Goal: Task Accomplishment & Management: Use online tool/utility

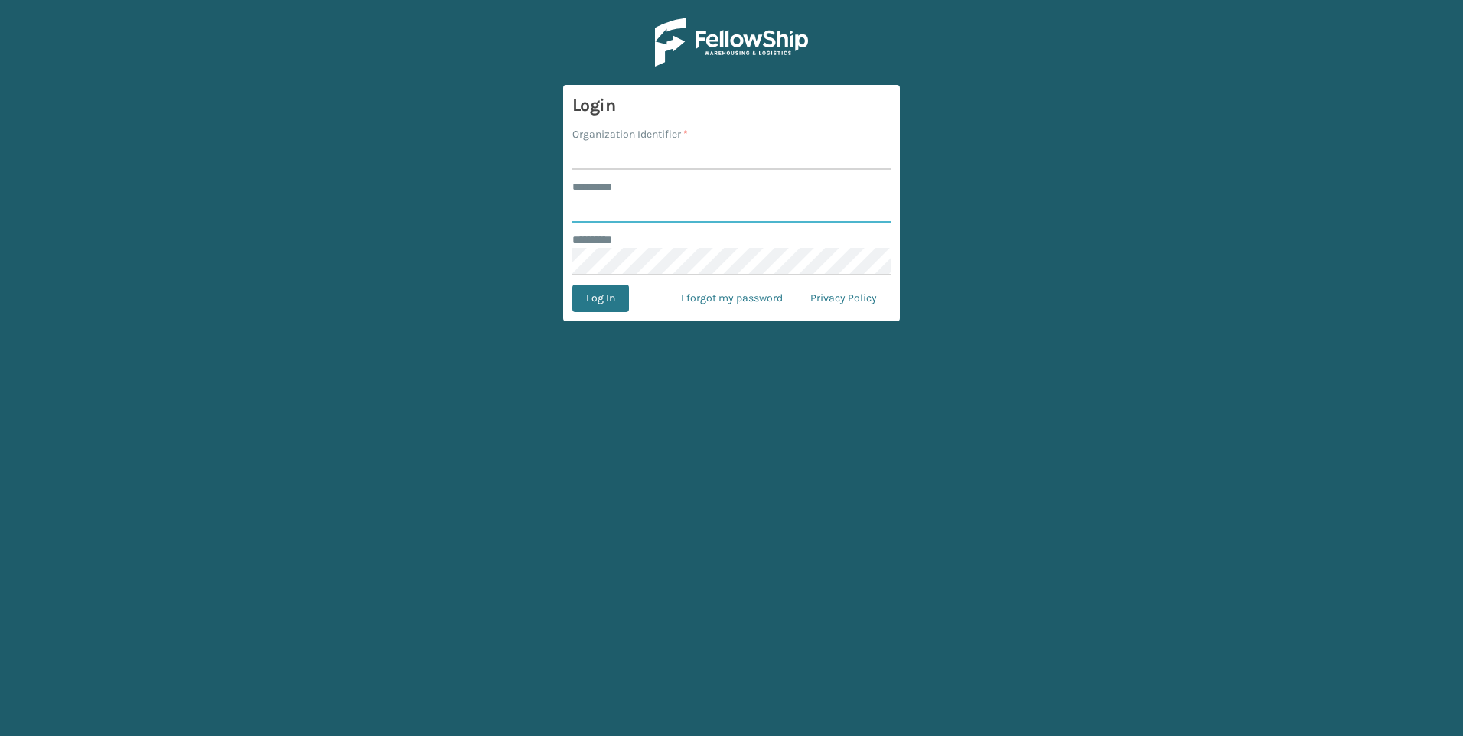
type input "***"
click at [816, 151] on input "Organization Identifier *" at bounding box center [731, 156] width 318 height 28
type input "Fellowship - West"
drag, startPoint x: 811, startPoint y: 163, endPoint x: 735, endPoint y: 216, distance: 93.0
click at [754, 210] on input "***" at bounding box center [731, 209] width 318 height 28
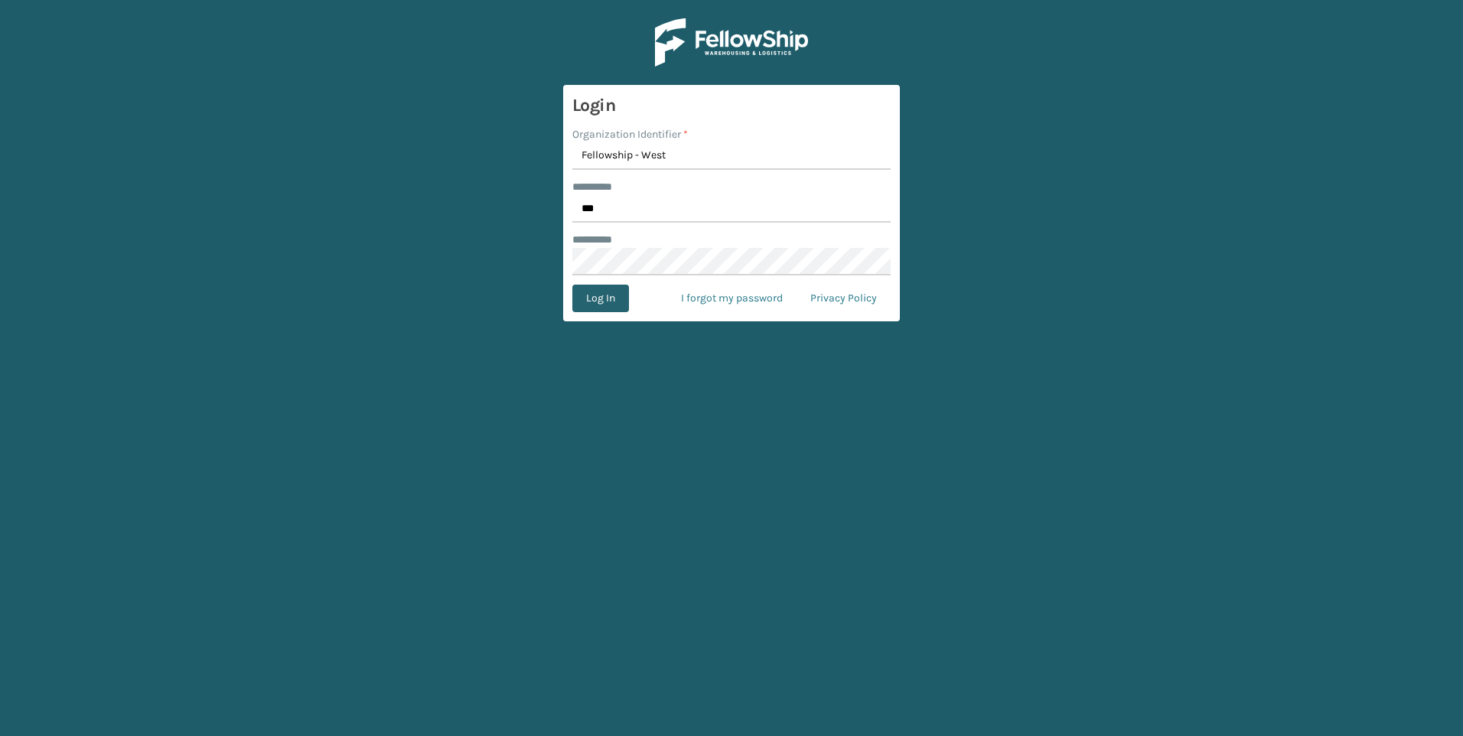
click at [582, 301] on button "Log In" at bounding box center [600, 299] width 57 height 28
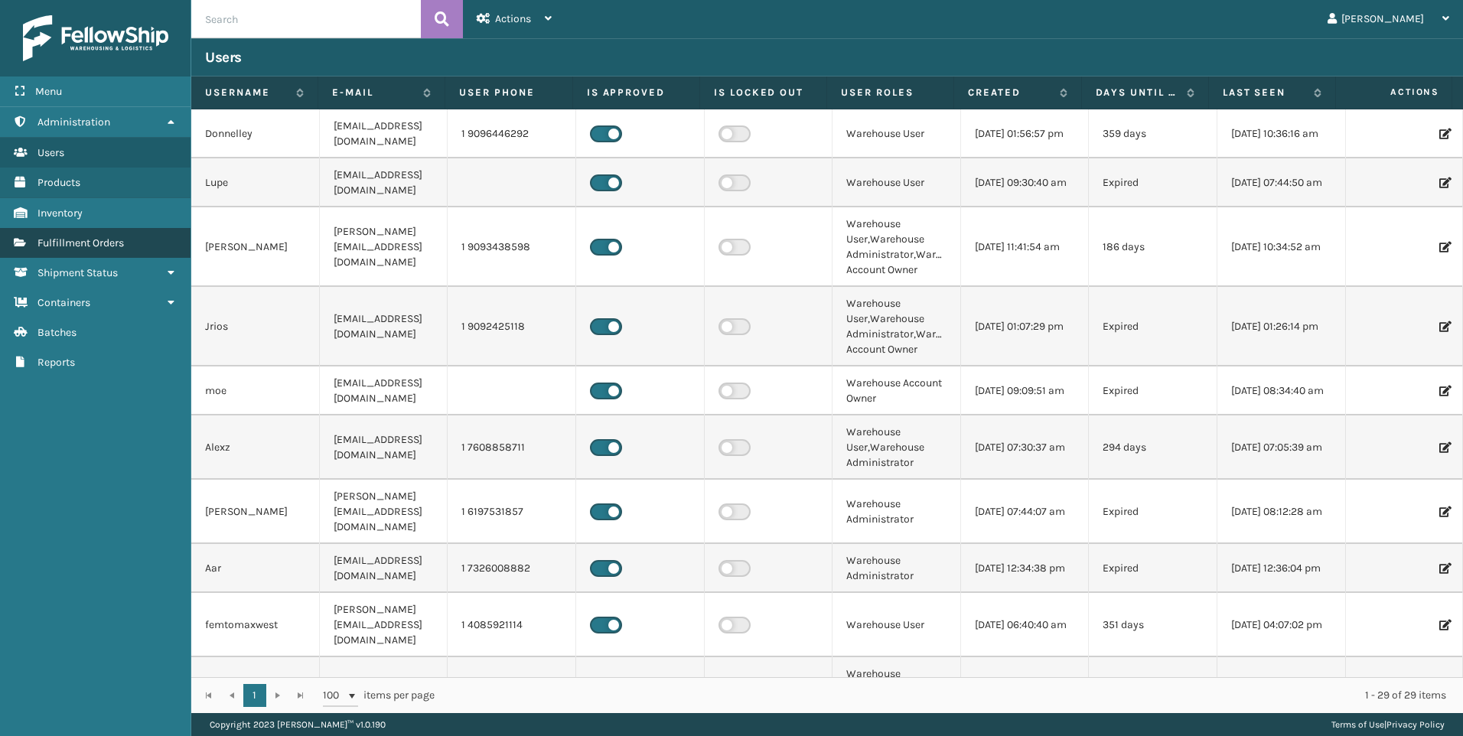
click at [108, 247] on span "Fulfillment Orders" at bounding box center [80, 242] width 86 height 13
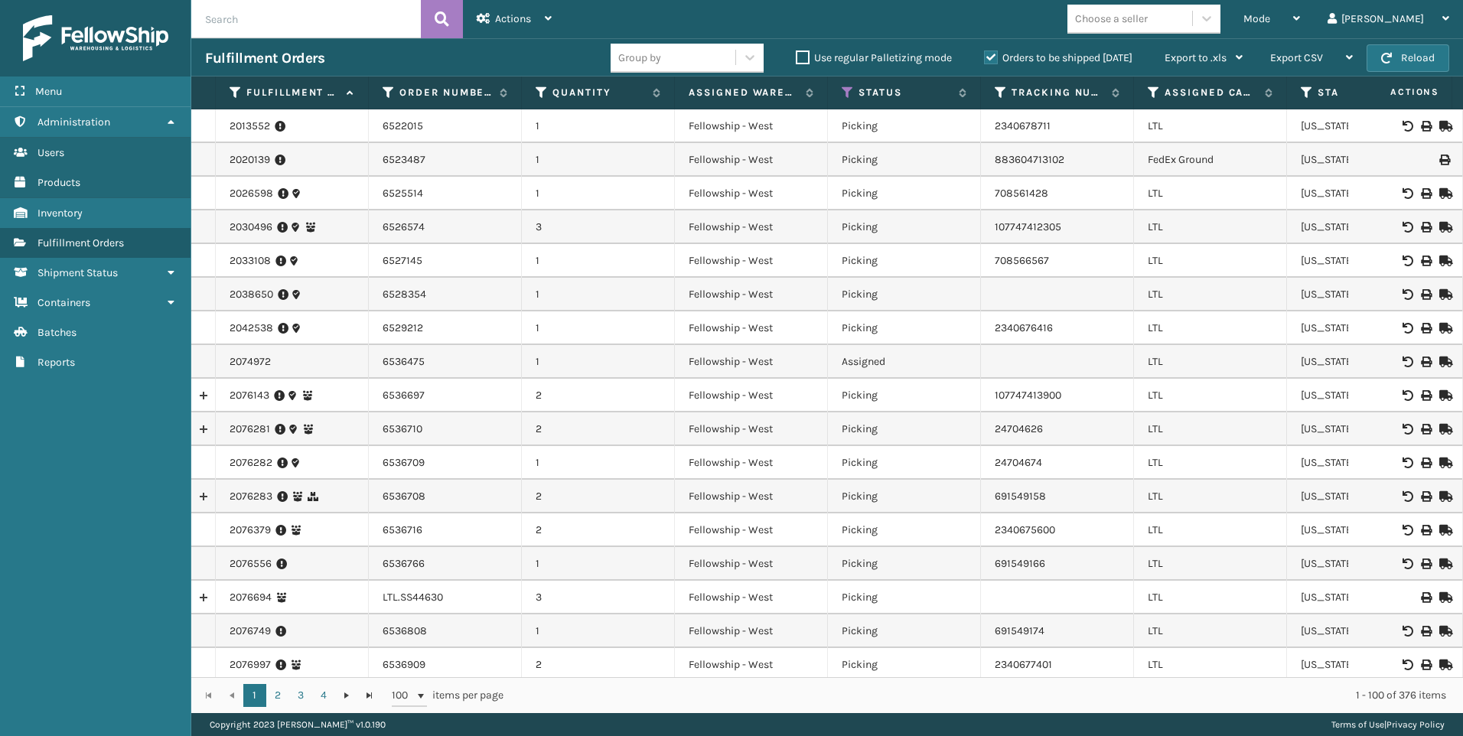
click at [1084, 60] on label "Orders to be shipped [DATE]" at bounding box center [1058, 57] width 148 height 13
click at [985, 59] on input "Orders to be shipped [DATE]" at bounding box center [984, 54] width 1 height 10
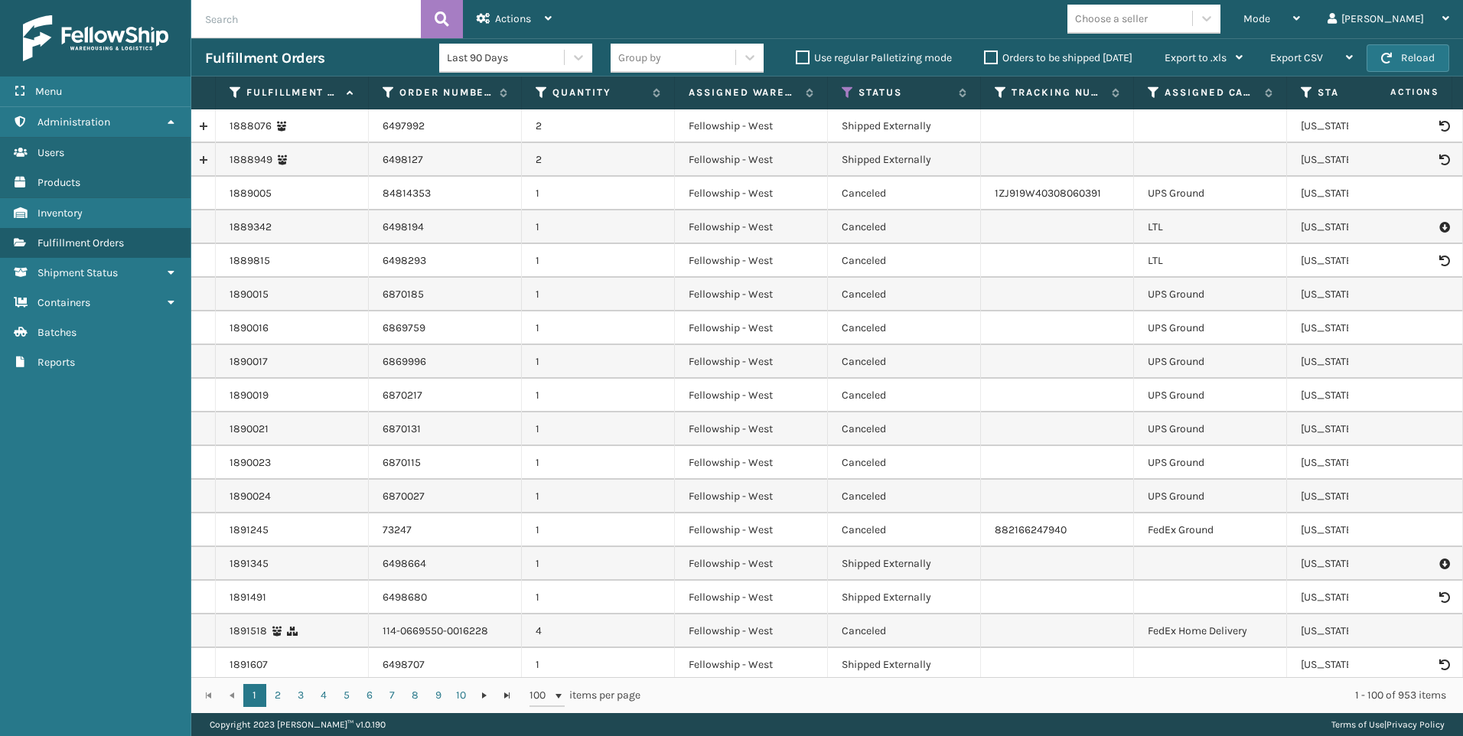
click at [1148, 16] on div "Choose a seller" at bounding box center [1111, 19] width 73 height 16
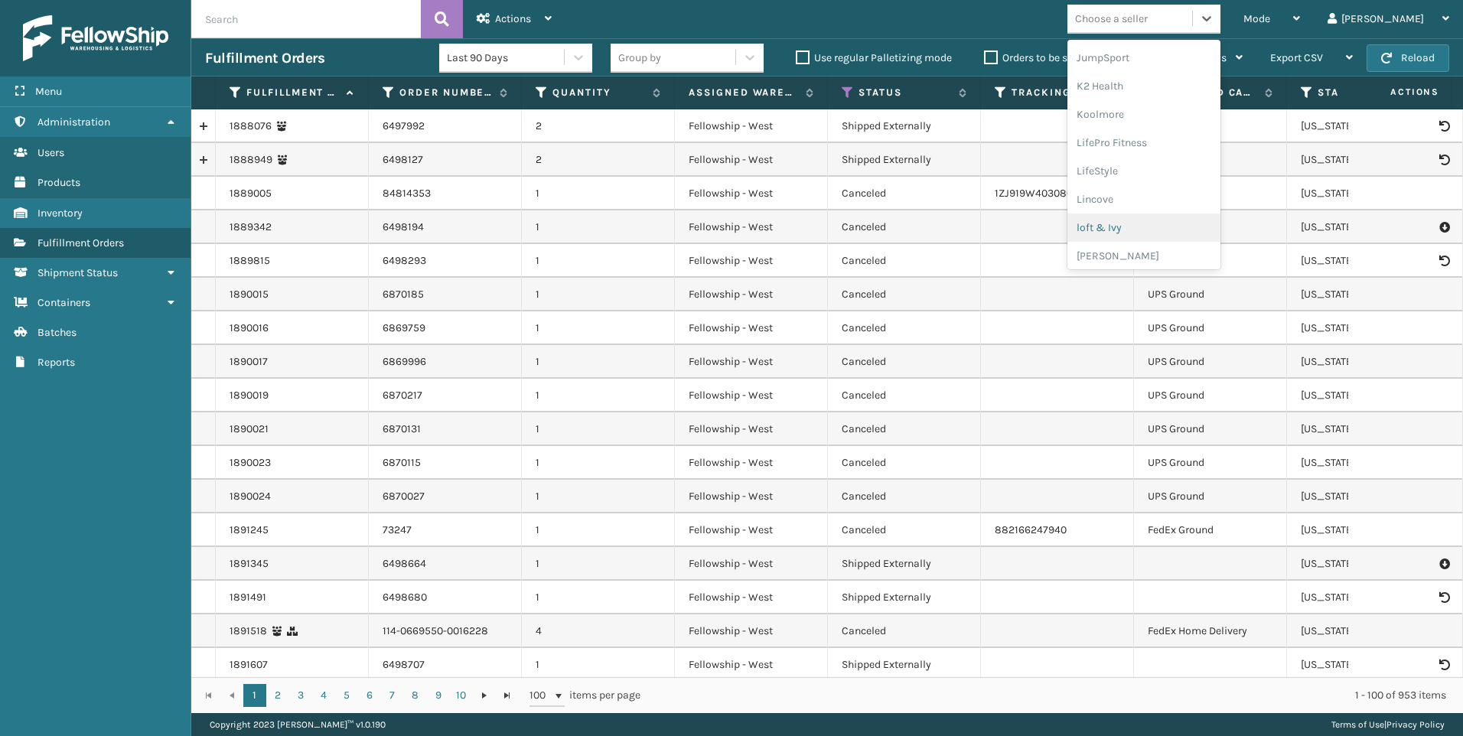
scroll to position [484, 0]
click at [1190, 116] on div "Koolmore" at bounding box center [1143, 110] width 153 height 28
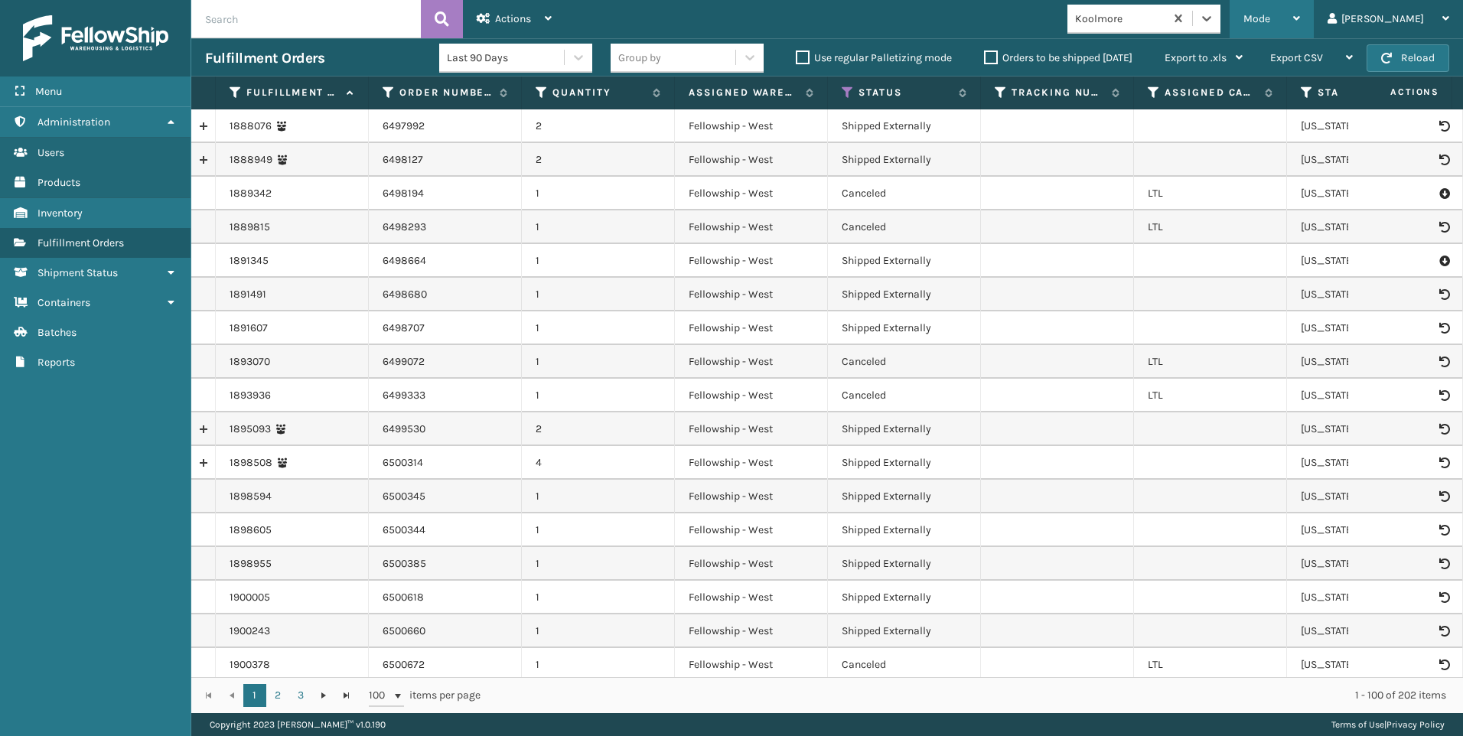
click at [1312, 24] on div "Mode Regular Mode Picking Mode Labeling Mode Exit Scan Mode" at bounding box center [1272, 19] width 84 height 38
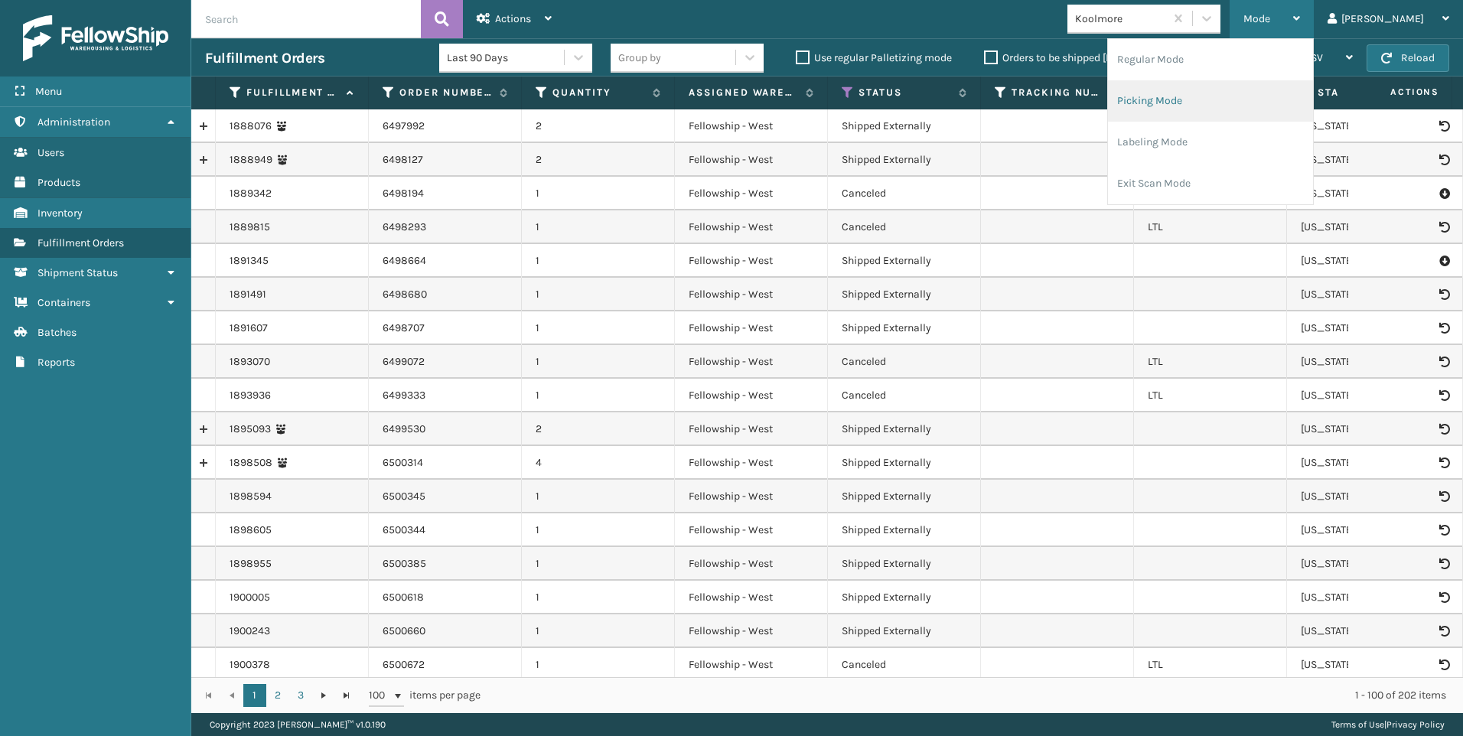
click at [1313, 88] on li "Picking Mode" at bounding box center [1210, 100] width 205 height 41
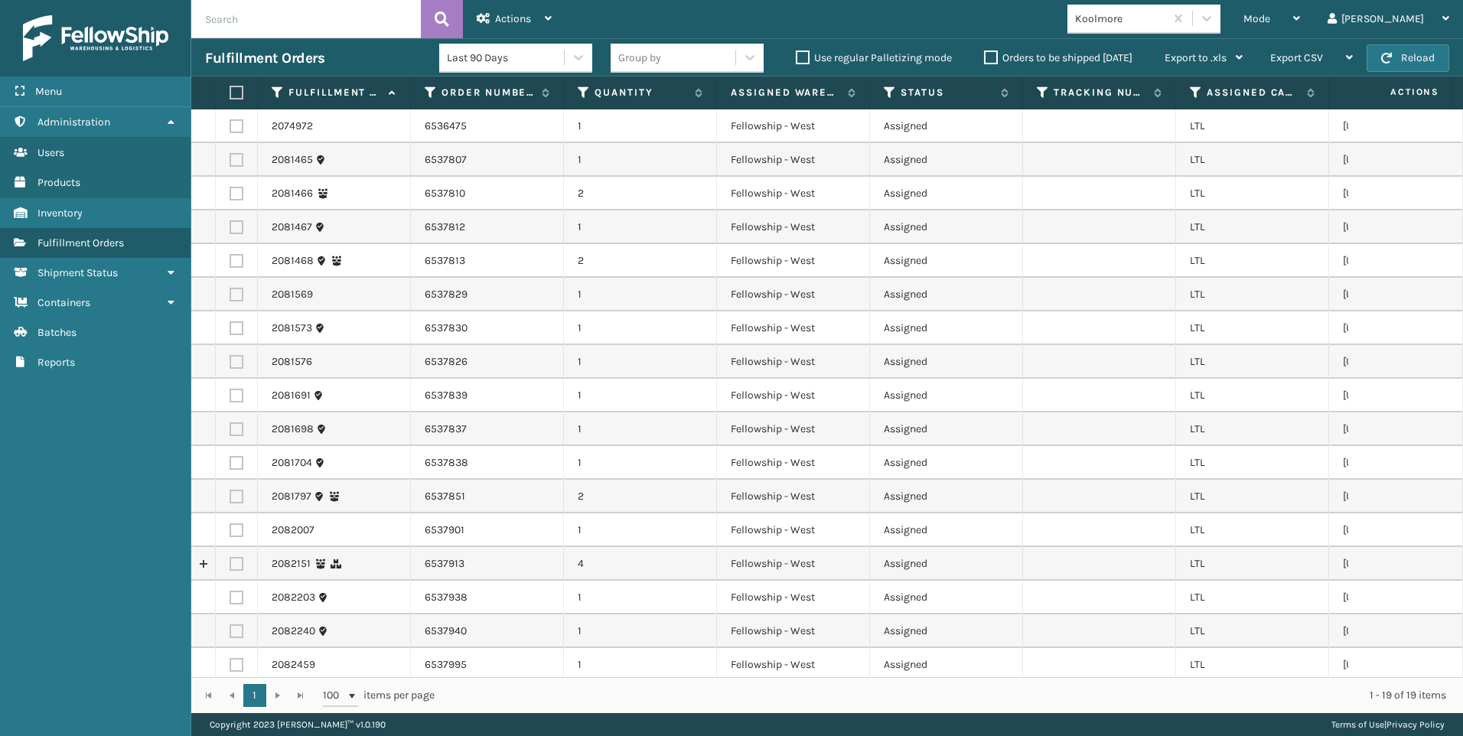
click at [1165, 31] on div "Koolmore" at bounding box center [1115, 18] width 97 height 25
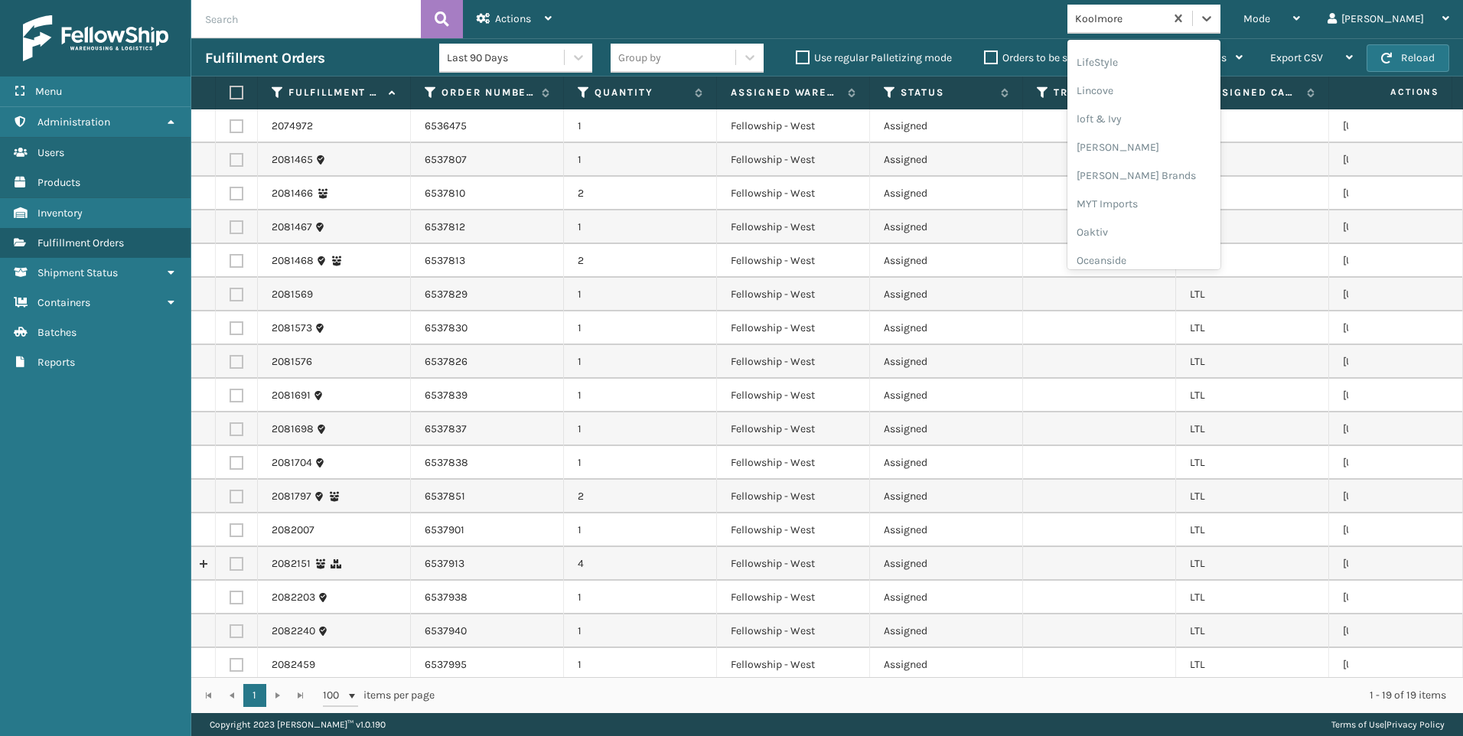
scroll to position [767, 0]
click at [1192, 229] on div "SleepGeekz" at bounding box center [1143, 224] width 153 height 28
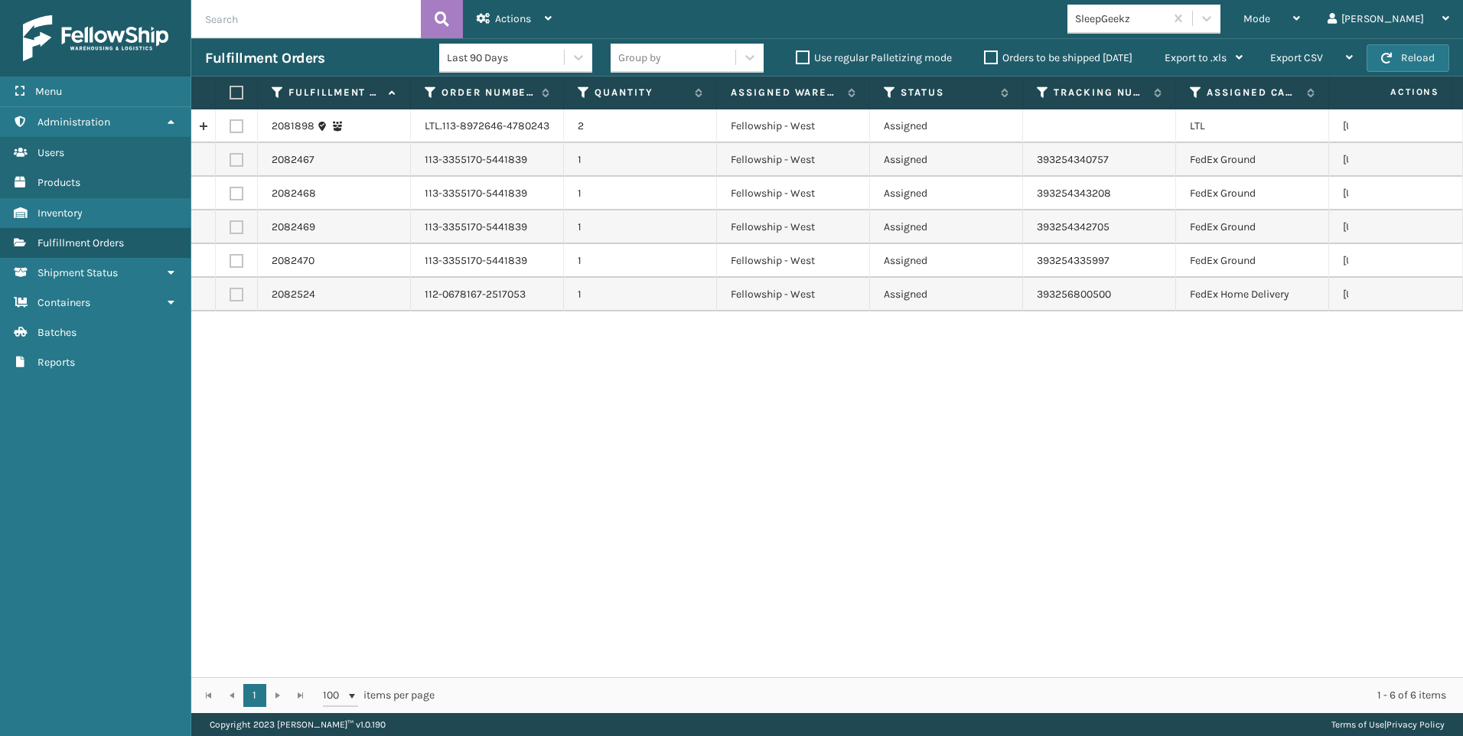
click at [236, 122] on label at bounding box center [237, 126] width 14 height 14
click at [230, 122] on input "checkbox" at bounding box center [230, 124] width 1 height 10
checkbox input "true"
click at [540, 31] on div "Actions" at bounding box center [514, 19] width 75 height 38
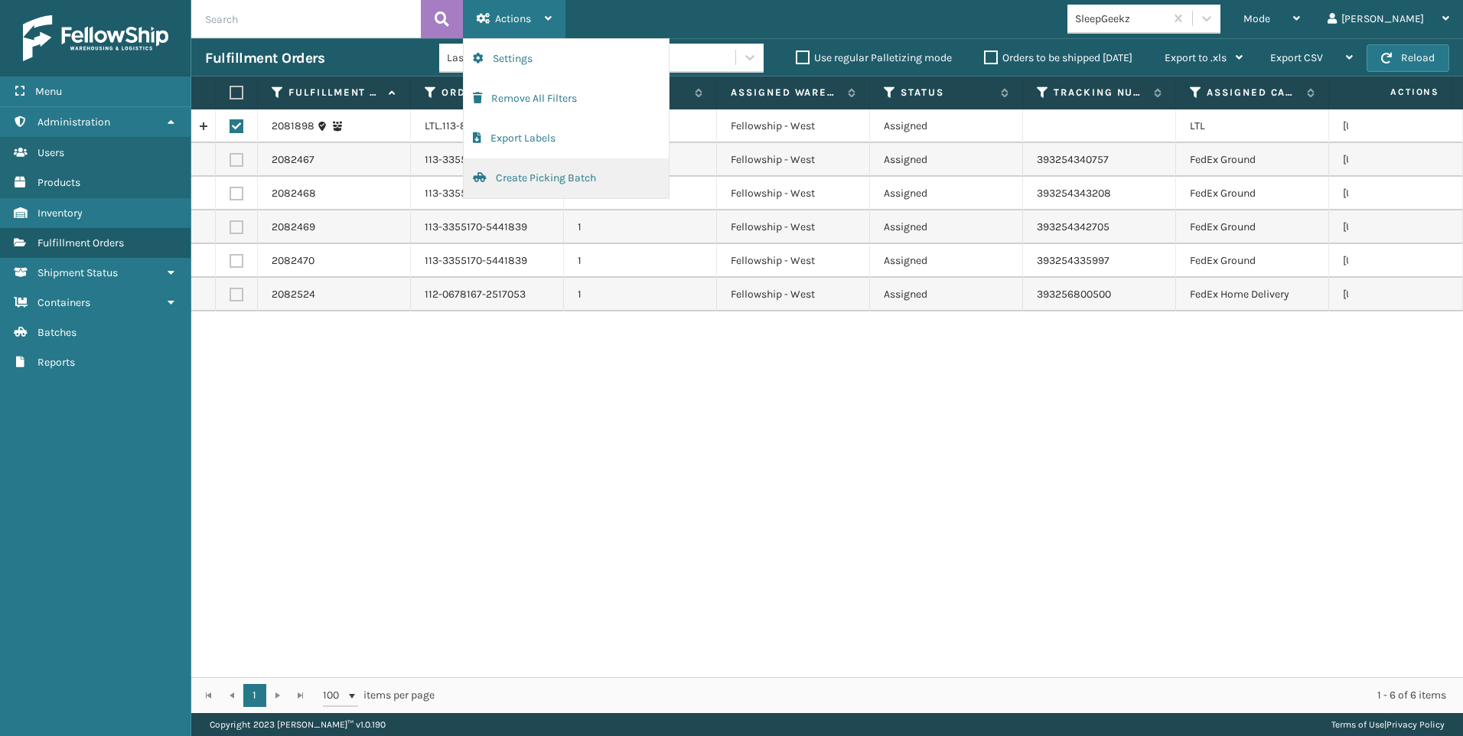
click at [569, 178] on button "Create Picking Batch" at bounding box center [566, 178] width 205 height 40
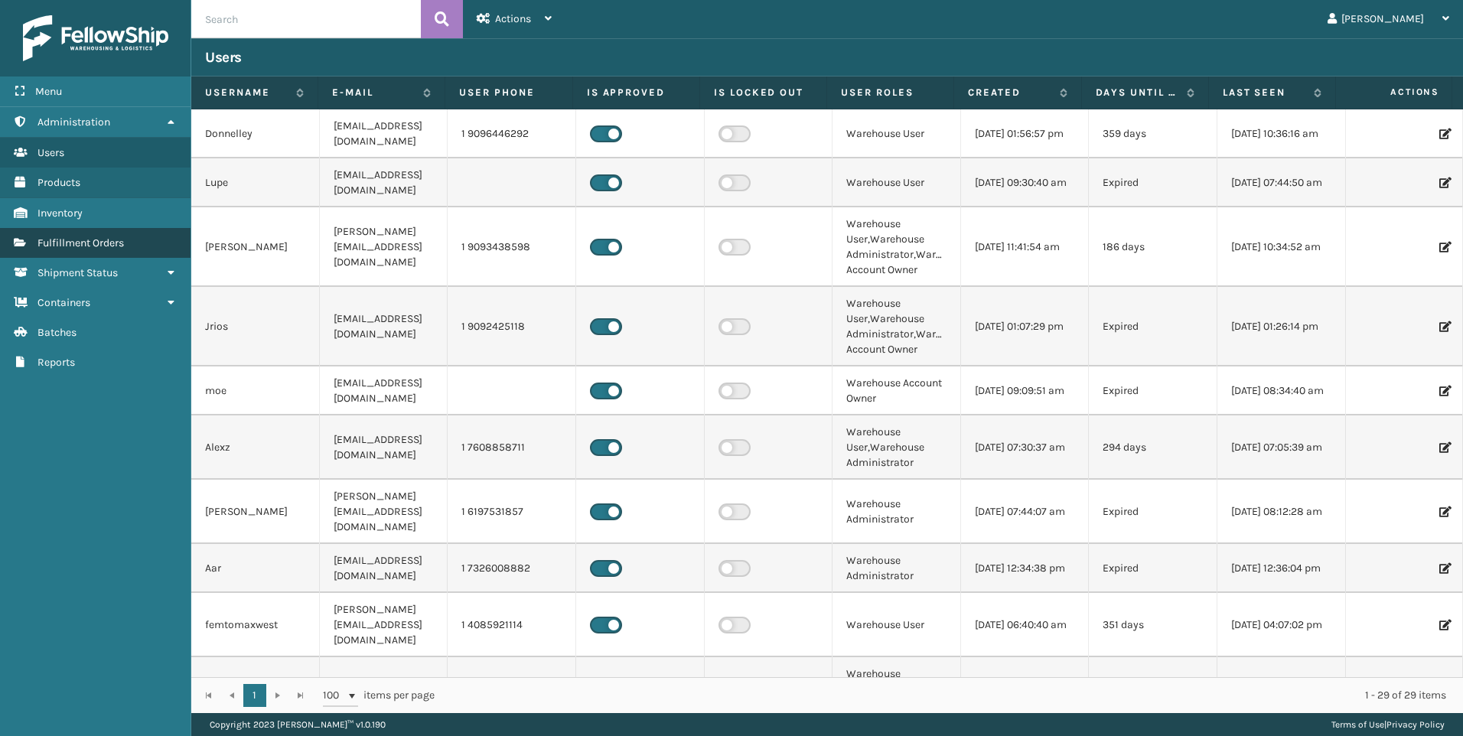
click at [86, 245] on span "Fulfillment Orders" at bounding box center [80, 242] width 86 height 13
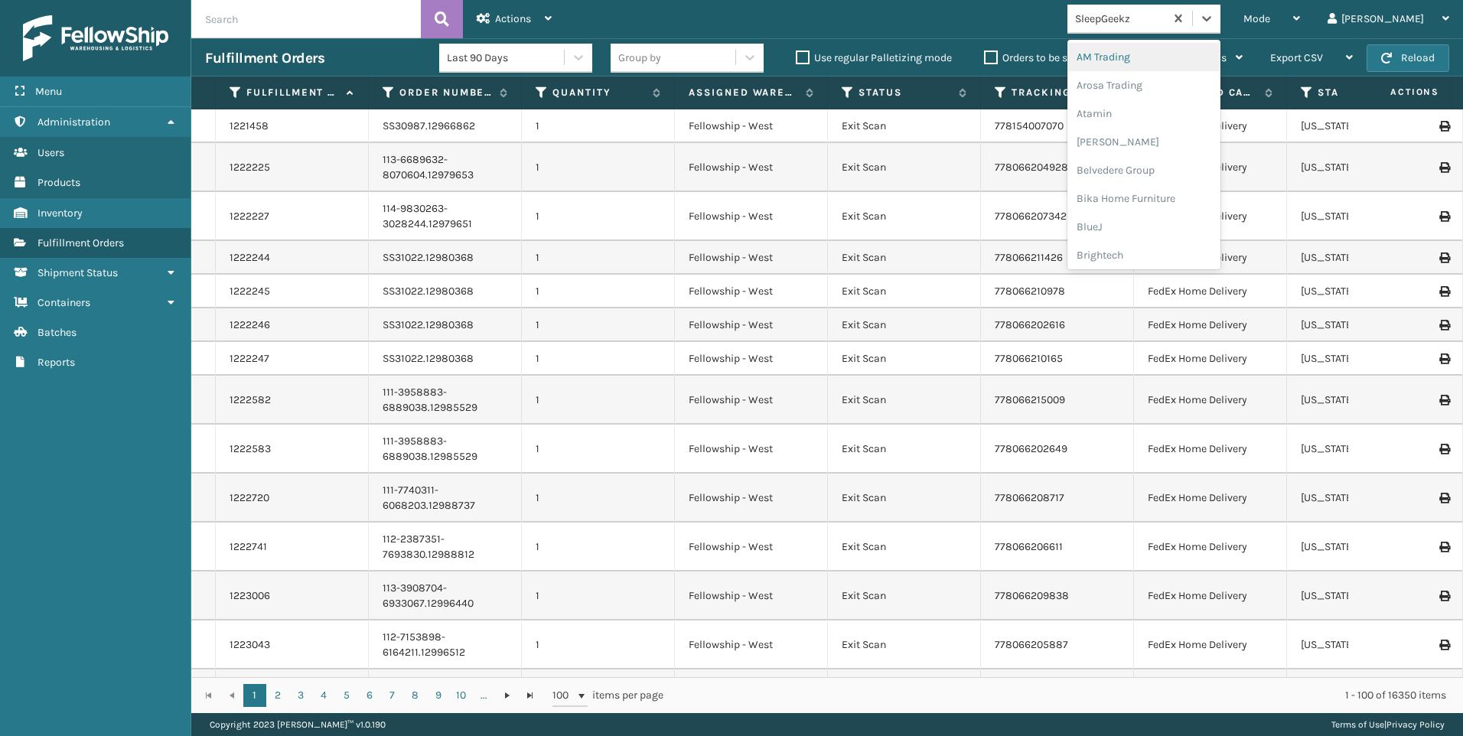
click at [1147, 17] on div "SleepGeekz" at bounding box center [1120, 19] width 91 height 16
click at [1207, 217] on div "Koolmore" at bounding box center [1143, 212] width 153 height 28
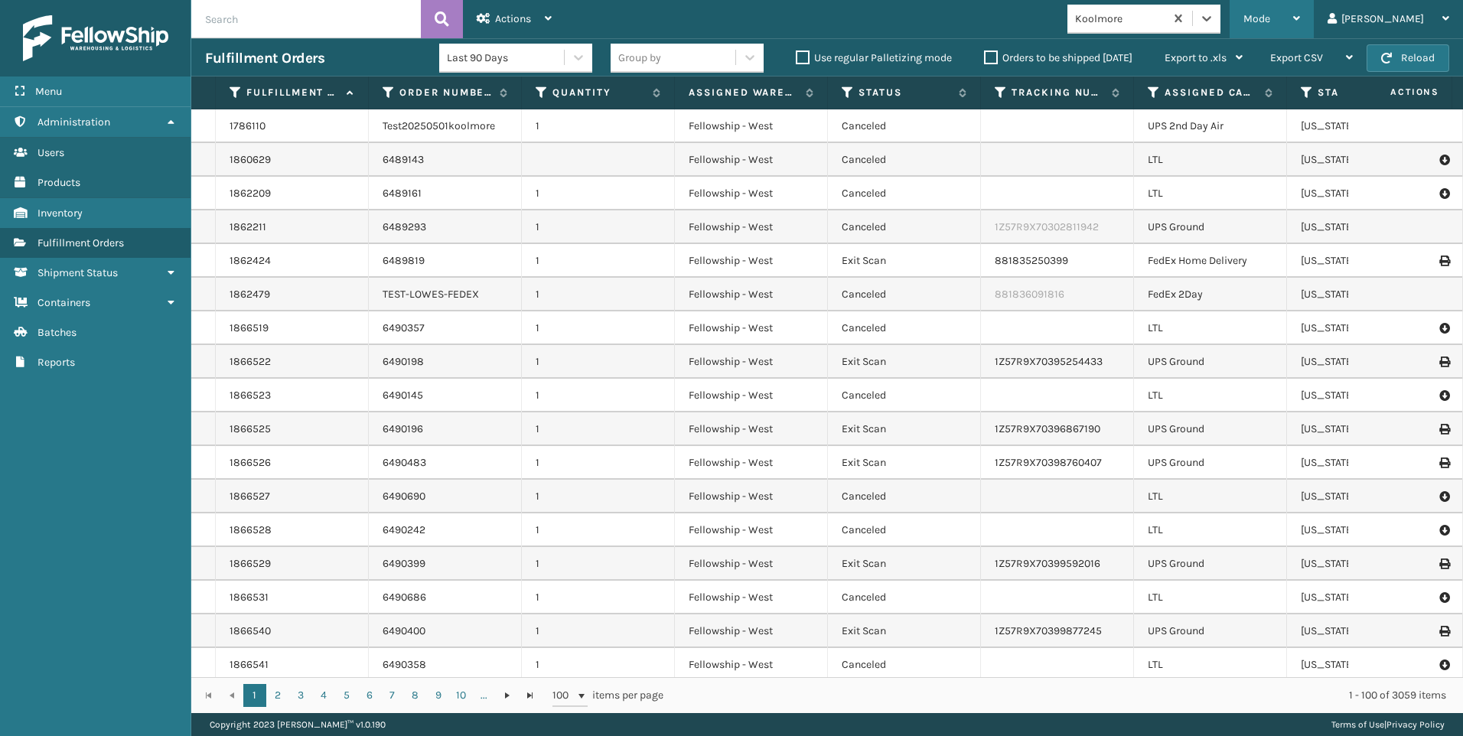
click at [1300, 30] on div "Mode" at bounding box center [1271, 19] width 57 height 38
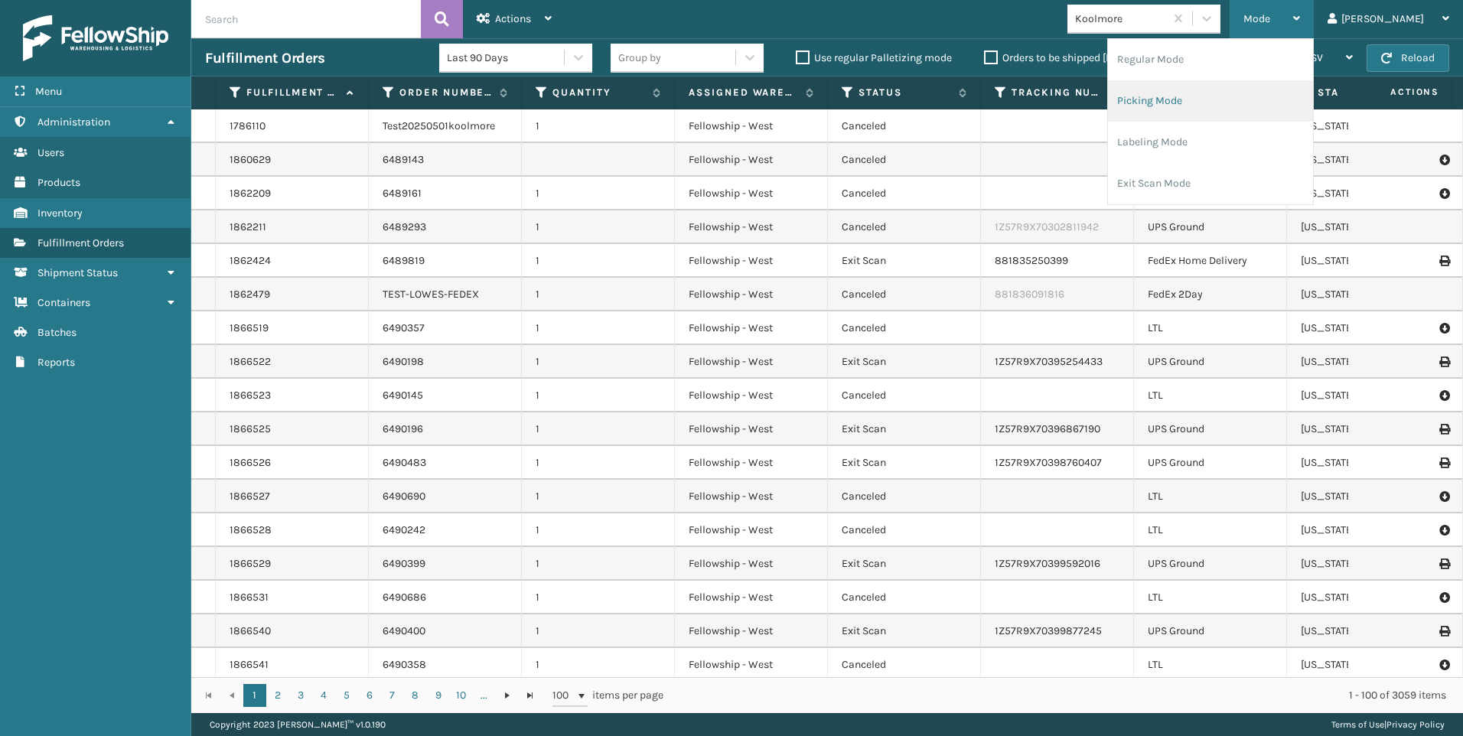
click at [1278, 115] on li "Picking Mode" at bounding box center [1210, 100] width 205 height 41
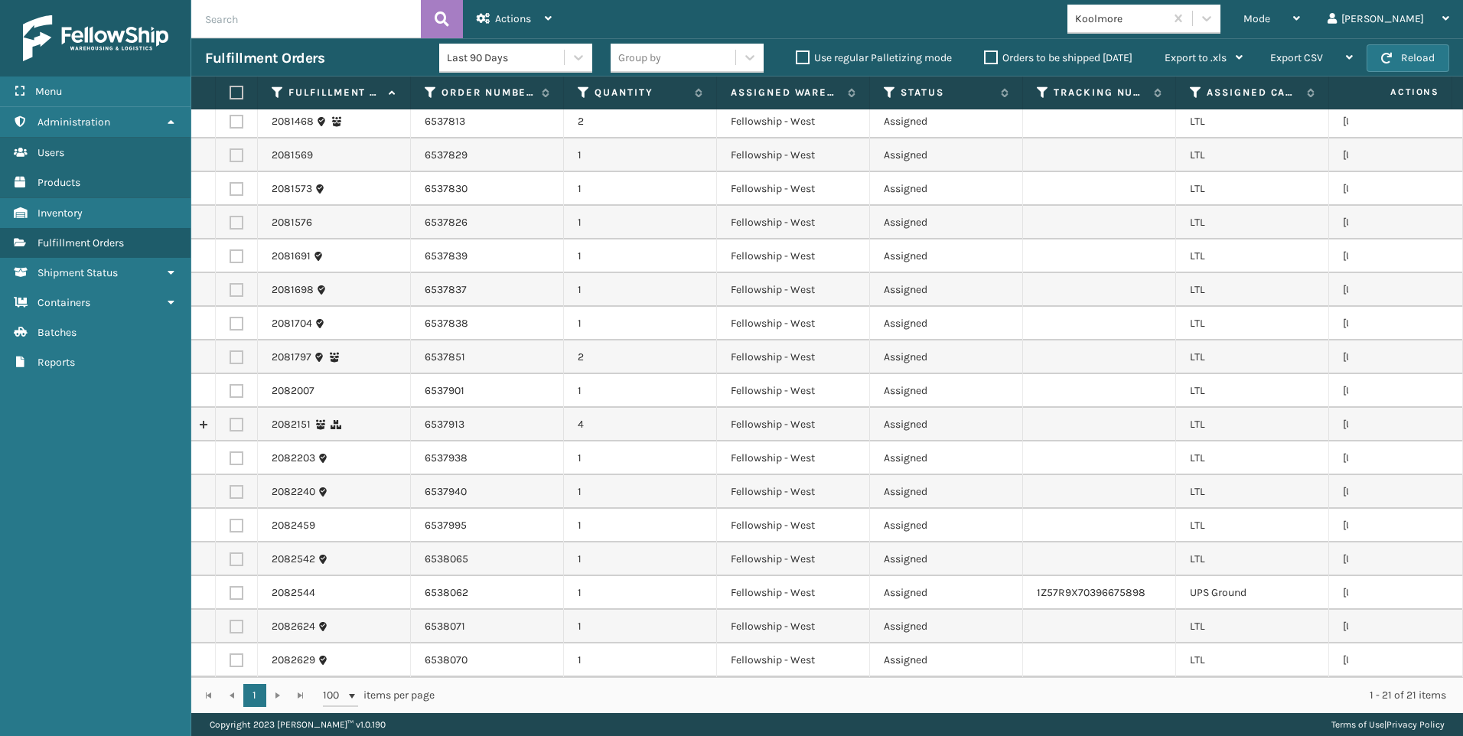
scroll to position [151, 0]
click at [1194, 93] on icon at bounding box center [1196, 93] width 12 height 14
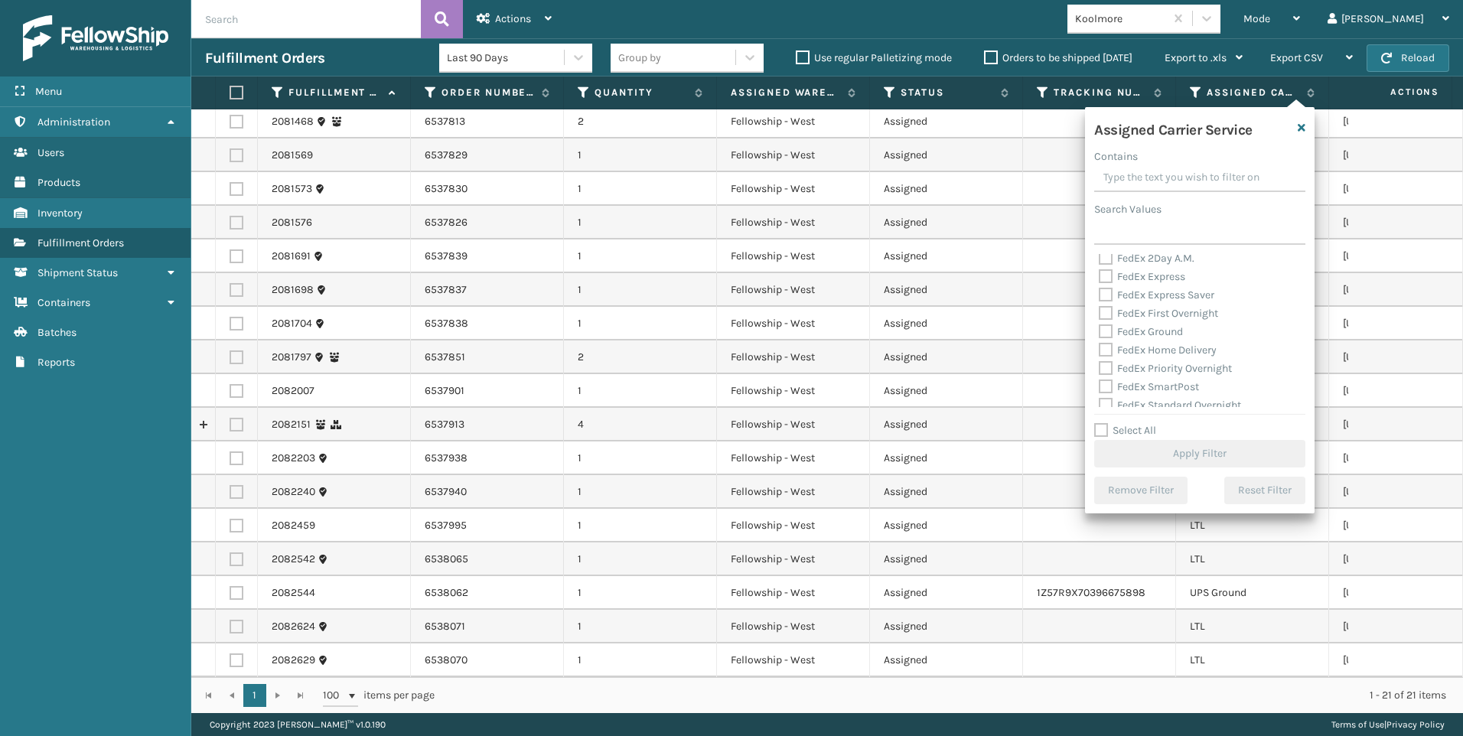
scroll to position [153, 0]
click at [1119, 327] on label "LTL" at bounding box center [1116, 330] width 34 height 13
click at [1100, 327] on input "LTL" at bounding box center [1099, 326] width 1 height 10
checkbox input "true"
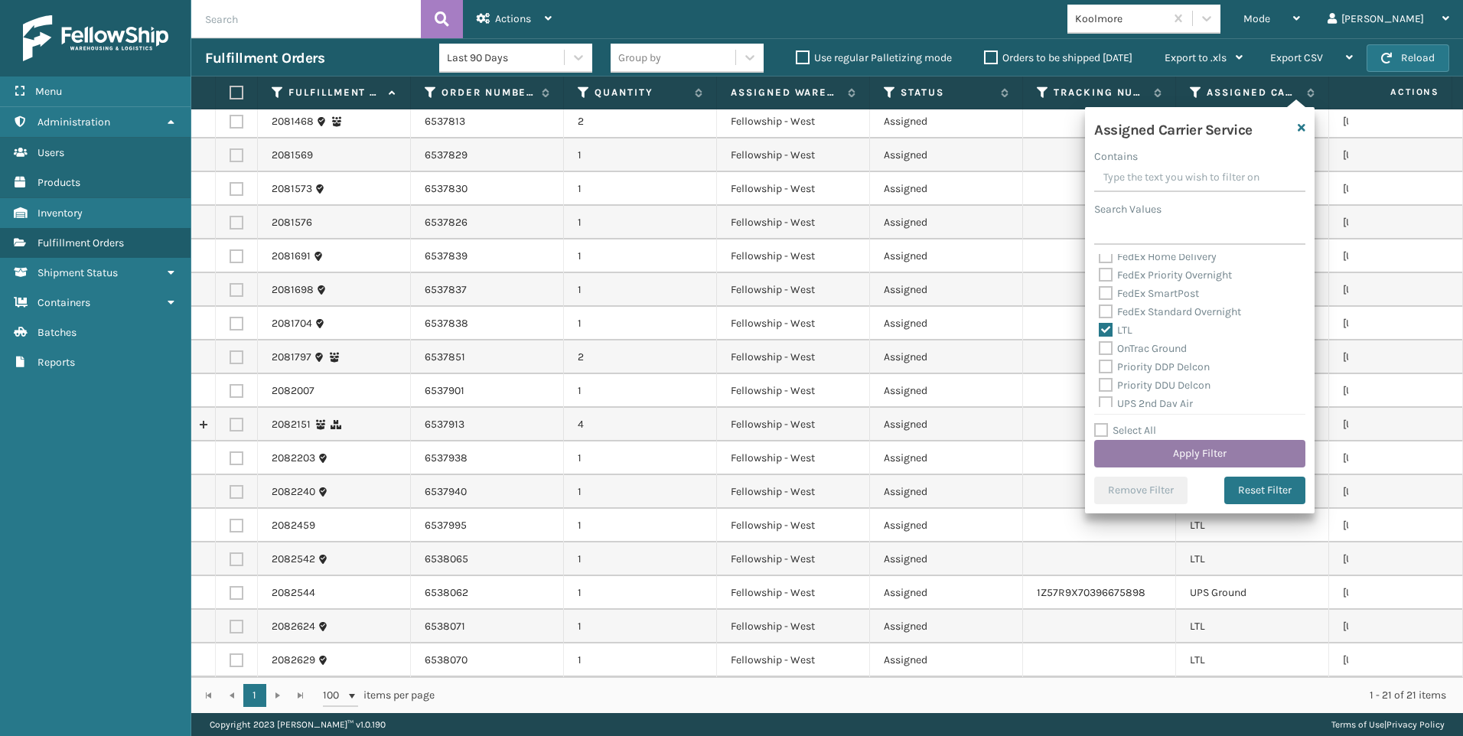
click at [1130, 466] on button "Apply Filter" at bounding box center [1199, 454] width 211 height 28
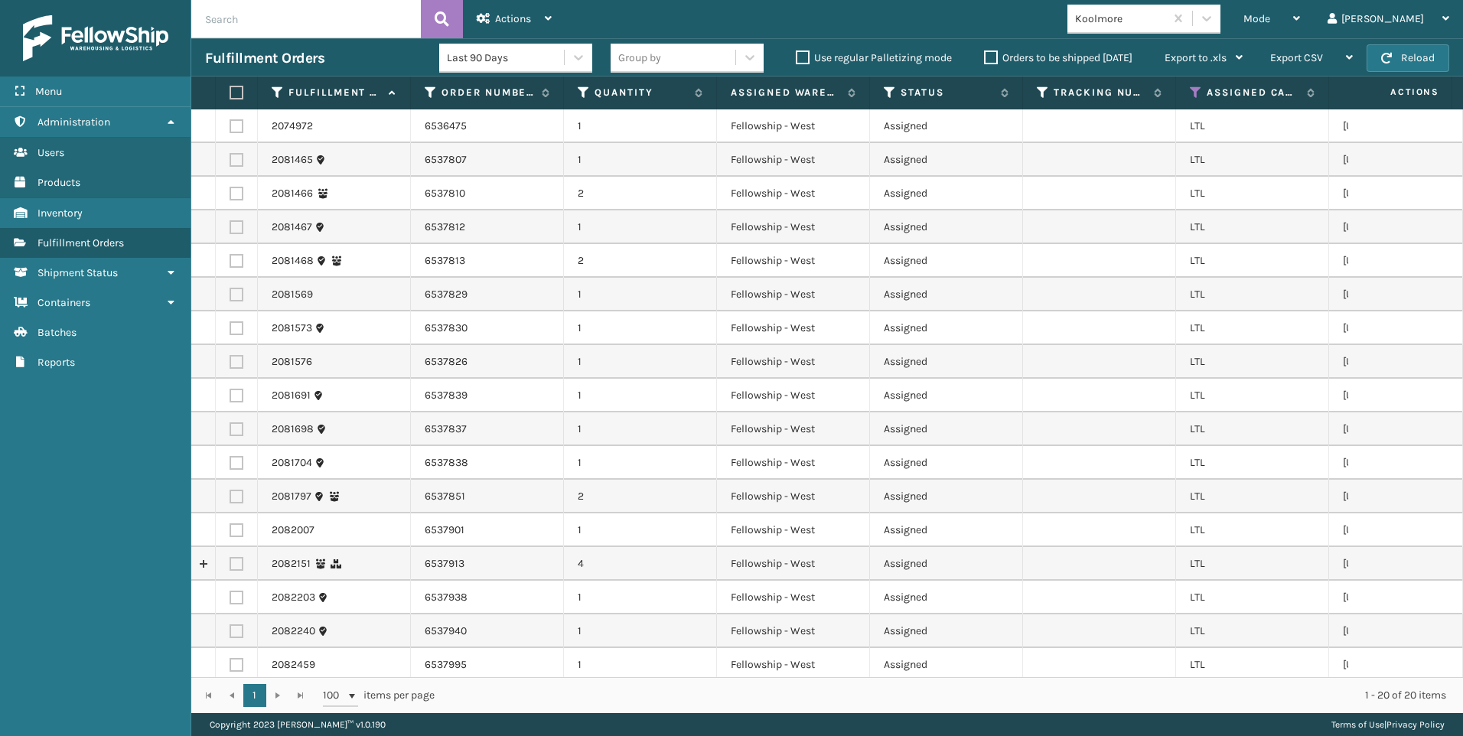
click at [232, 93] on label at bounding box center [234, 93] width 9 height 14
click at [230, 93] on input "checkbox" at bounding box center [230, 93] width 1 height 10
checkbox input "true"
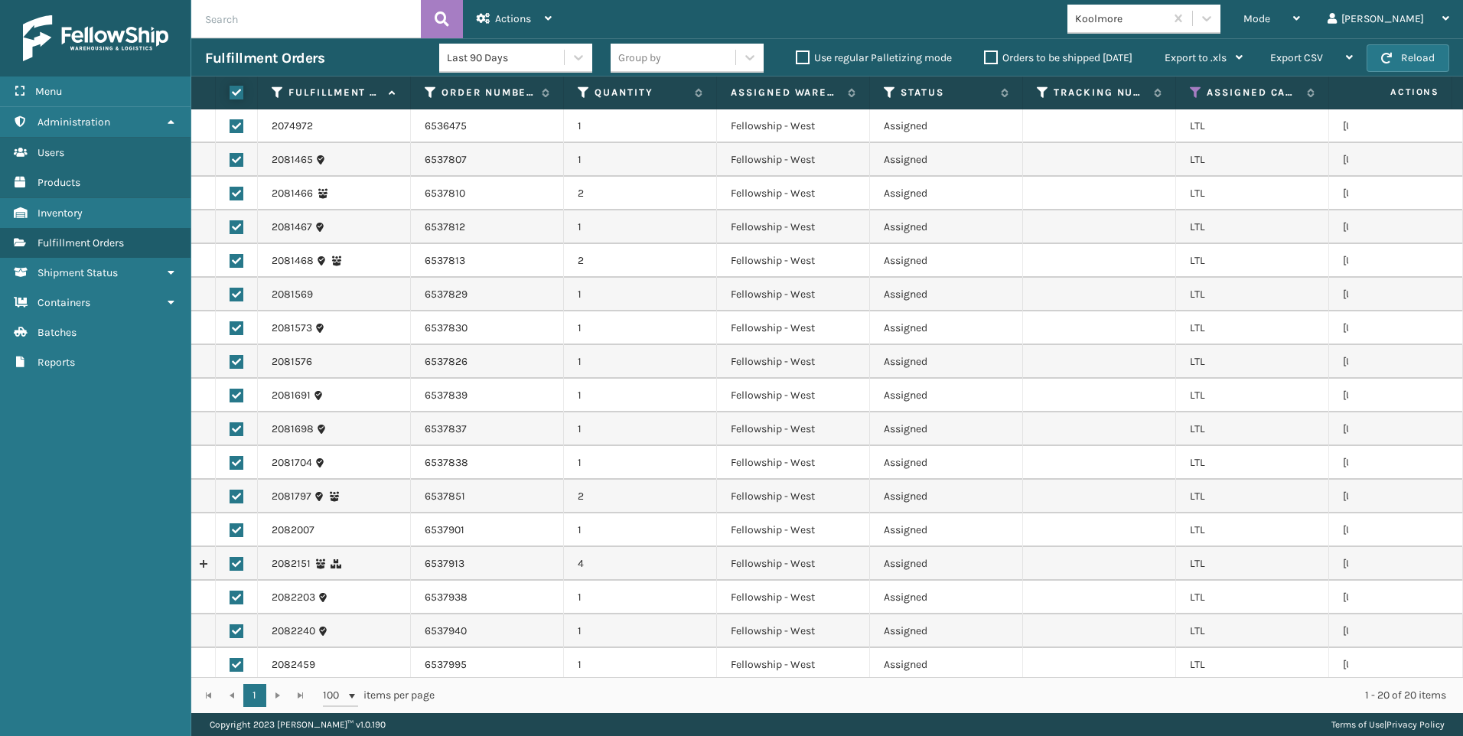
checkbox input "true"
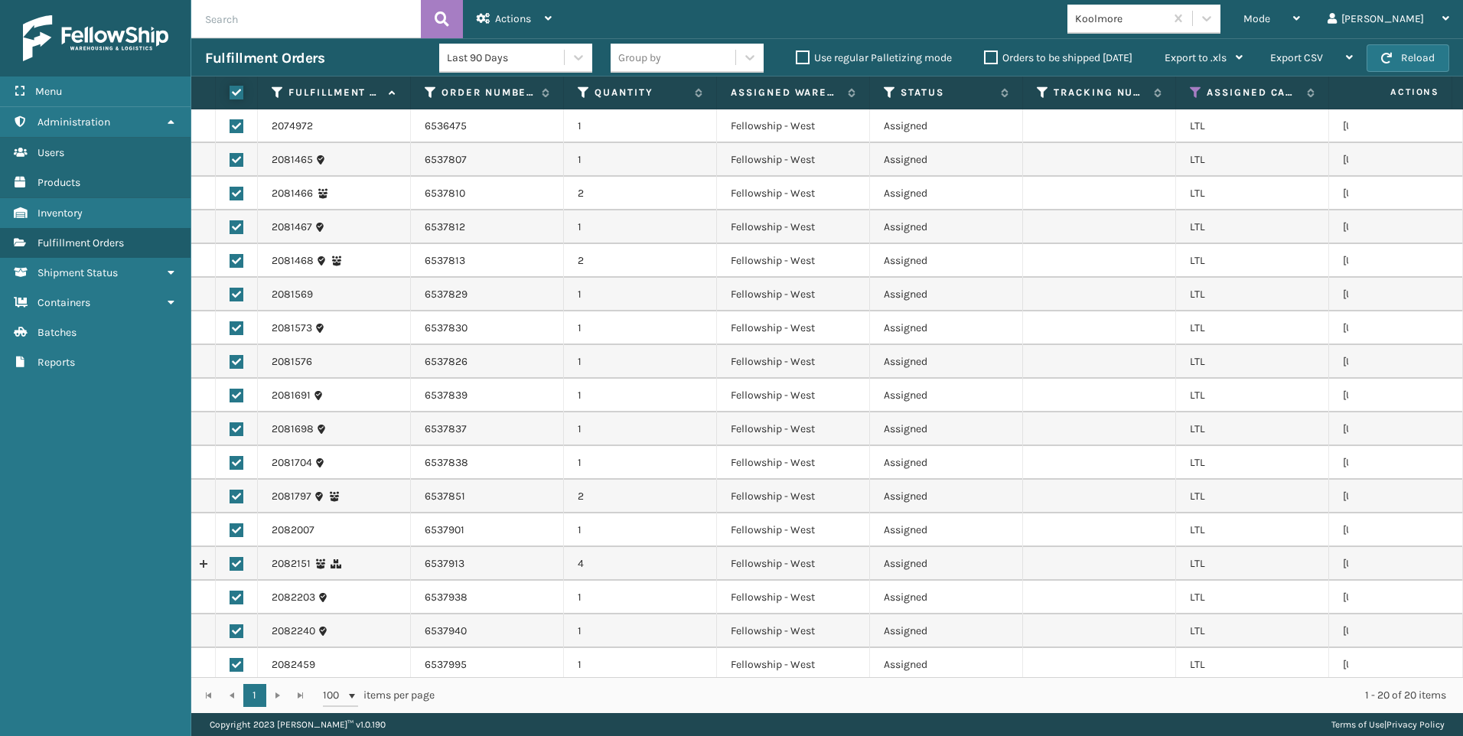
checkbox input "true"
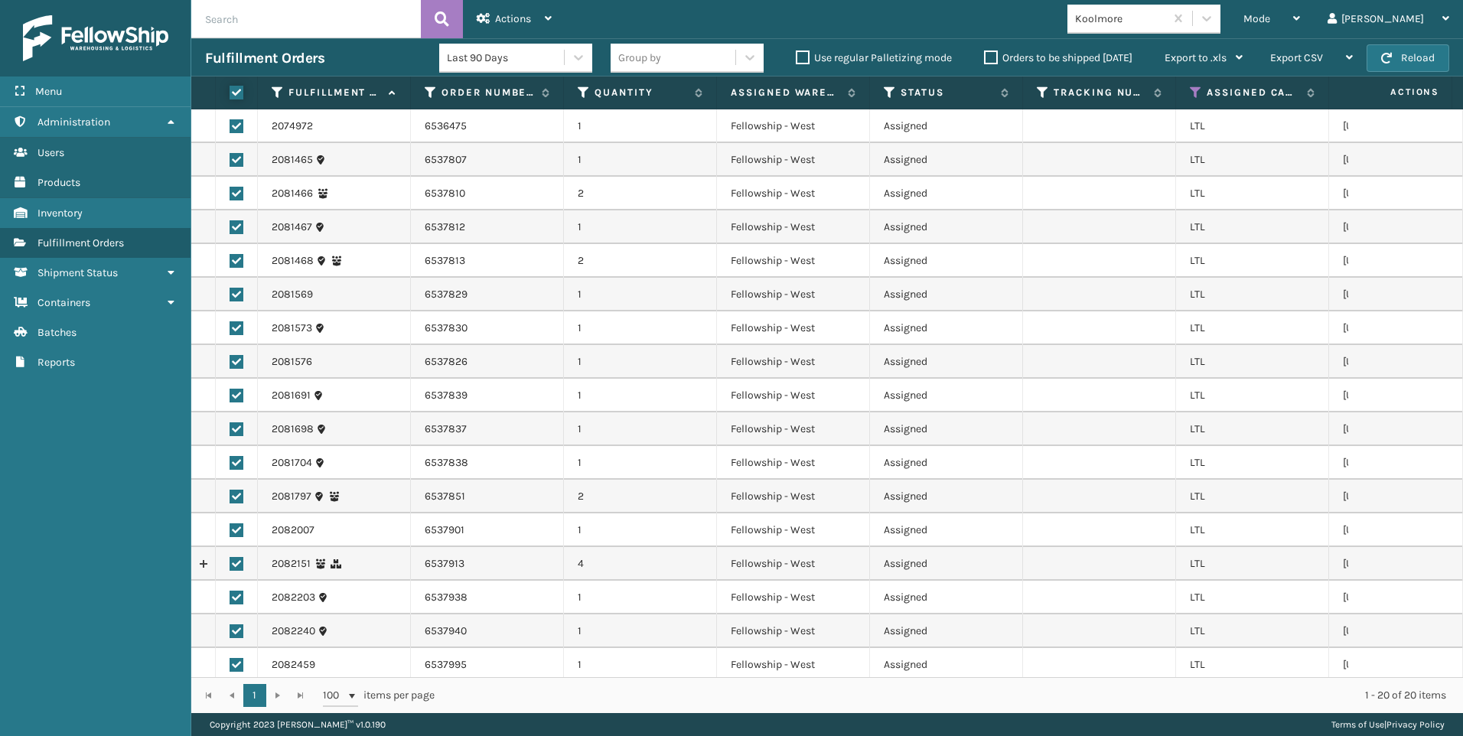
checkbox input "true"
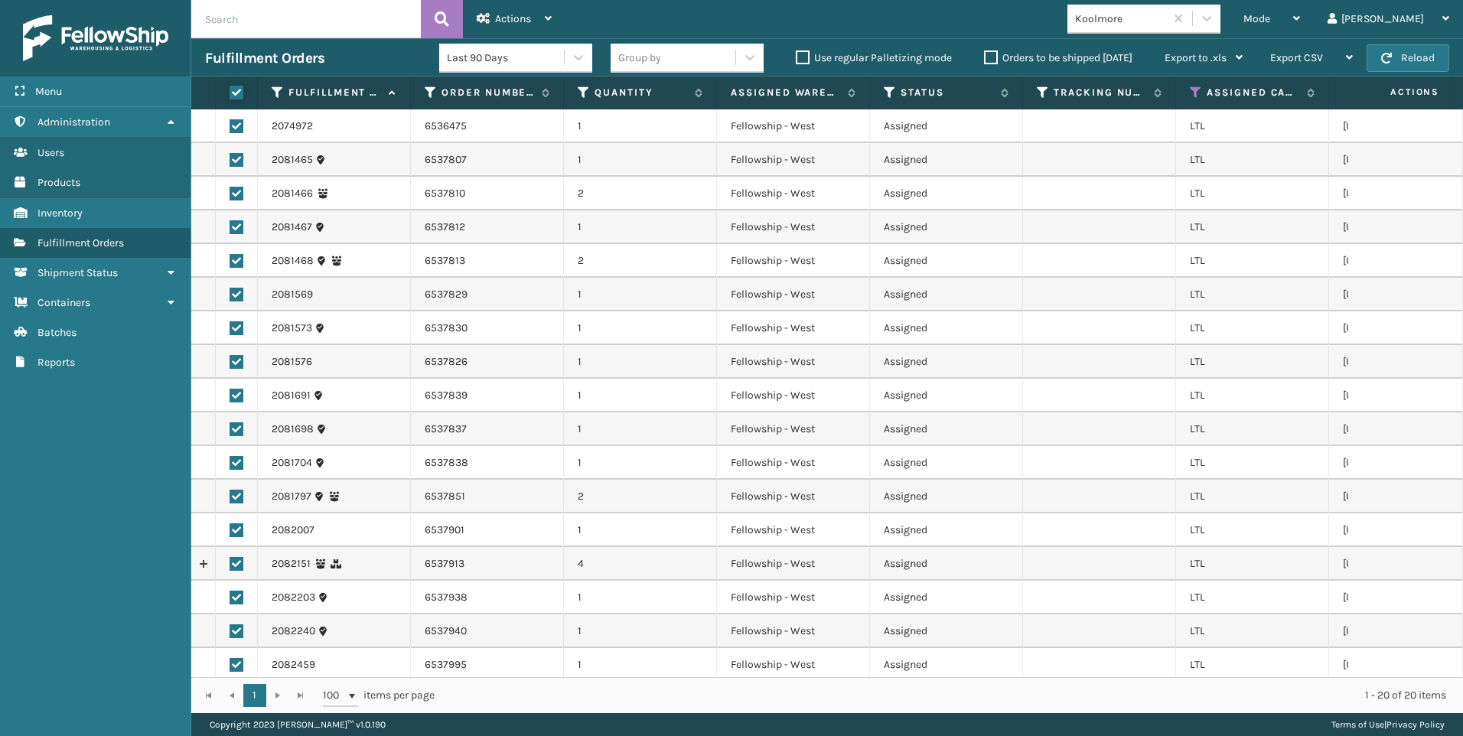
checkbox input "true"
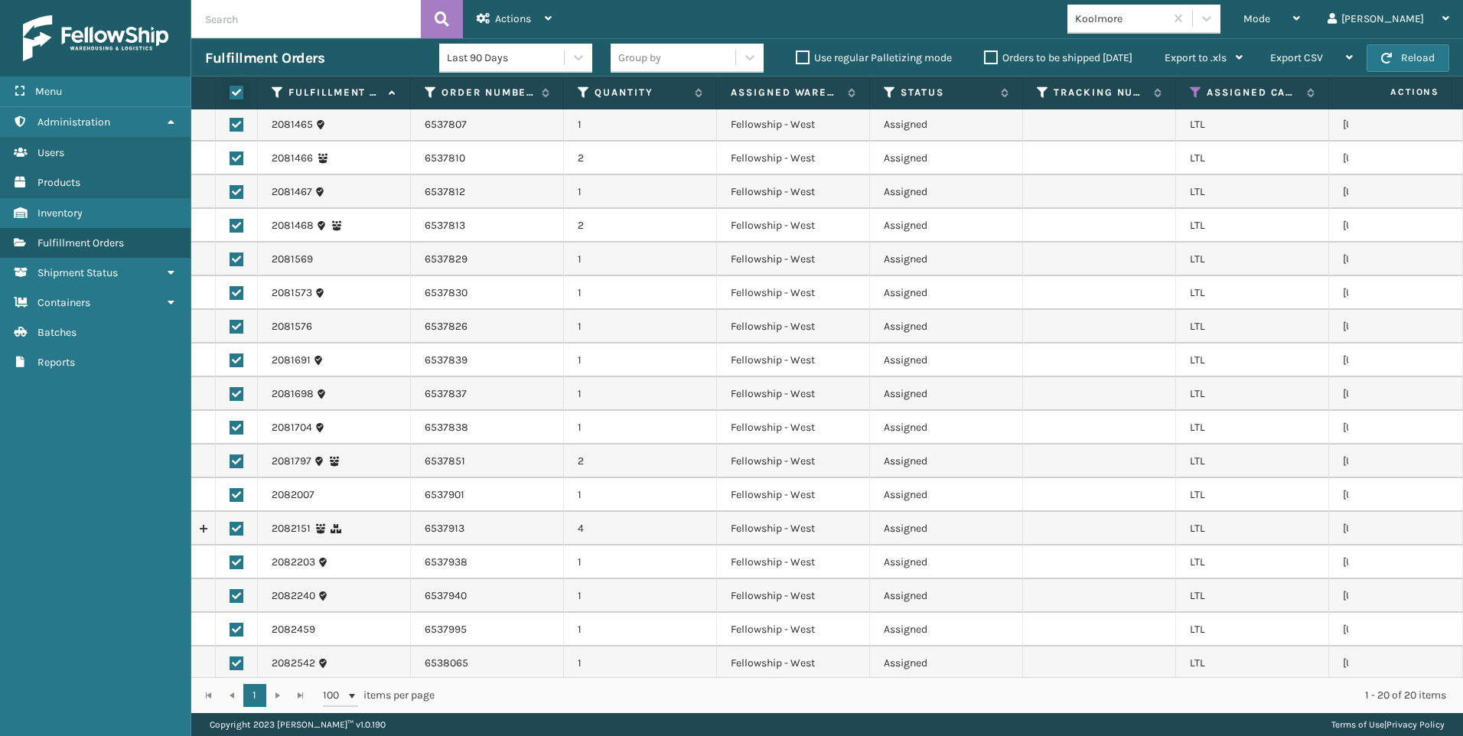
scroll to position [117, 0]
click at [502, 21] on span "Actions" at bounding box center [513, 18] width 36 height 13
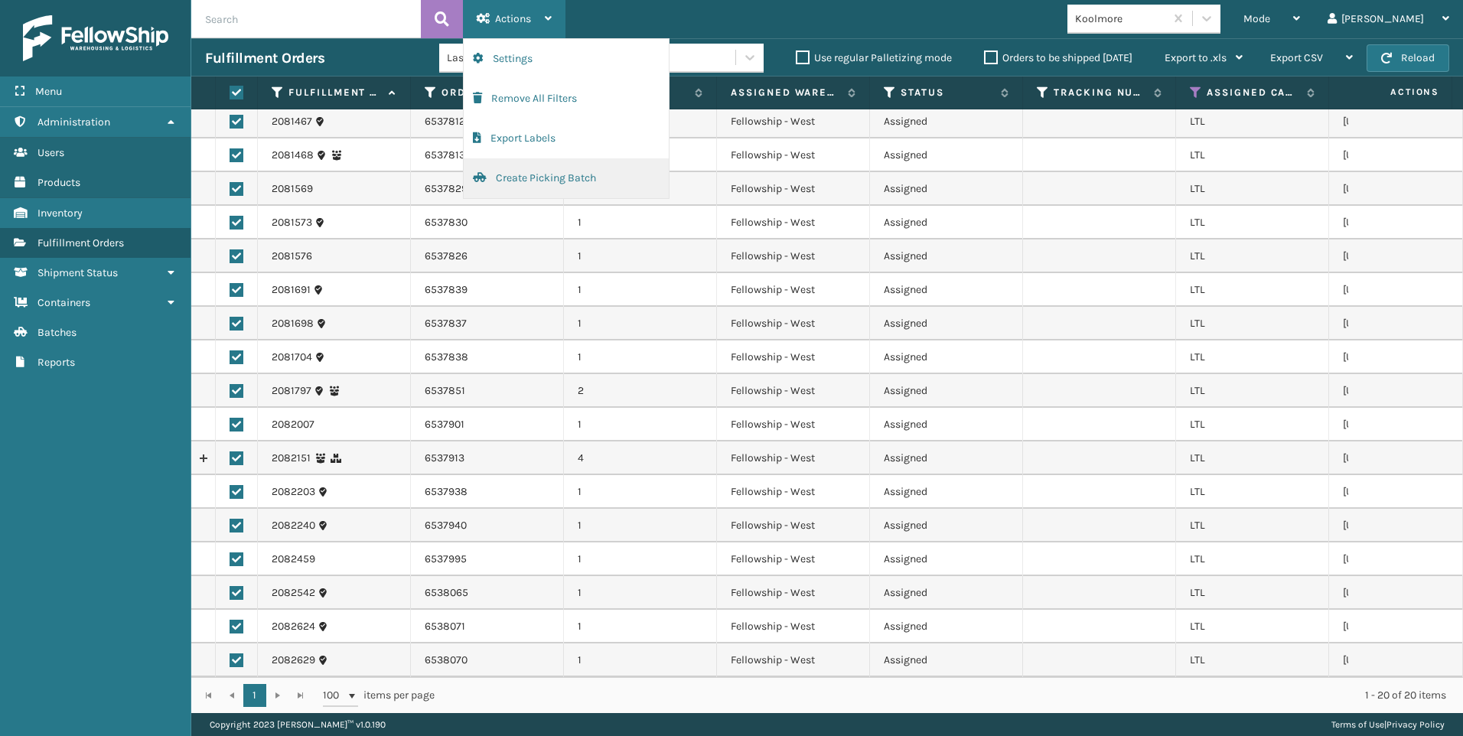
click at [538, 165] on button "Create Picking Batch" at bounding box center [566, 178] width 205 height 40
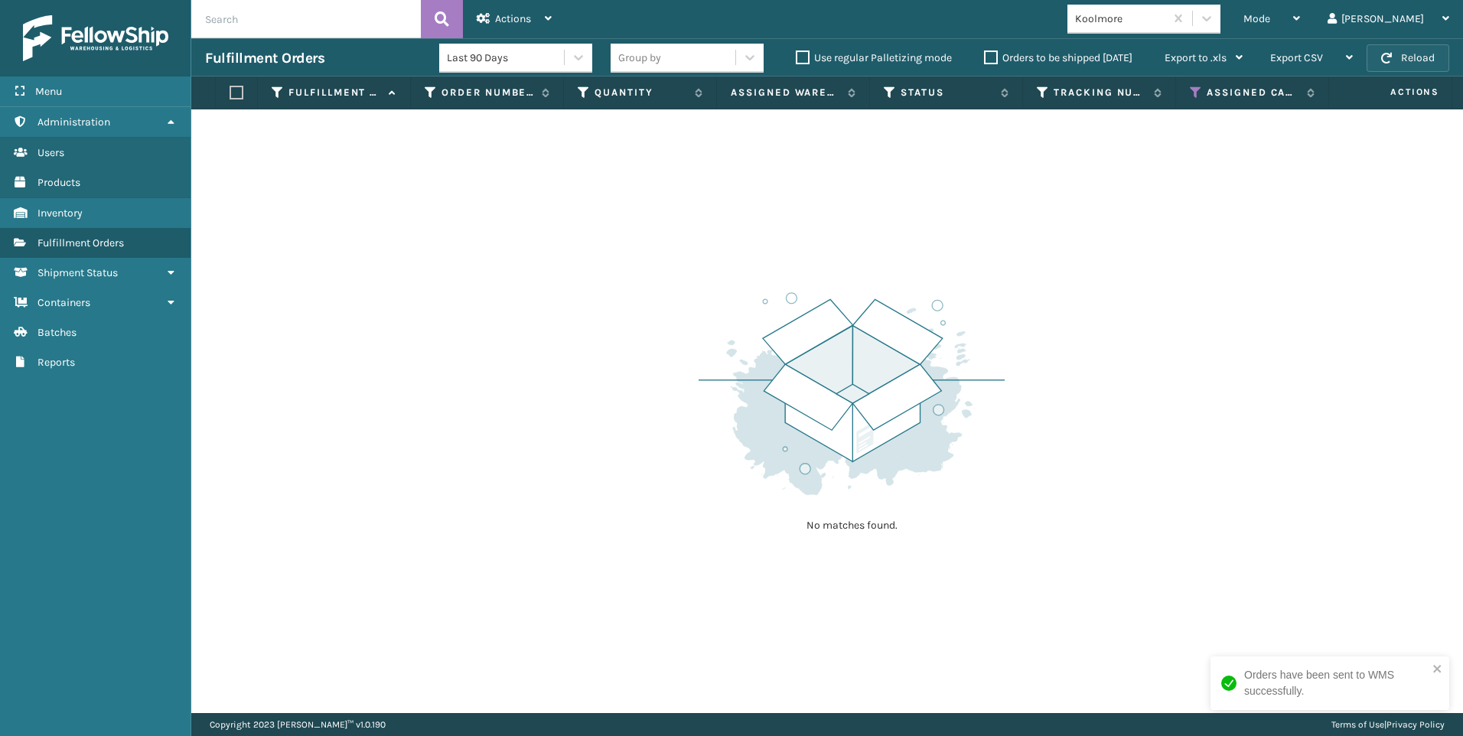
click at [1387, 57] on span "button" at bounding box center [1386, 58] width 11 height 11
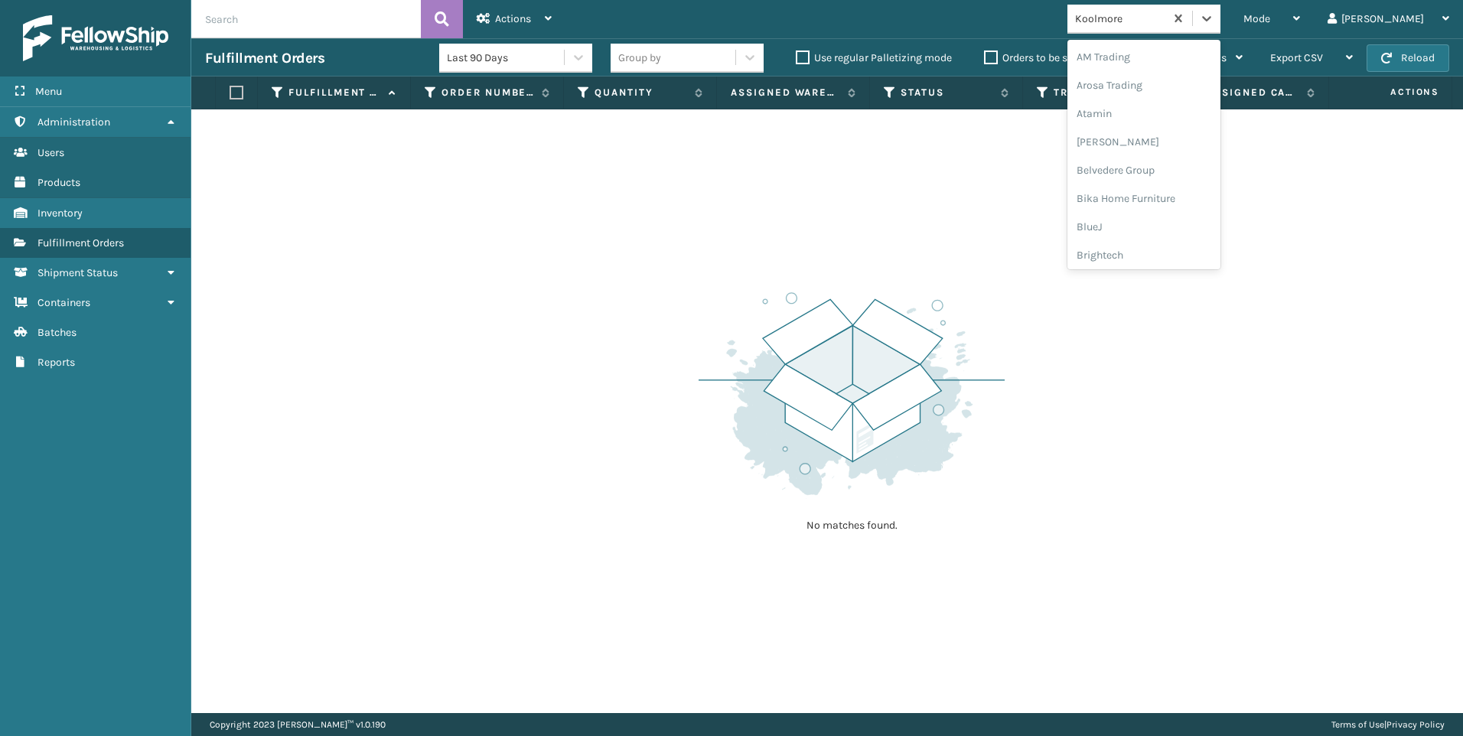
click at [1161, 25] on div "Koolmore" at bounding box center [1120, 19] width 91 height 16
click at [1215, 233] on div "SleepGeekz" at bounding box center [1143, 224] width 153 height 28
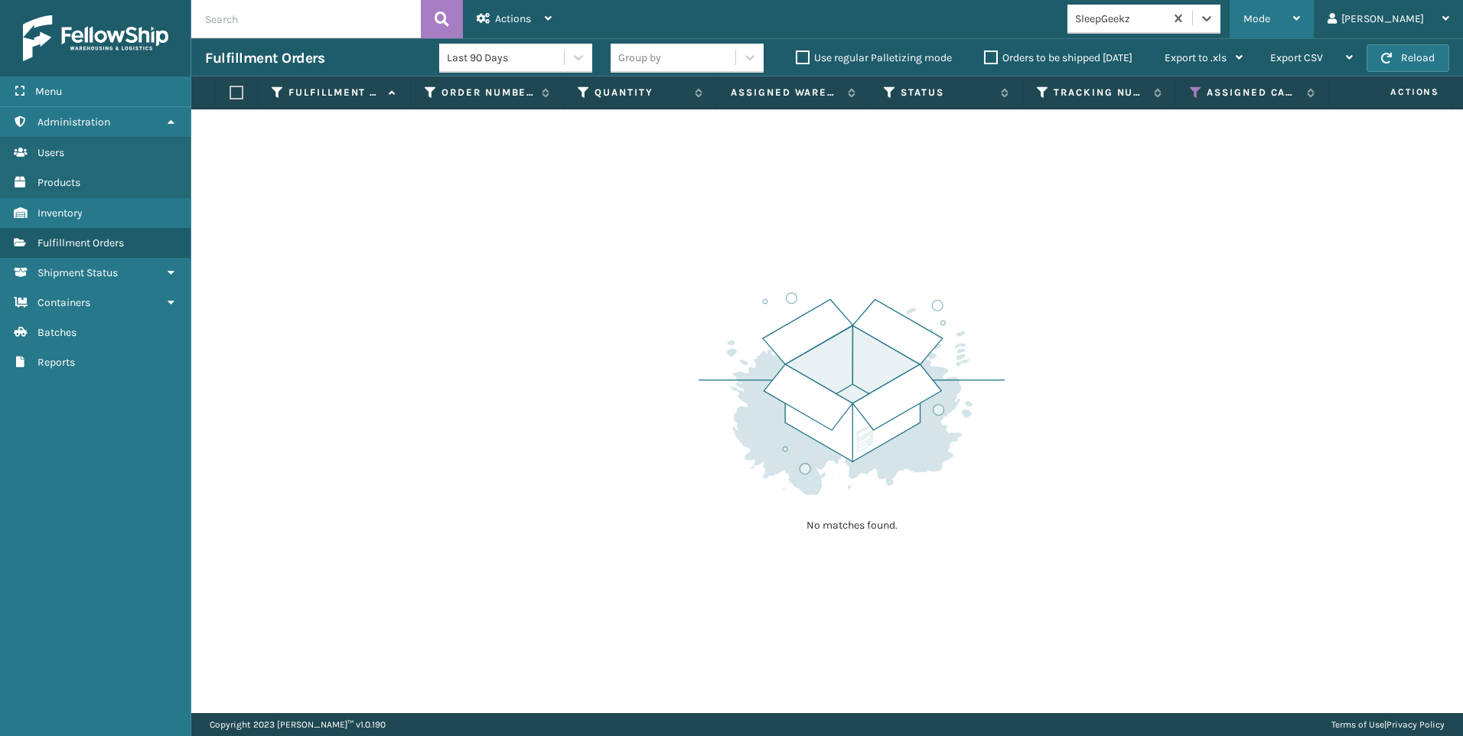
click at [1270, 18] on span "Mode" at bounding box center [1256, 18] width 27 height 13
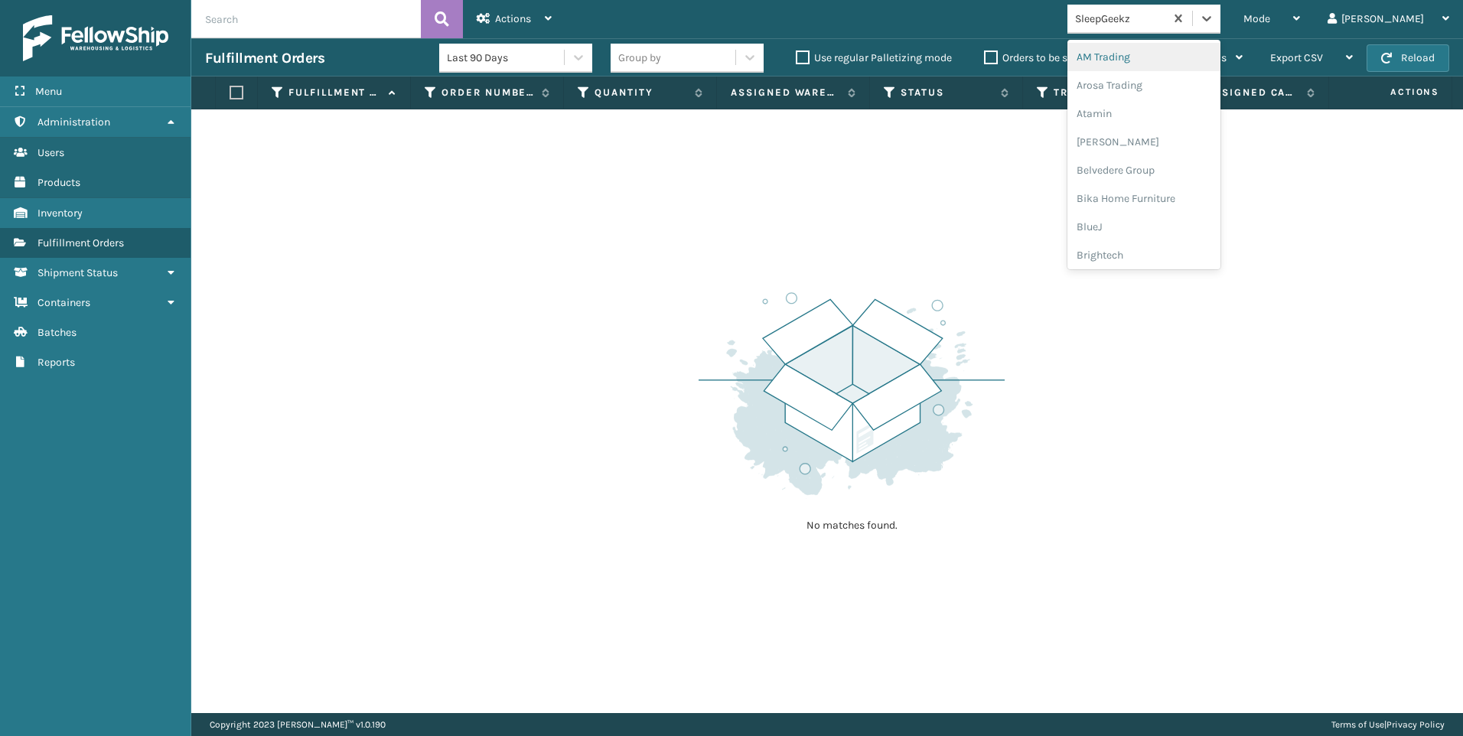
click at [1166, 15] on div "SleepGeekz" at bounding box center [1120, 19] width 91 height 16
click at [1184, 218] on div "Koolmore" at bounding box center [1143, 212] width 153 height 28
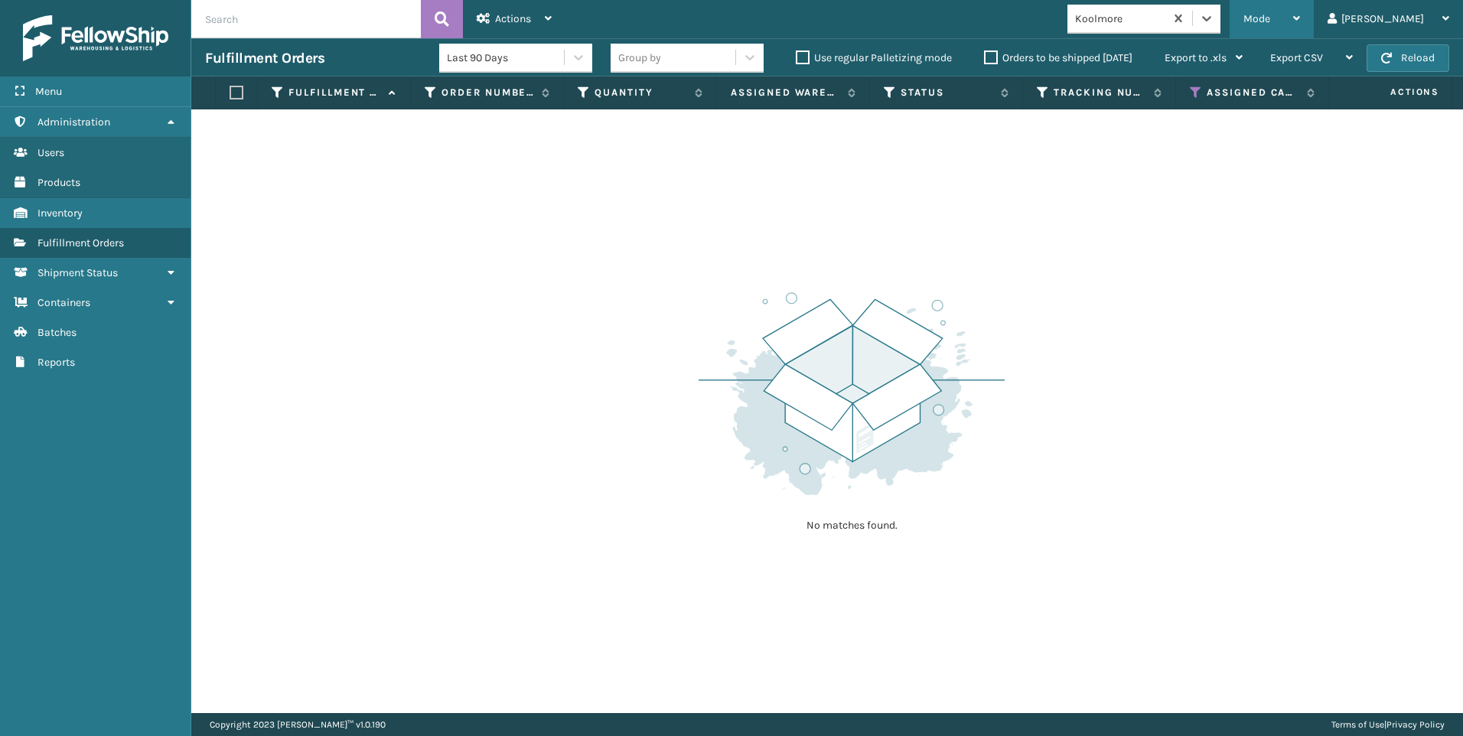
click at [1300, 11] on div "Mode" at bounding box center [1271, 19] width 57 height 38
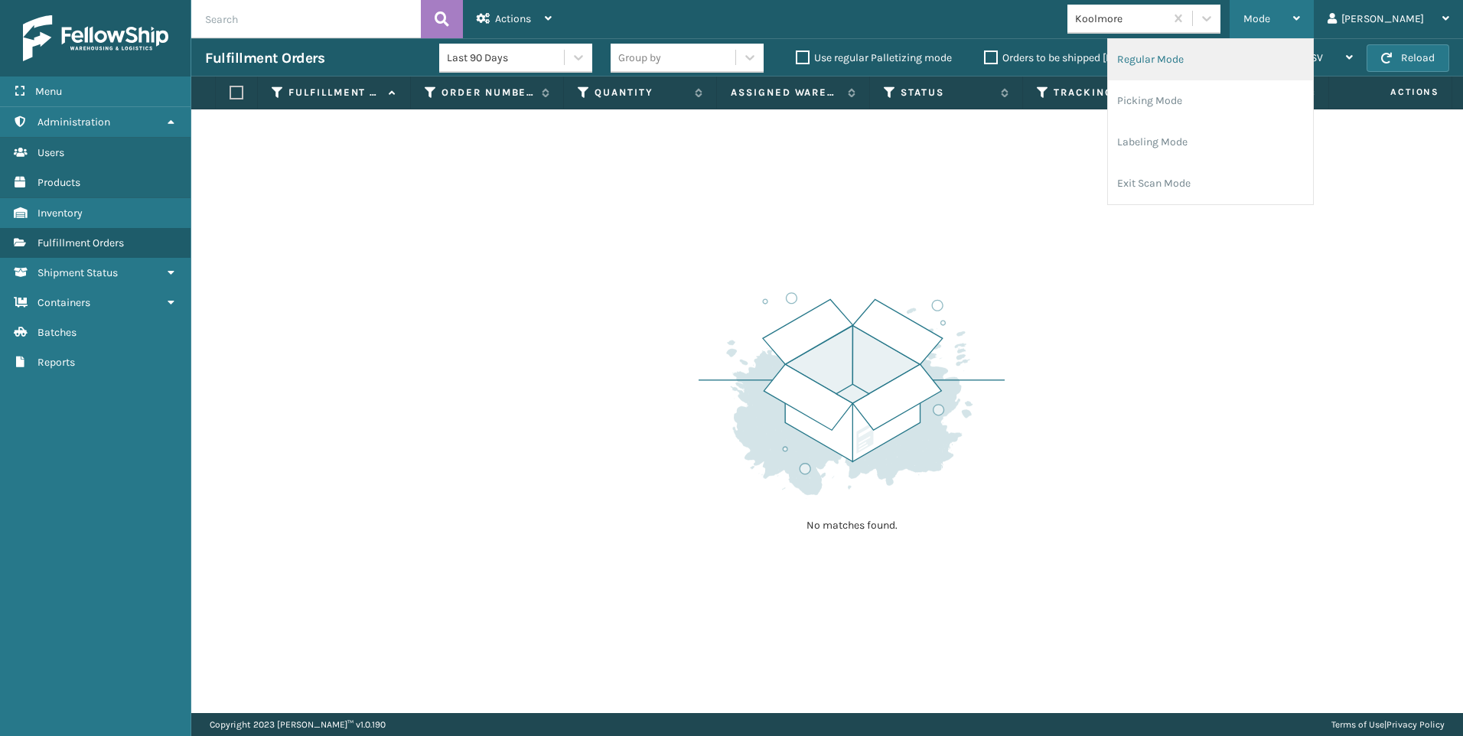
click at [1239, 56] on li "Regular Mode" at bounding box center [1210, 59] width 205 height 41
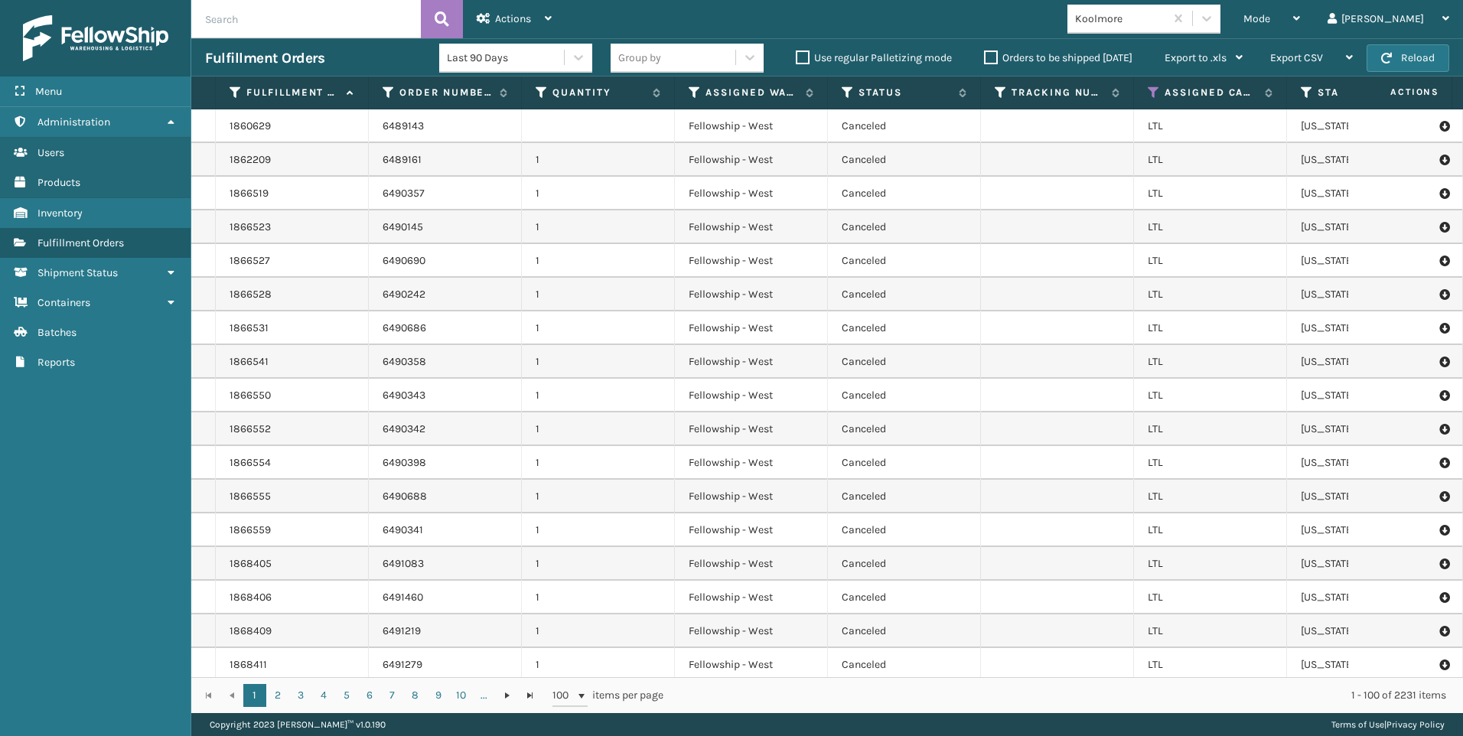
click at [332, 27] on input "text" at bounding box center [306, 19] width 230 height 38
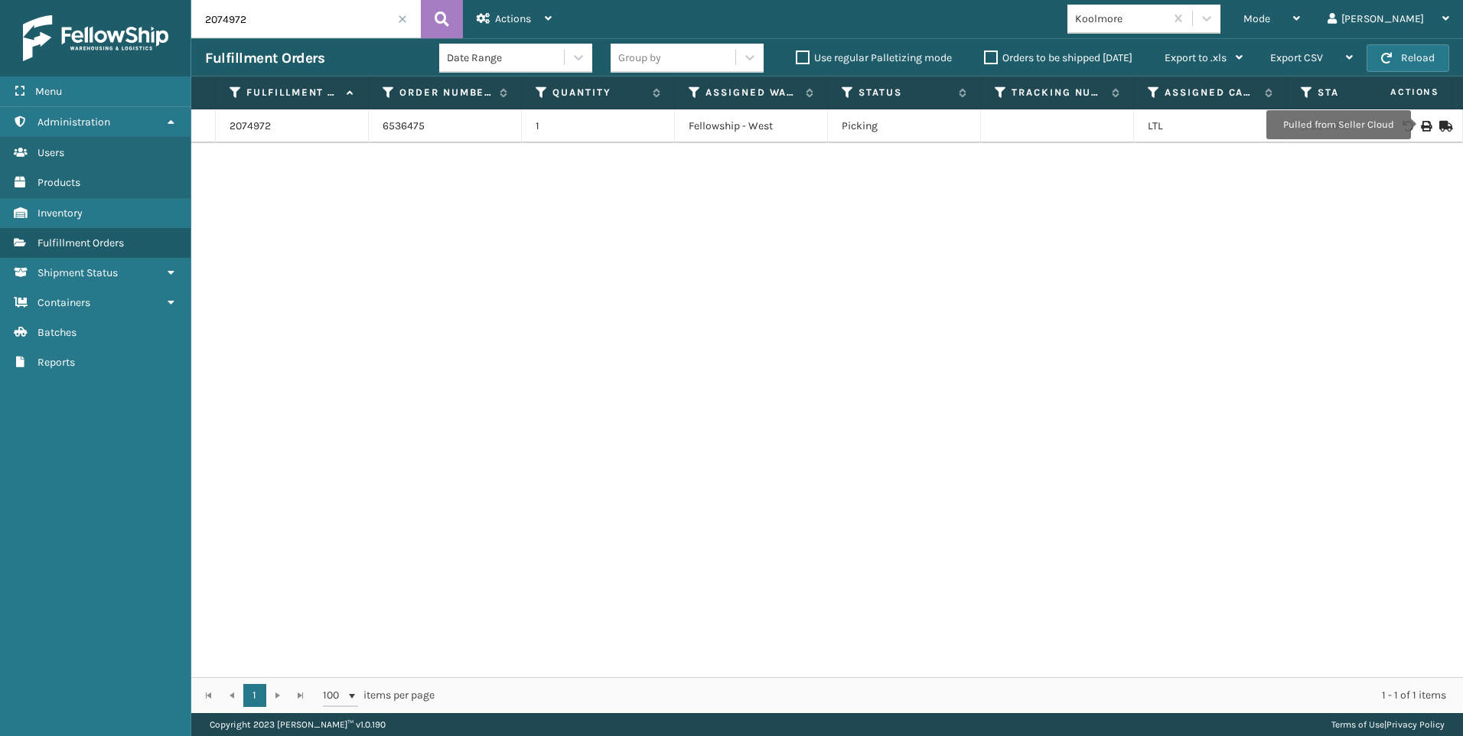
click at [1421, 125] on icon at bounding box center [1425, 126] width 9 height 11
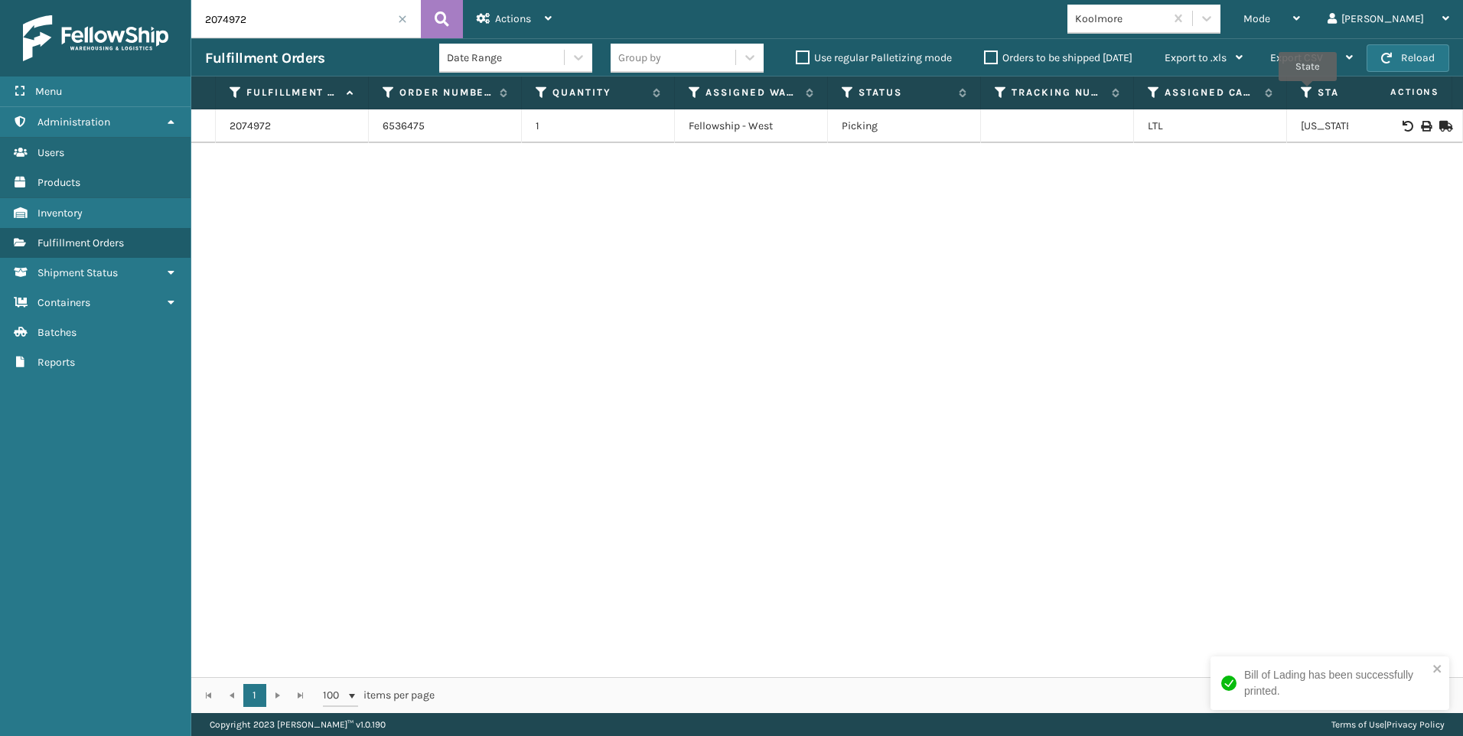
drag, startPoint x: 191, startPoint y: 20, endPoint x: 47, endPoint y: 20, distance: 143.1
click at [51, 0] on div "Menu Inventory Administration Inventory Users Inventory Products Inventory Inve…" at bounding box center [731, 0] width 1463 height 0
click at [1421, 129] on icon at bounding box center [1425, 126] width 9 height 11
drag, startPoint x: 285, startPoint y: 31, endPoint x: 30, endPoint y: 6, distance: 256.0
click at [24, 0] on div "Menu Inventory Administration Inventory Users Inventory Products Inventory Inve…" at bounding box center [731, 0] width 1463 height 0
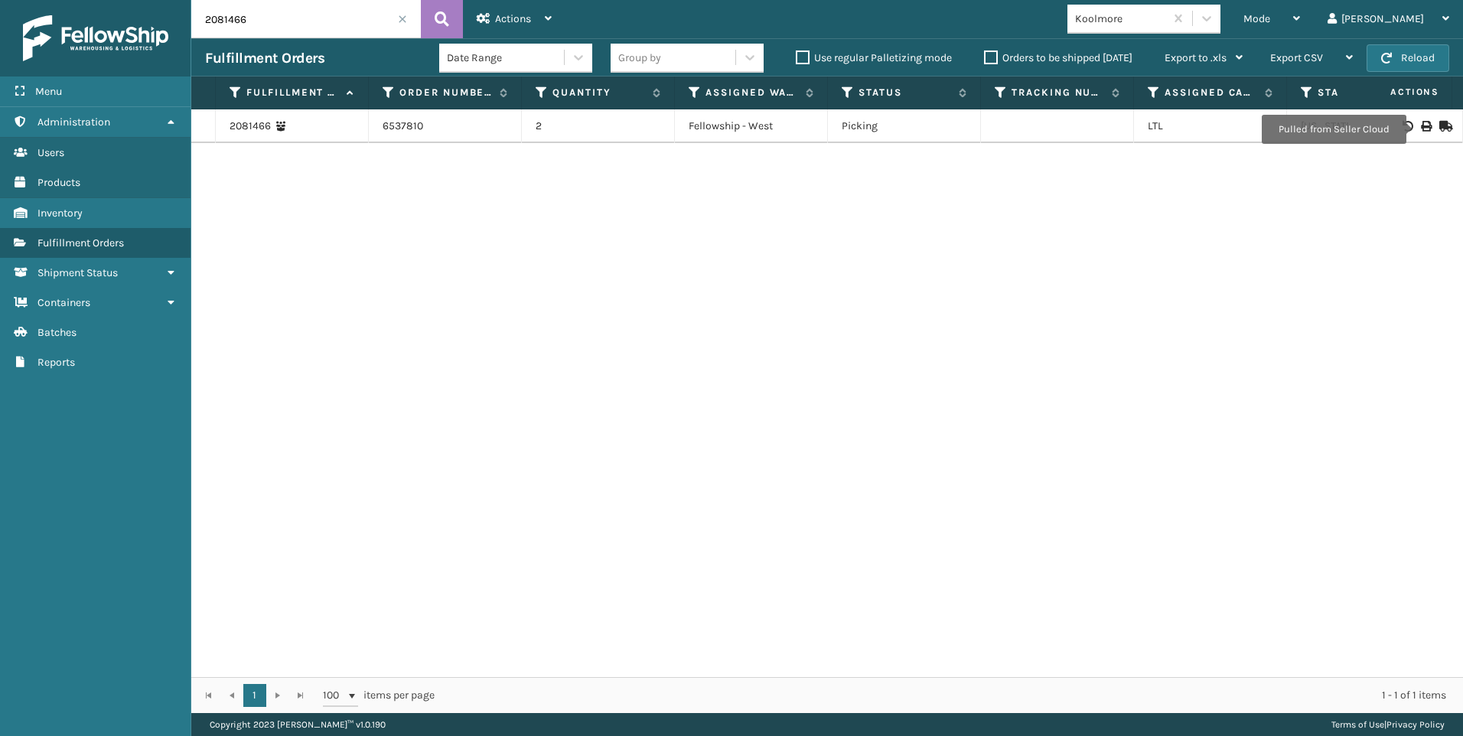
click at [1421, 129] on icon at bounding box center [1425, 126] width 9 height 11
drag, startPoint x: 535, startPoint y: 556, endPoint x: 510, endPoint y: 523, distance: 41.6
click at [533, 556] on div "2081466 6537810 2 Fellowship - West Picking LTL [US_STATE]" at bounding box center [827, 393] width 1272 height 568
drag, startPoint x: 275, startPoint y: 19, endPoint x: 51, endPoint y: 18, distance: 225.0
click at [64, 0] on div "Menu Inventory Administration Inventory Users Inventory Products Inventory Inve…" at bounding box center [731, 0] width 1463 height 0
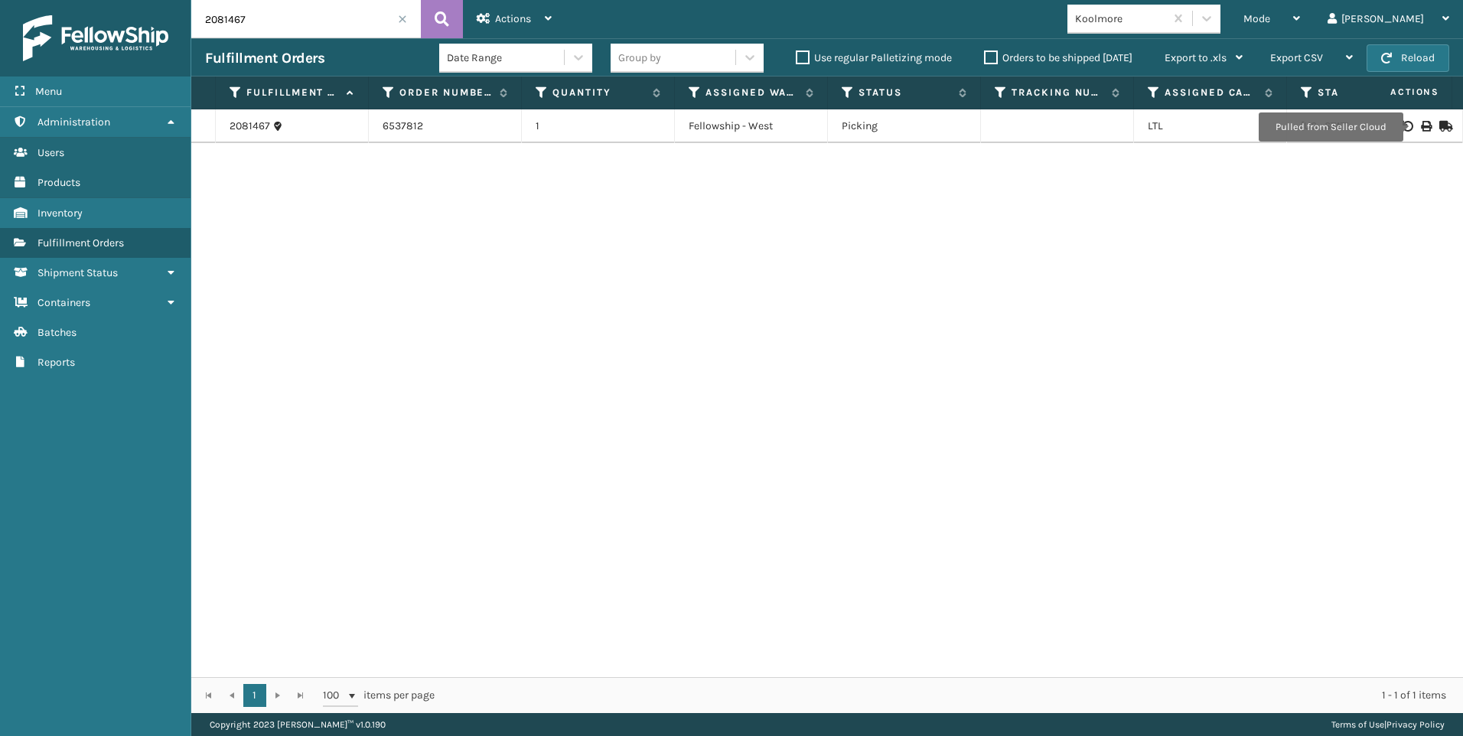
click at [1421, 127] on icon at bounding box center [1425, 126] width 9 height 11
drag, startPoint x: 264, startPoint y: 28, endPoint x: 171, endPoint y: 25, distance: 93.4
click at [174, 0] on div "Menu Inventory Administration Inventory Users Inventory Products Inventory Inve…" at bounding box center [731, 0] width 1463 height 0
click at [1421, 129] on icon at bounding box center [1425, 126] width 9 height 11
drag, startPoint x: 77, startPoint y: 18, endPoint x: -3, endPoint y: 15, distance: 80.4
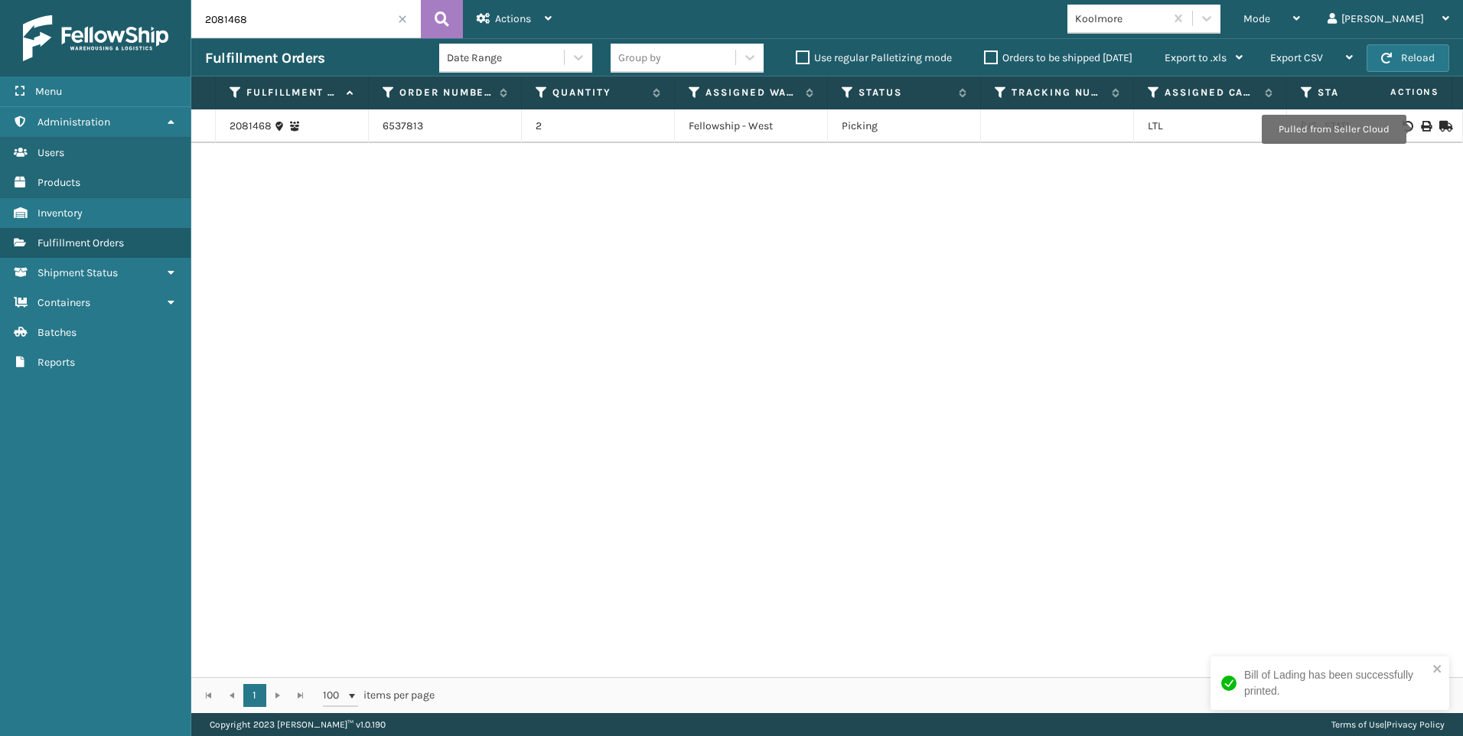
click at [0, 15] on html "Bill of Lading has been successfully printed. Menu Inventory Administration Inv…" at bounding box center [731, 368] width 1463 height 736
click at [1421, 125] on icon at bounding box center [1425, 126] width 9 height 11
drag, startPoint x: 243, startPoint y: 15, endPoint x: 99, endPoint y: 16, distance: 143.9
click at [105, 0] on div "Menu Inventory Administration Inventory Users Inventory Products Inventory Inve…" at bounding box center [731, 0] width 1463 height 0
click at [1421, 124] on icon at bounding box center [1425, 126] width 9 height 11
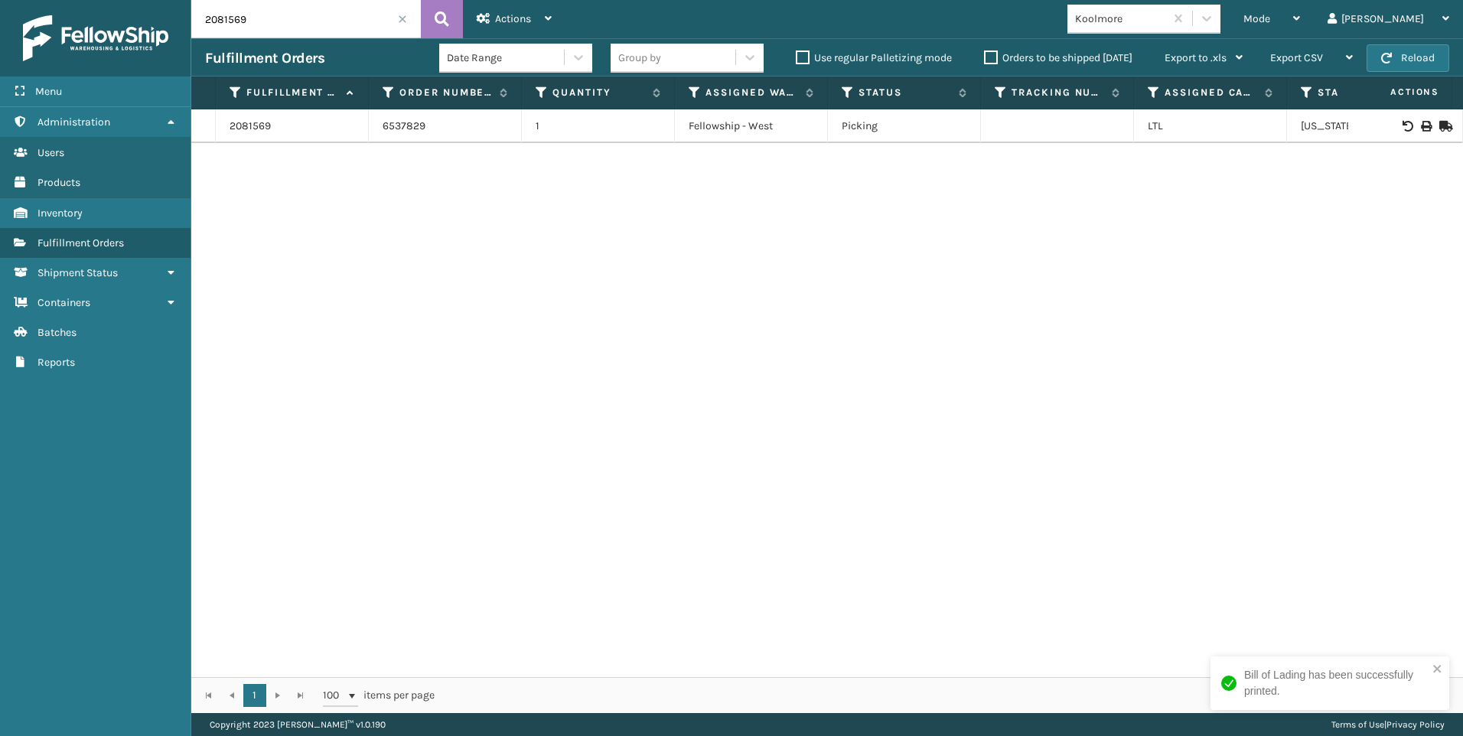
drag, startPoint x: 266, startPoint y: 14, endPoint x: 52, endPoint y: 8, distance: 214.3
click at [55, 0] on div "Menu Inventory Administration Inventory Users Inventory Products Inventory Inve…" at bounding box center [731, 0] width 1463 height 0
click at [1421, 131] on icon at bounding box center [1425, 126] width 9 height 11
drag, startPoint x: 238, startPoint y: 18, endPoint x: 0, endPoint y: 15, distance: 238.0
click at [25, 0] on div "Menu Inventory Administration Inventory Users Inventory Products Inventory Inve…" at bounding box center [731, 0] width 1463 height 0
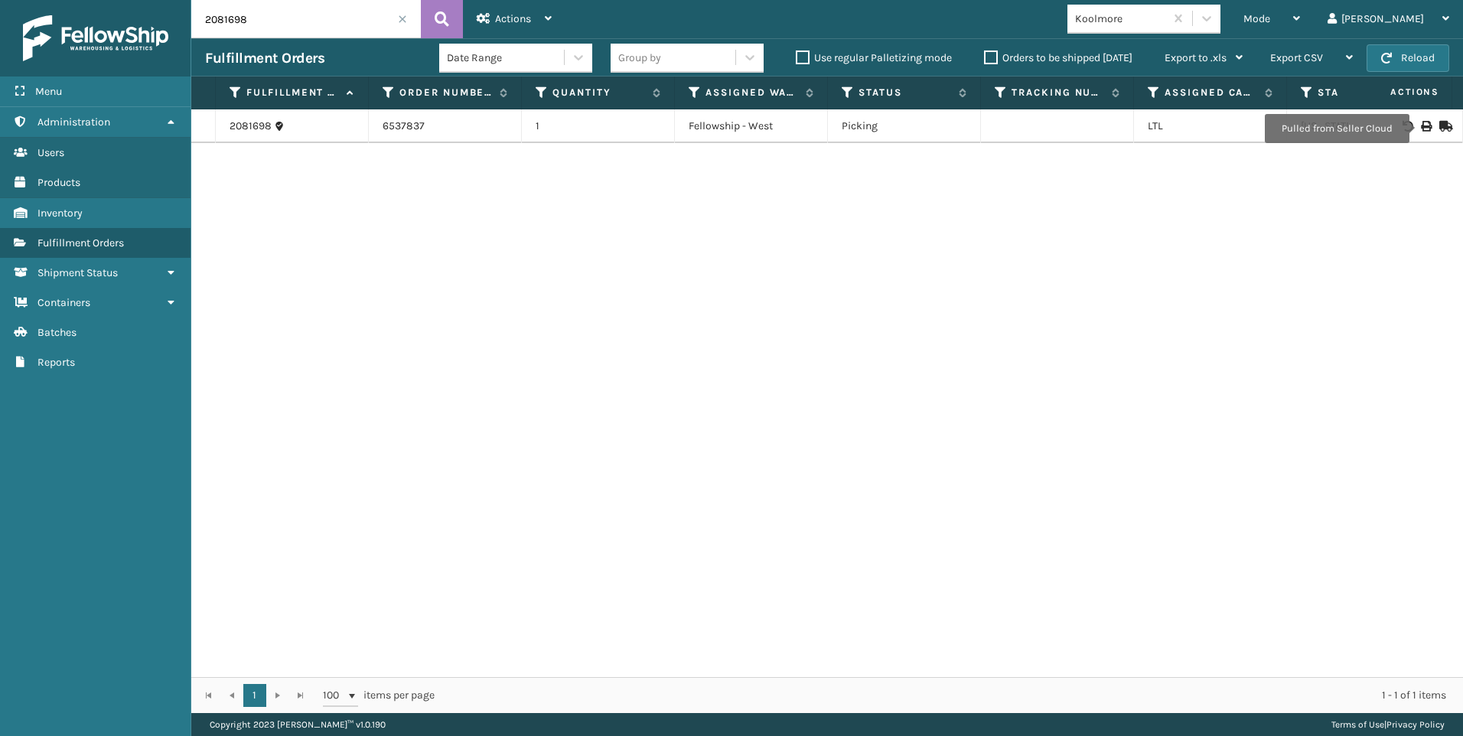
click at [1421, 122] on icon at bounding box center [1425, 126] width 9 height 11
click at [66, 0] on div "Menu Inventory Administration Inventory Users Inventory Products Inventory Inve…" at bounding box center [731, 0] width 1463 height 0
click at [1418, 123] on div at bounding box center [1405, 126] width 86 height 11
click at [1421, 126] on icon at bounding box center [1425, 126] width 9 height 11
drag, startPoint x: 256, startPoint y: 15, endPoint x: 110, endPoint y: -2, distance: 146.3
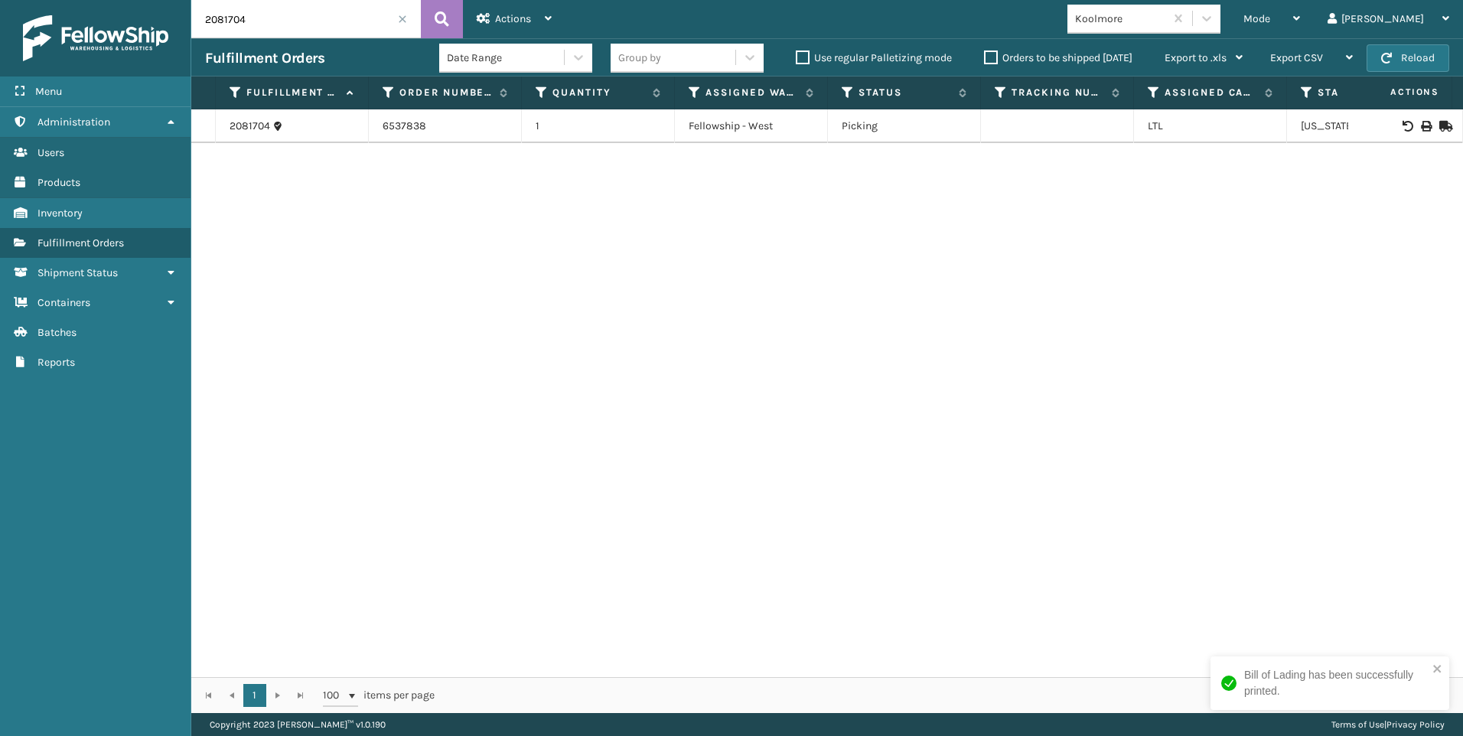
click at [110, 0] on html "Bill of Lading has been successfully printed. Menu Inventory Administration Inv…" at bounding box center [731, 368] width 1463 height 736
click at [1422, 125] on div at bounding box center [1405, 126] width 86 height 11
click at [1421, 125] on icon at bounding box center [1425, 126] width 9 height 11
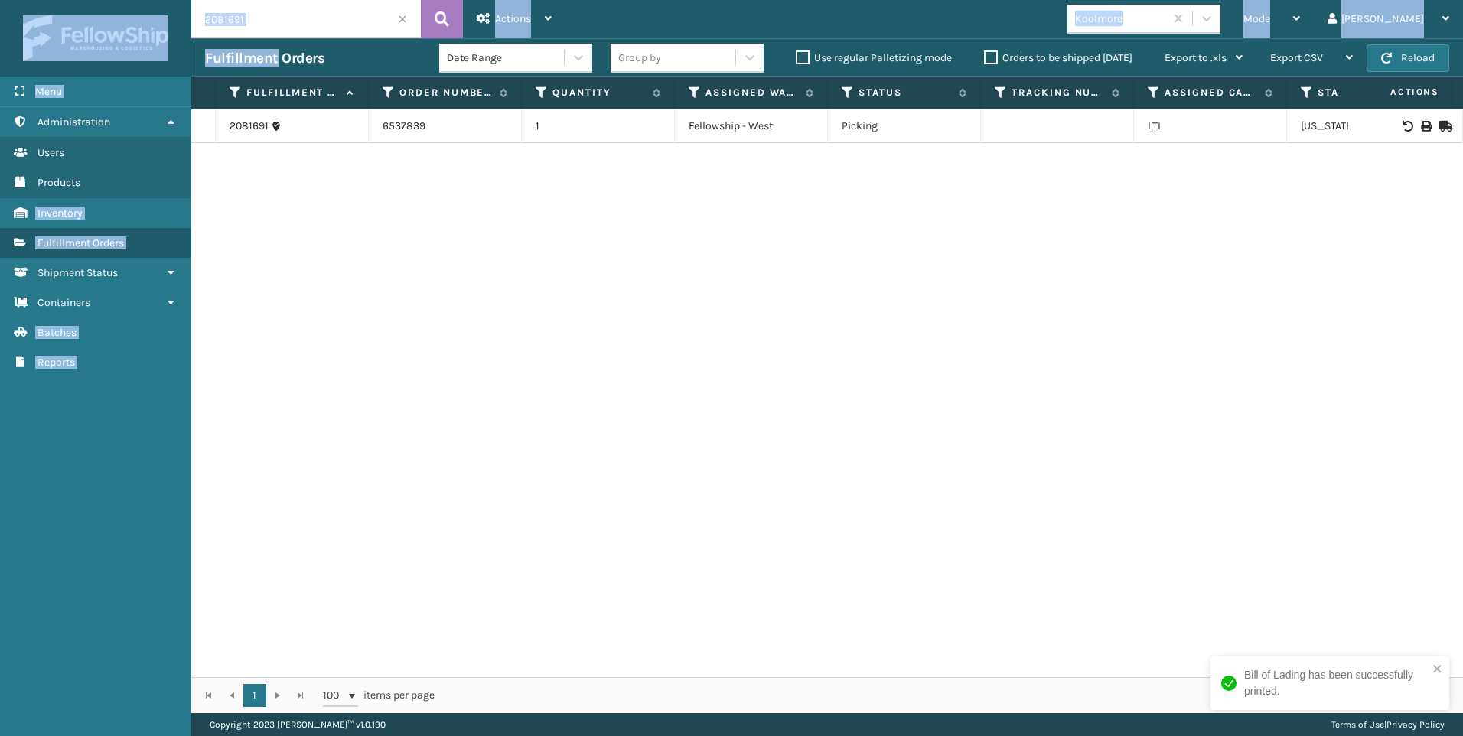
drag, startPoint x: 277, startPoint y: 38, endPoint x: 145, endPoint y: 29, distance: 132.7
click at [145, 0] on div "Menu Inventory Administration Inventory Users Inventory Products Inventory Inve…" at bounding box center [731, 0] width 1463 height 0
drag, startPoint x: 145, startPoint y: 29, endPoint x: 282, endPoint y: 15, distance: 137.7
click at [282, 15] on input "2081691" at bounding box center [306, 19] width 230 height 38
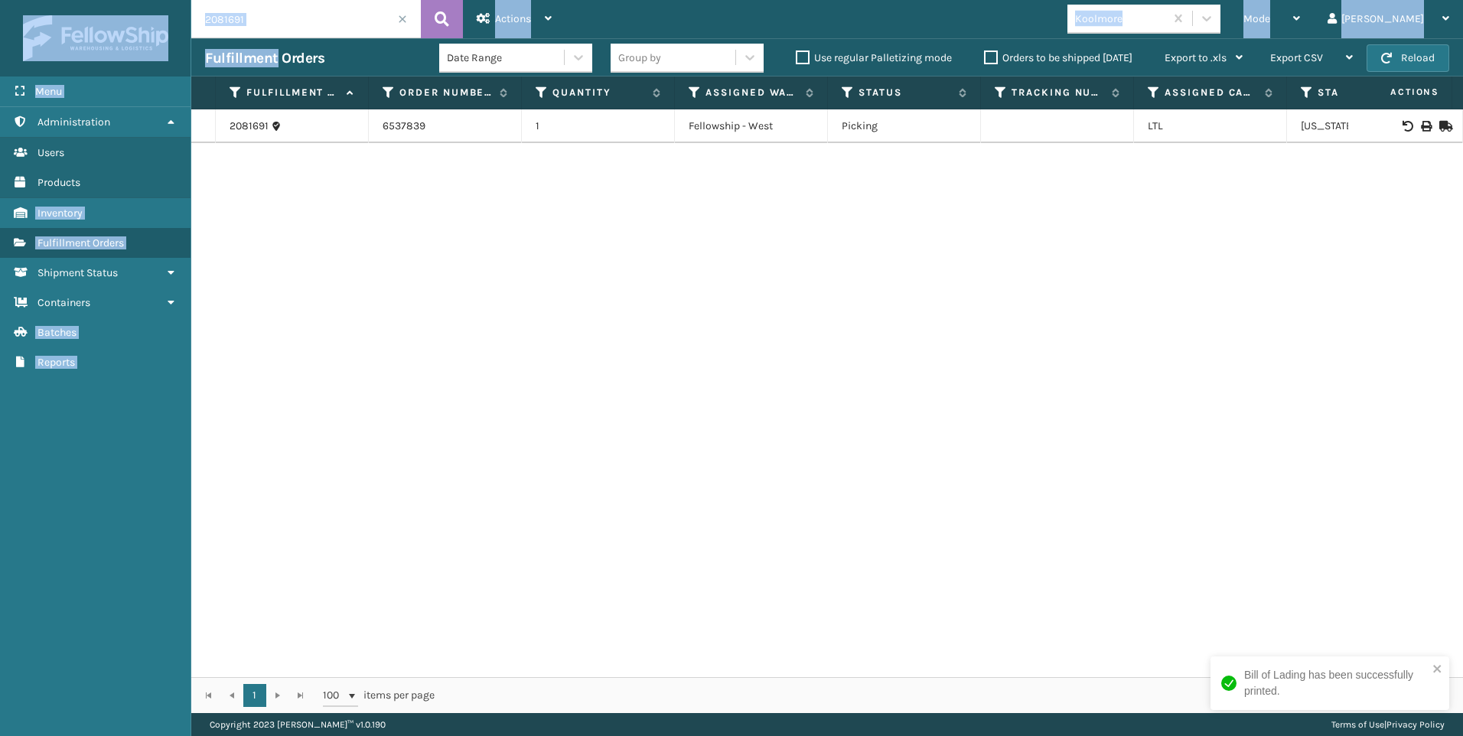
click at [287, 15] on input "2081691" at bounding box center [306, 19] width 230 height 38
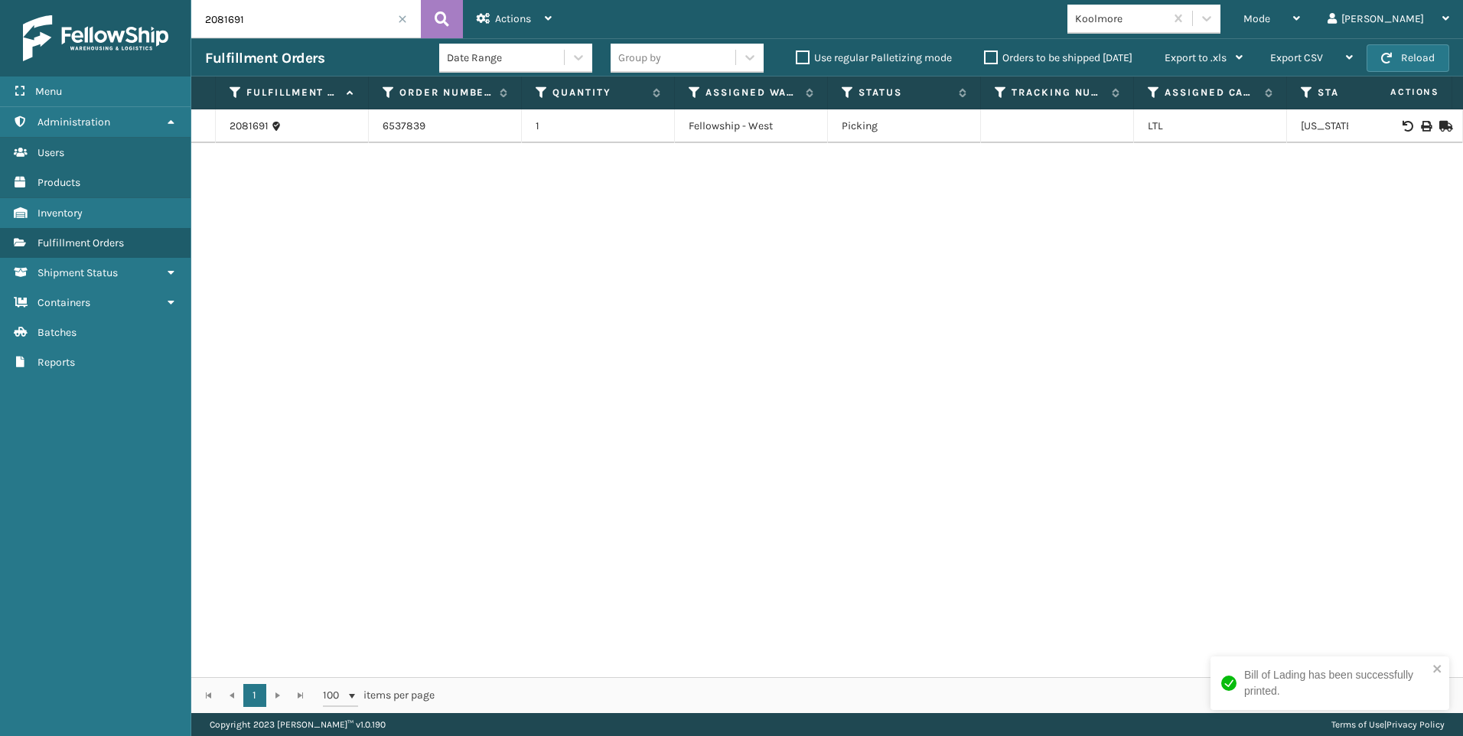
click at [287, 15] on input "2081691" at bounding box center [306, 19] width 230 height 38
click at [1409, 129] on div at bounding box center [1405, 126] width 86 height 11
click at [1421, 123] on icon at bounding box center [1425, 126] width 9 height 11
drag, startPoint x: 279, startPoint y: 16, endPoint x: 0, endPoint y: 37, distance: 280.1
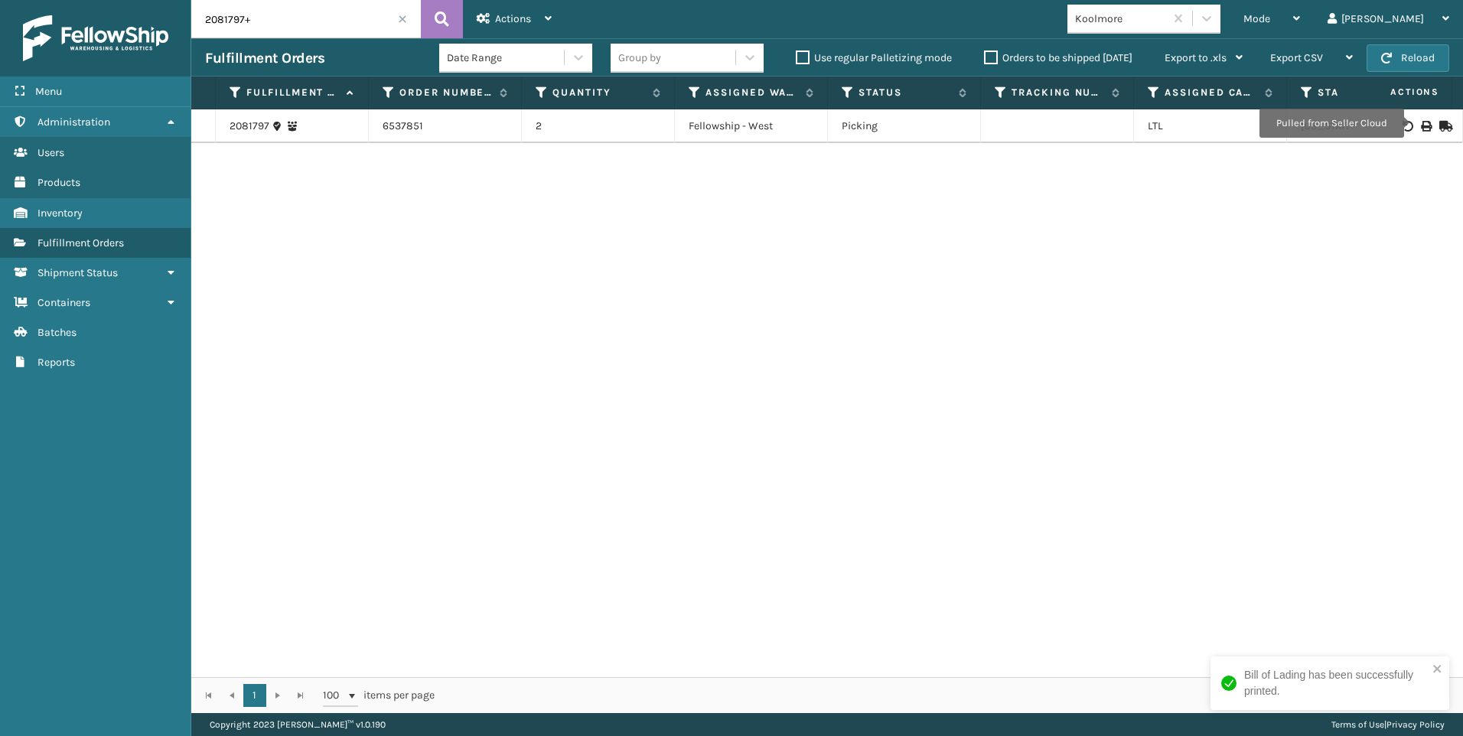
click at [25, 0] on div "Menu Inventory Administration Inventory Users Inventory Products Inventory Inve…" at bounding box center [731, 0] width 1463 height 0
click at [1420, 124] on div at bounding box center [1405, 126] width 86 height 11
click at [1421, 126] on icon at bounding box center [1425, 126] width 9 height 11
drag, startPoint x: 263, startPoint y: 12, endPoint x: 46, endPoint y: -18, distance: 219.5
click at [46, 0] on html "Bill of Lading has been successfully printed. Menu Inventory Administration Inv…" at bounding box center [731, 368] width 1463 height 736
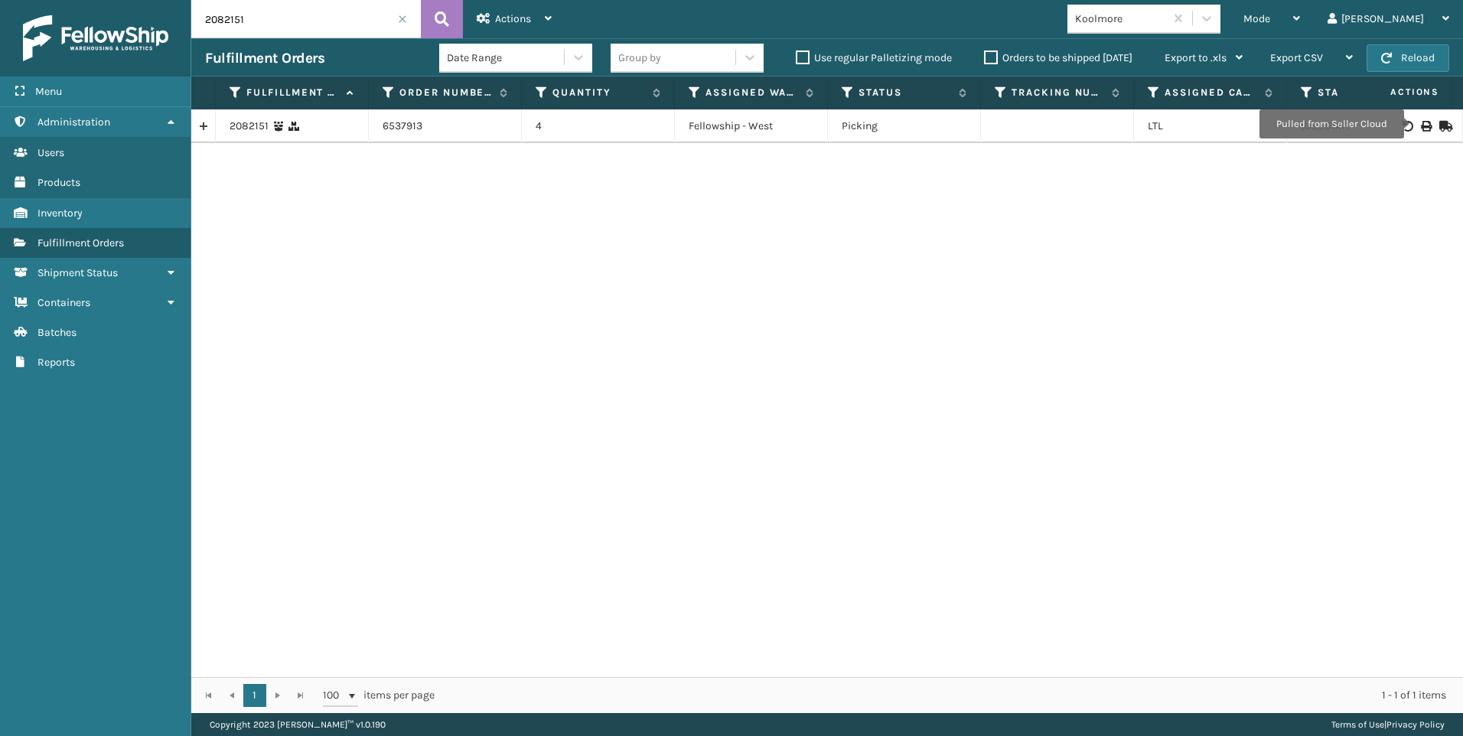
click at [1421, 124] on icon at bounding box center [1425, 126] width 9 height 11
drag, startPoint x: 277, startPoint y: 7, endPoint x: 17, endPoint y: 11, distance: 260.2
click at [22, 0] on div "Menu Inventory Administration Inventory Users Inventory Products Inventory Inve…" at bounding box center [731, 0] width 1463 height 0
type input "0"
click at [1421, 129] on icon at bounding box center [1425, 126] width 9 height 11
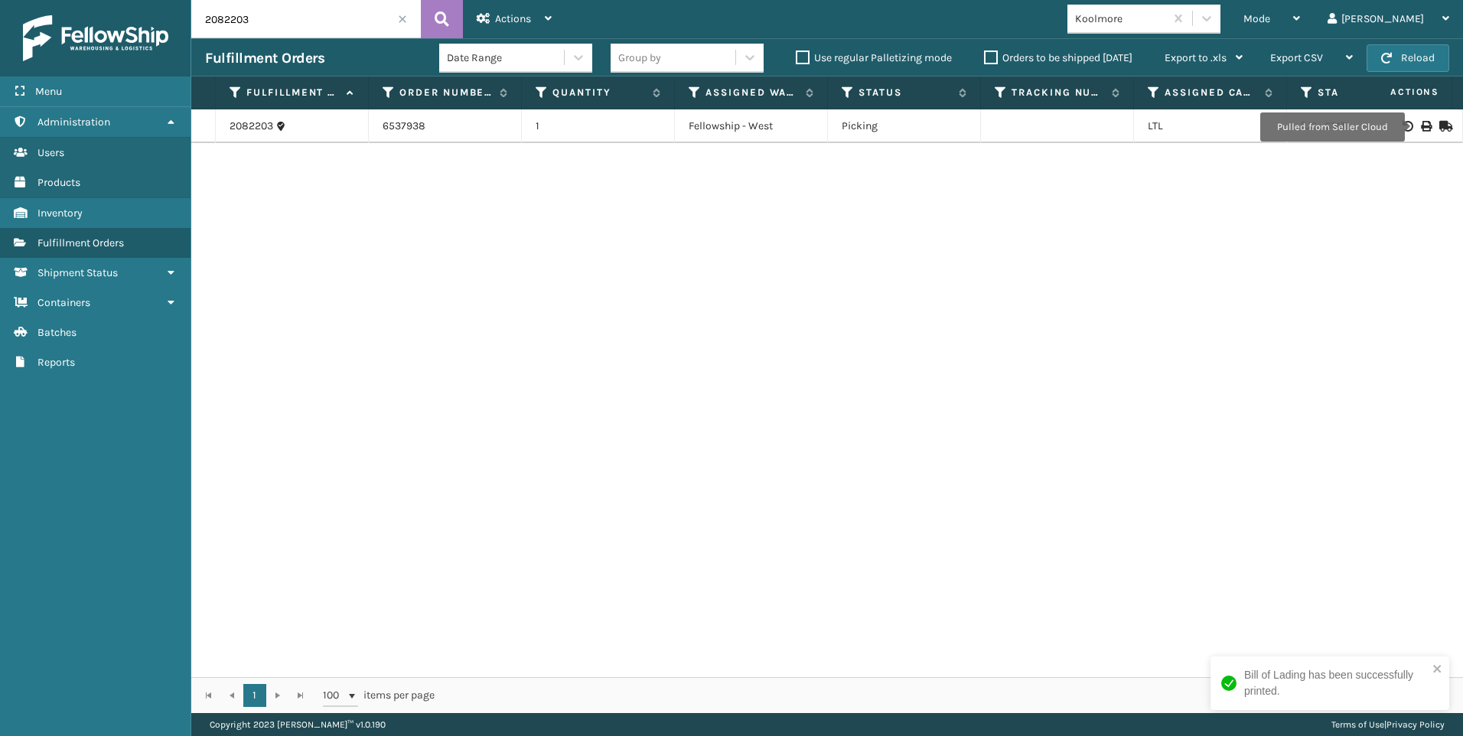
drag, startPoint x: 251, startPoint y: 18, endPoint x: 58, endPoint y: 18, distance: 192.8
click at [86, 0] on div "Menu Inventory Administration Inventory Users Inventory Products Inventory Inve…" at bounding box center [731, 0] width 1463 height 0
click at [1421, 129] on icon at bounding box center [1425, 126] width 9 height 11
drag, startPoint x: 258, startPoint y: 24, endPoint x: 0, endPoint y: 29, distance: 257.9
click at [142, 0] on div "Menu Inventory Administration Inventory Users Inventory Products Inventory Inve…" at bounding box center [731, 0] width 1463 height 0
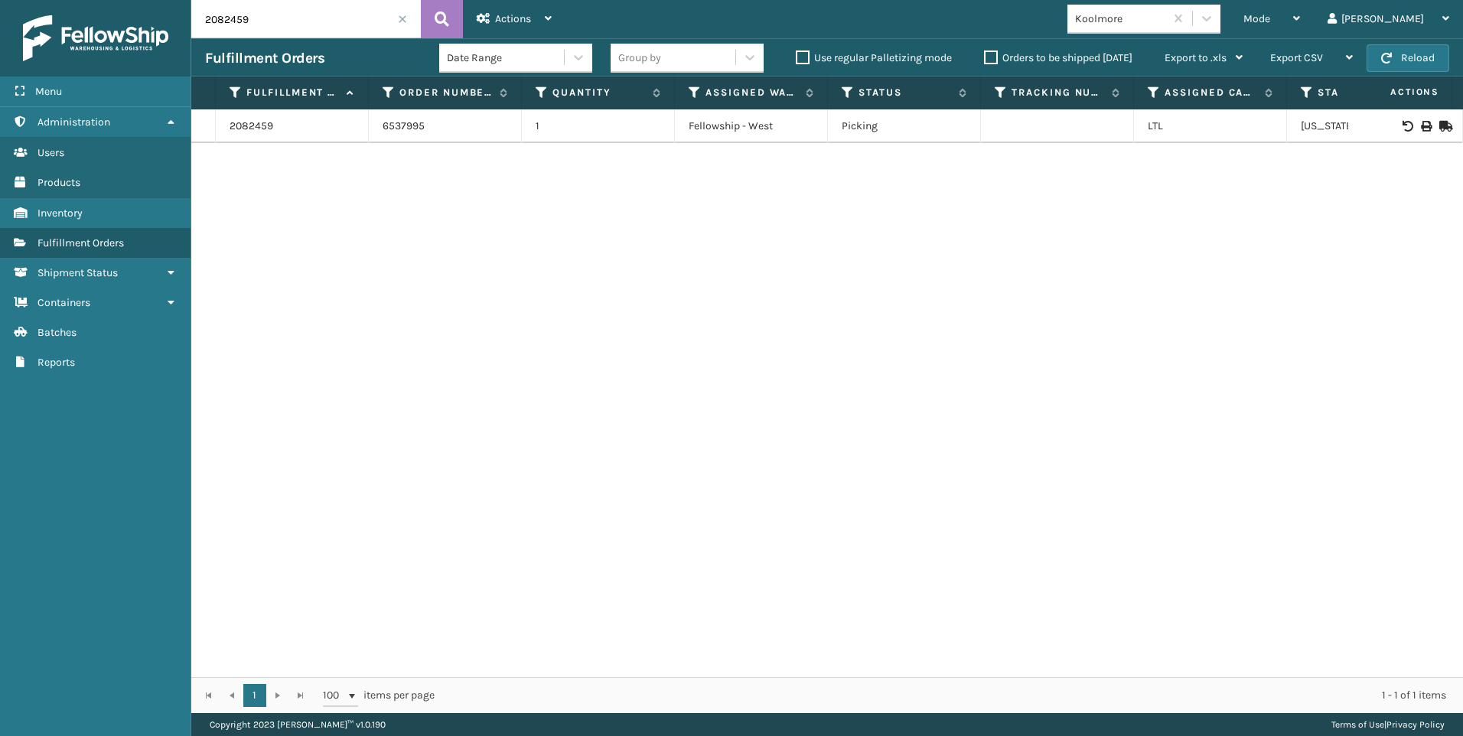
click at [1421, 122] on icon at bounding box center [1425, 126] width 9 height 11
click at [1421, 125] on icon at bounding box center [1425, 126] width 9 height 11
drag, startPoint x: 238, startPoint y: 11, endPoint x: 171, endPoint y: 14, distance: 67.4
click at [163, 0] on div "Menu Inventory Administration Inventory Users Inventory Products Inventory Inve…" at bounding box center [731, 0] width 1463 height 0
click at [228, 14] on input "2082459" at bounding box center [306, 19] width 230 height 38
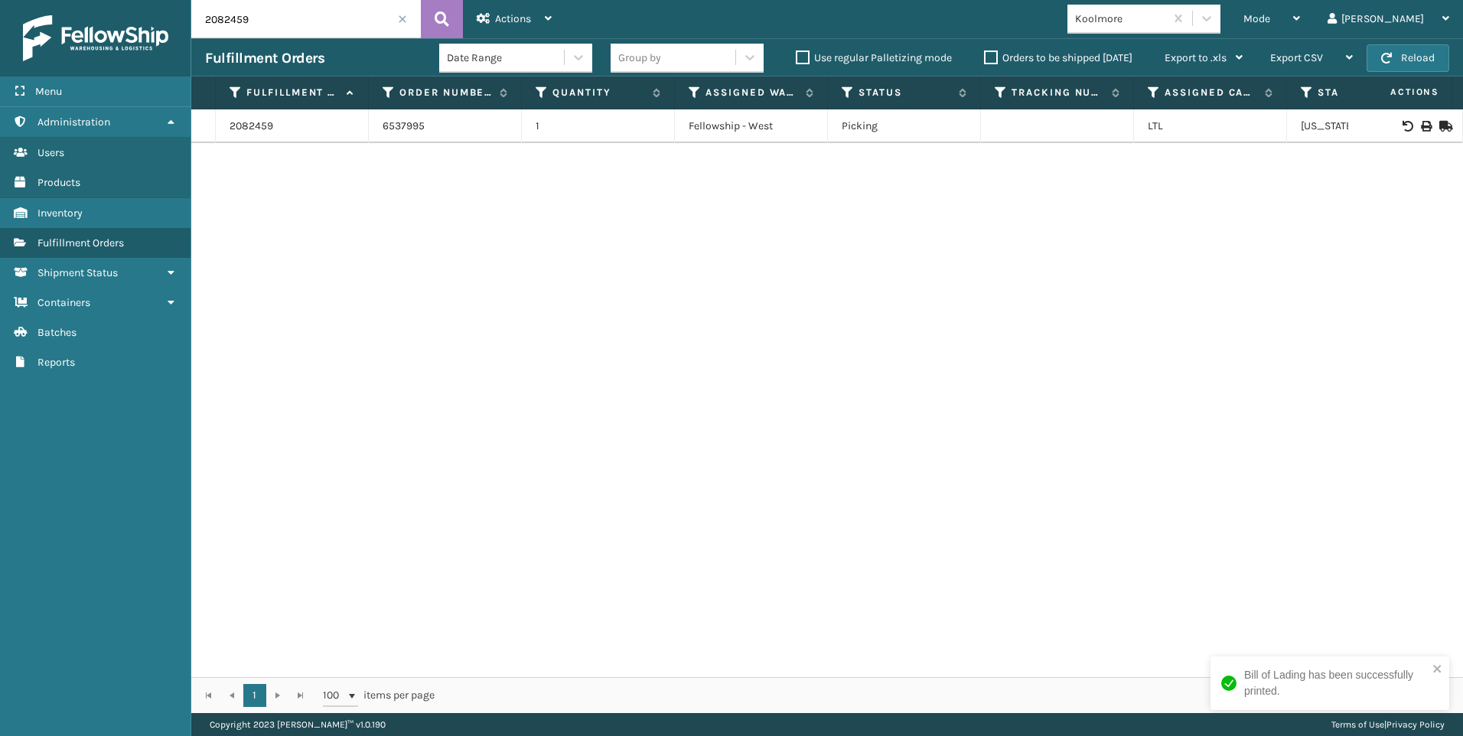
drag, startPoint x: 261, startPoint y: 15, endPoint x: 0, endPoint y: 5, distance: 261.1
click at [29, 0] on div "Menu Inventory Administration Inventory Users Inventory Products Inventory Inve…" at bounding box center [731, 0] width 1463 height 0
click at [1423, 125] on div at bounding box center [1405, 126] width 86 height 11
click at [1421, 125] on icon at bounding box center [1425, 126] width 9 height 11
click at [60, 0] on div "Menu Inventory Administration Inventory Users Inventory Products Inventory Inve…" at bounding box center [731, 0] width 1463 height 0
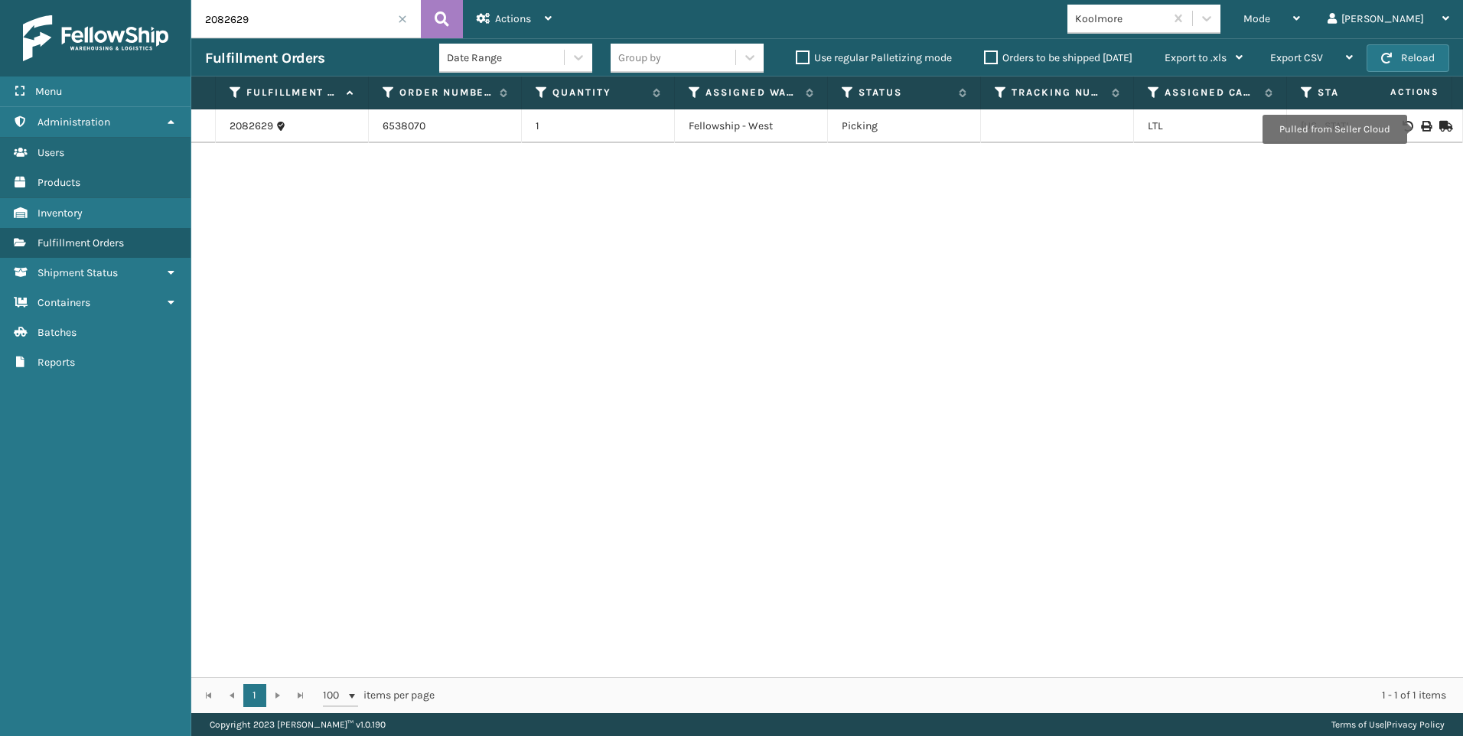
click at [1421, 130] on icon at bounding box center [1425, 126] width 9 height 11
drag, startPoint x: 305, startPoint y: 17, endPoint x: 114, endPoint y: 28, distance: 190.8
click at [132, 0] on div "Menu Inventory Administration Inventory Users Inventory Products Inventory Inve…" at bounding box center [731, 0] width 1463 height 0
type input "2082624"
click at [1421, 125] on icon at bounding box center [1425, 126] width 9 height 11
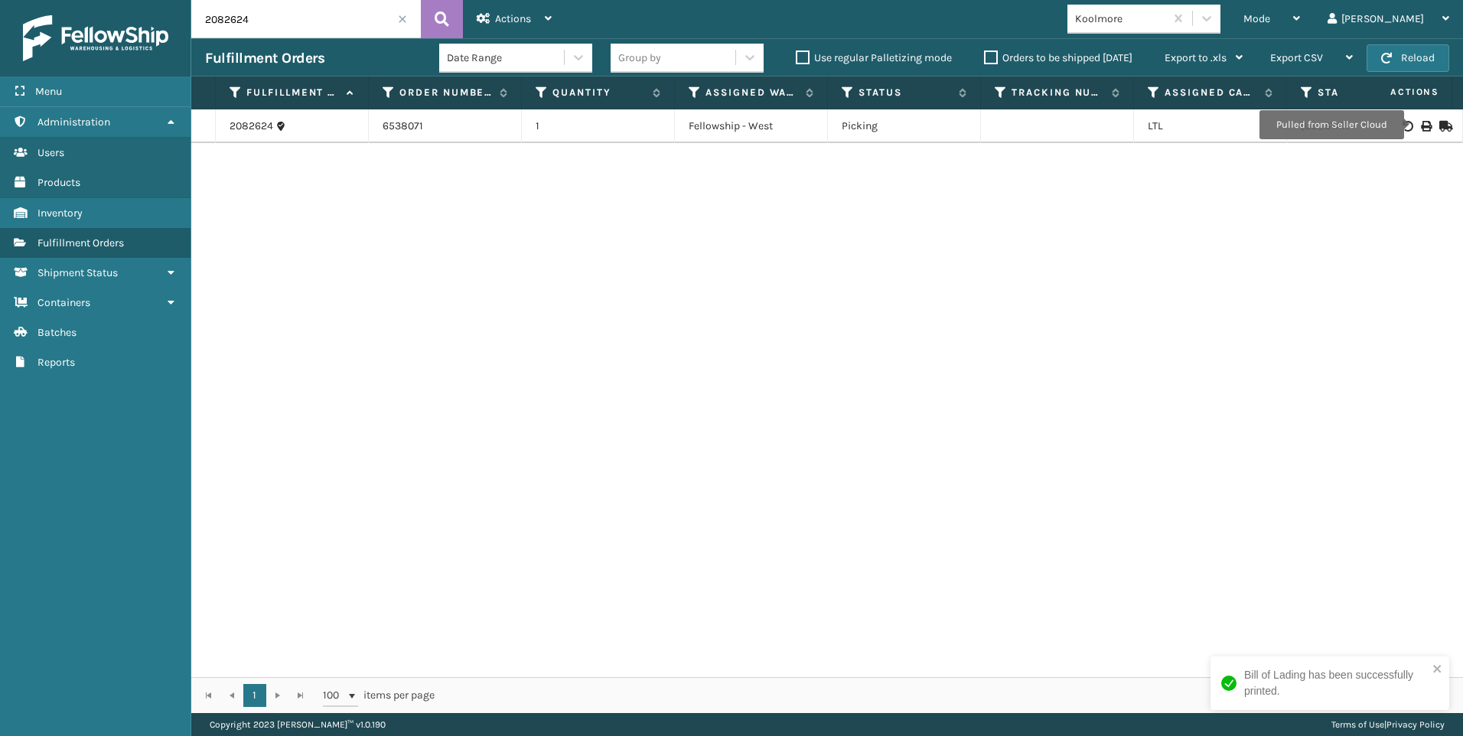
drag, startPoint x: 269, startPoint y: 17, endPoint x: 0, endPoint y: 15, distance: 269.3
click at [44, 0] on div "Menu Inventory Administration Inventory Users Inventory Products Inventory Inve…" at bounding box center [731, 0] width 1463 height 0
click at [896, 402] on div "2082624 6538071 1 Fellowship - West Picking LTL [US_STATE]" at bounding box center [827, 393] width 1272 height 568
click at [399, 17] on span at bounding box center [402, 19] width 9 height 9
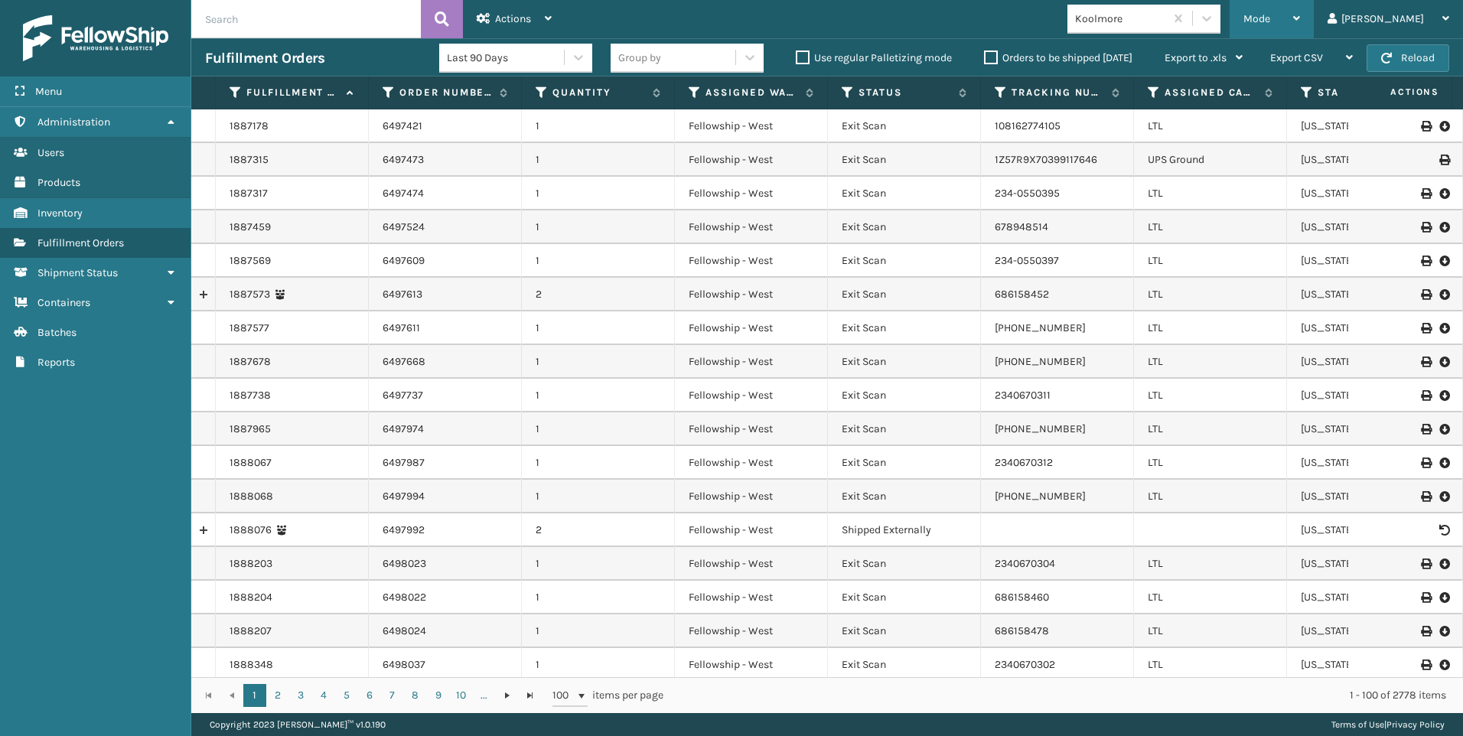
click at [1311, 19] on div "Mode Regular Mode Picking Mode Labeling Mode Exit Scan Mode" at bounding box center [1272, 19] width 84 height 38
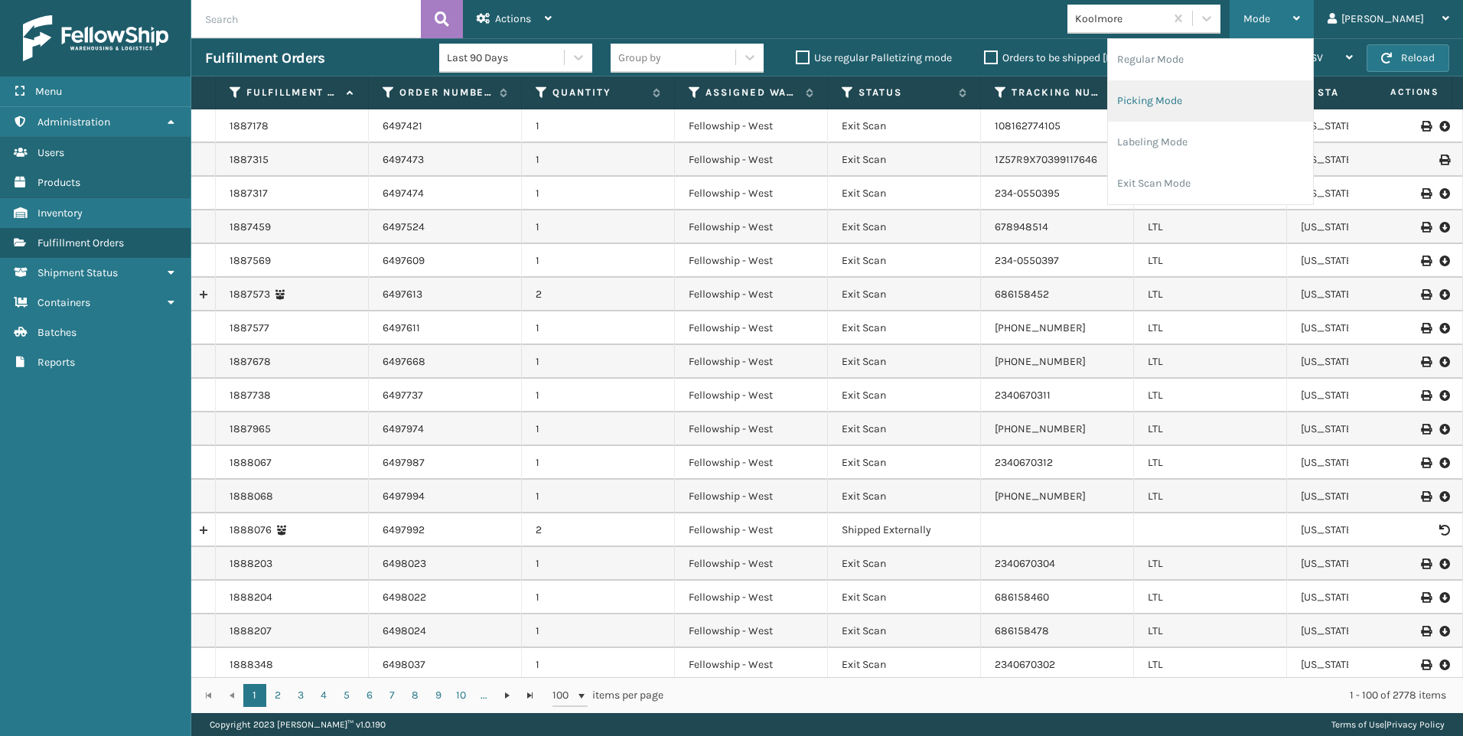
click at [1256, 108] on li "Picking Mode" at bounding box center [1210, 100] width 205 height 41
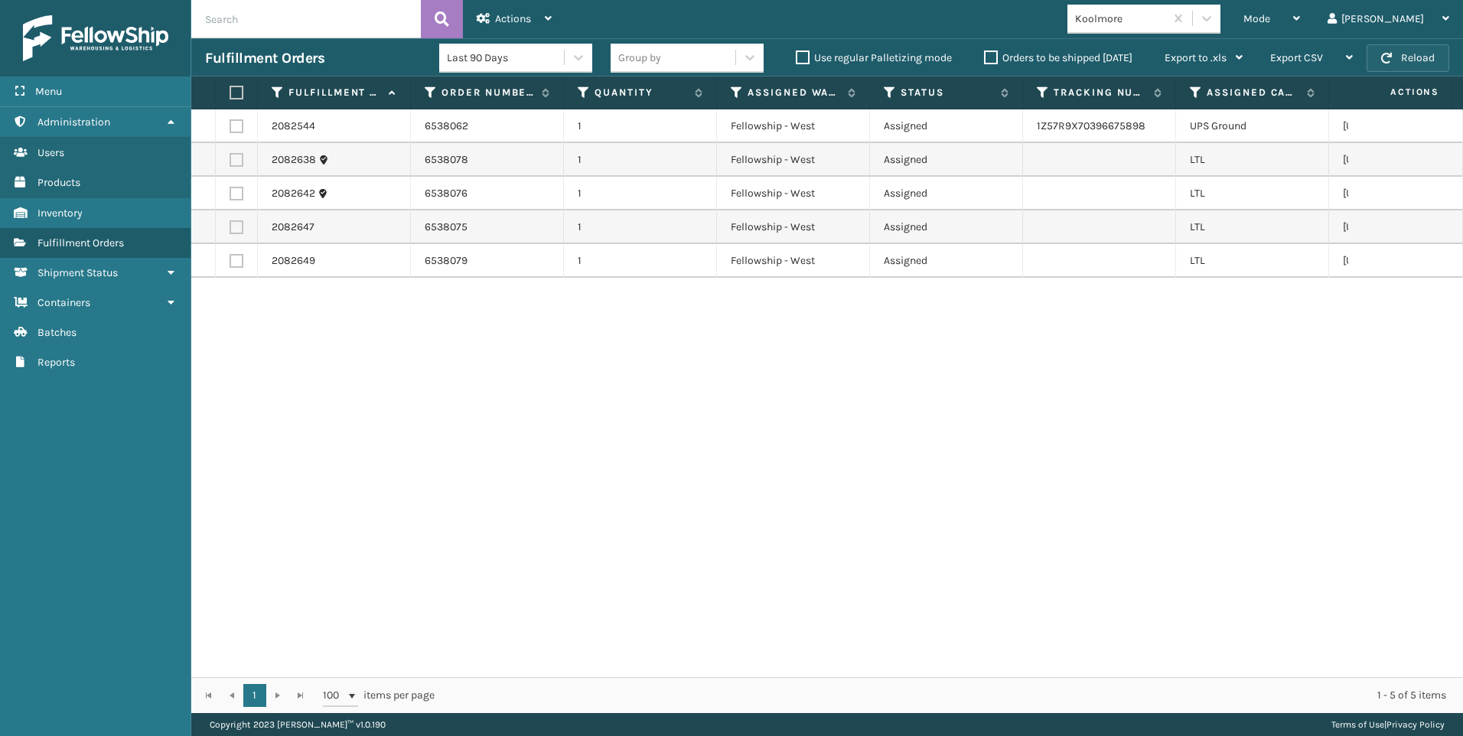
click at [1395, 54] on button "Reload" at bounding box center [1408, 58] width 83 height 28
click at [236, 85] on th at bounding box center [237, 93] width 42 height 33
click at [239, 96] on label at bounding box center [234, 93] width 9 height 14
click at [230, 96] on input "checkbox" at bounding box center [230, 93] width 1 height 10
checkbox input "true"
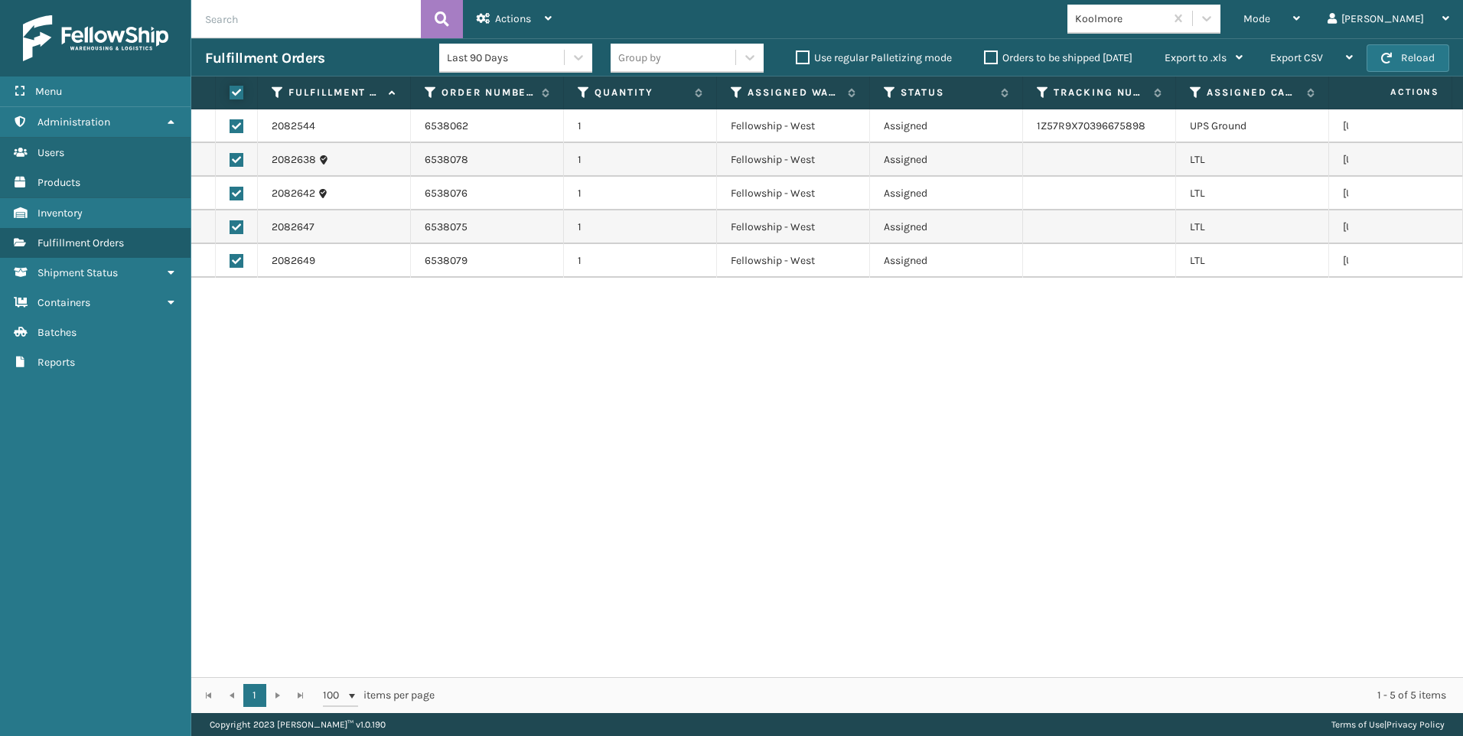
checkbox input "true"
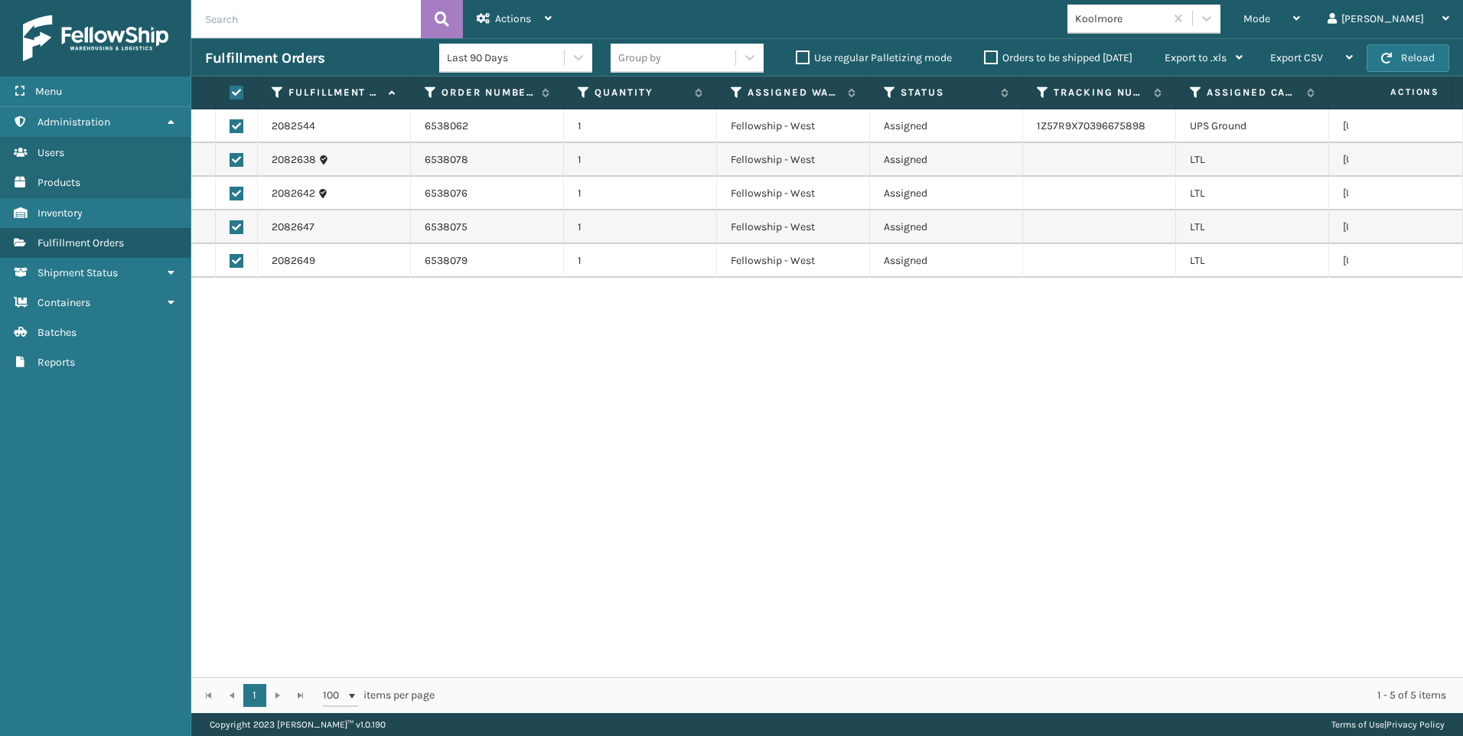
click at [236, 122] on label at bounding box center [237, 126] width 14 height 14
click at [230, 122] on input "checkbox" at bounding box center [230, 124] width 1 height 10
checkbox input "false"
click at [495, 19] on span "Actions" at bounding box center [513, 18] width 36 height 13
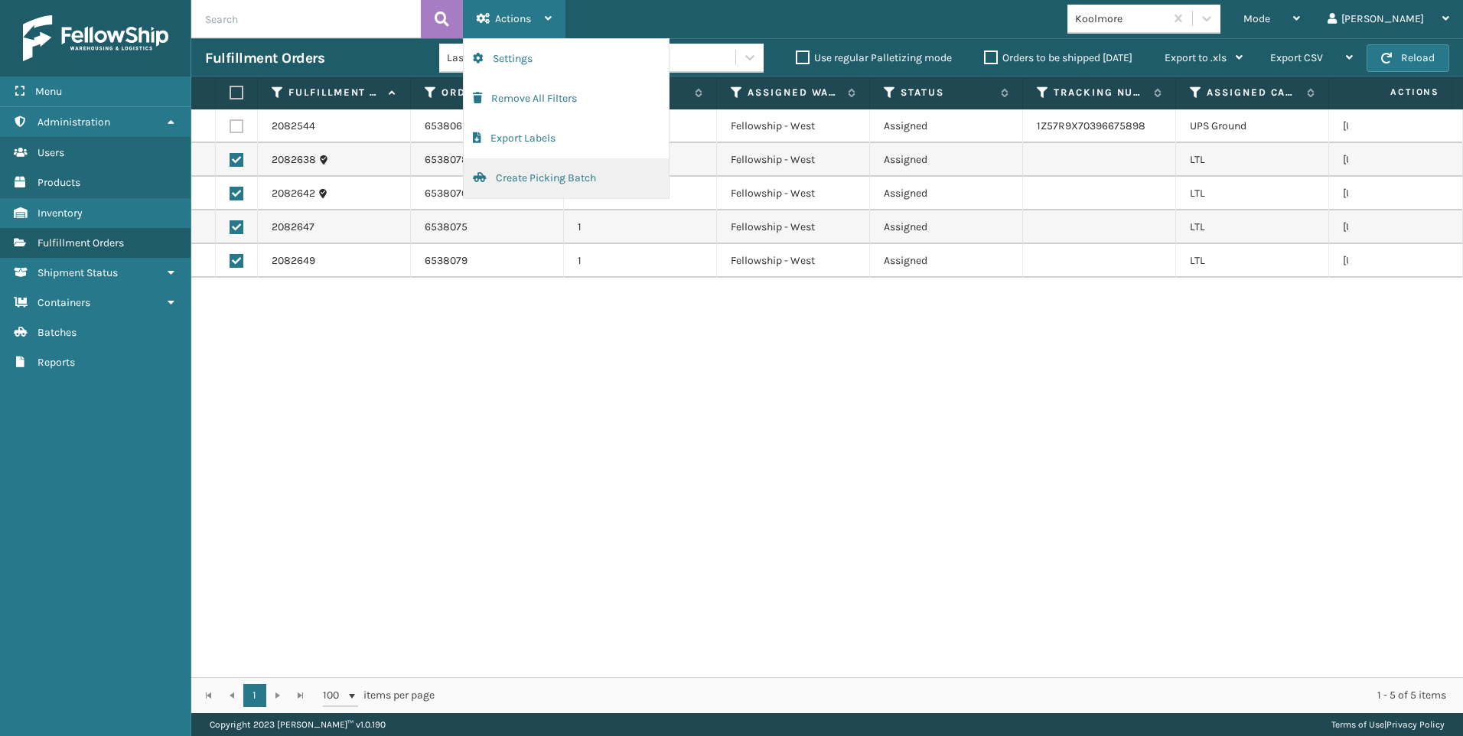
click at [540, 173] on button "Create Picking Batch" at bounding box center [566, 178] width 205 height 40
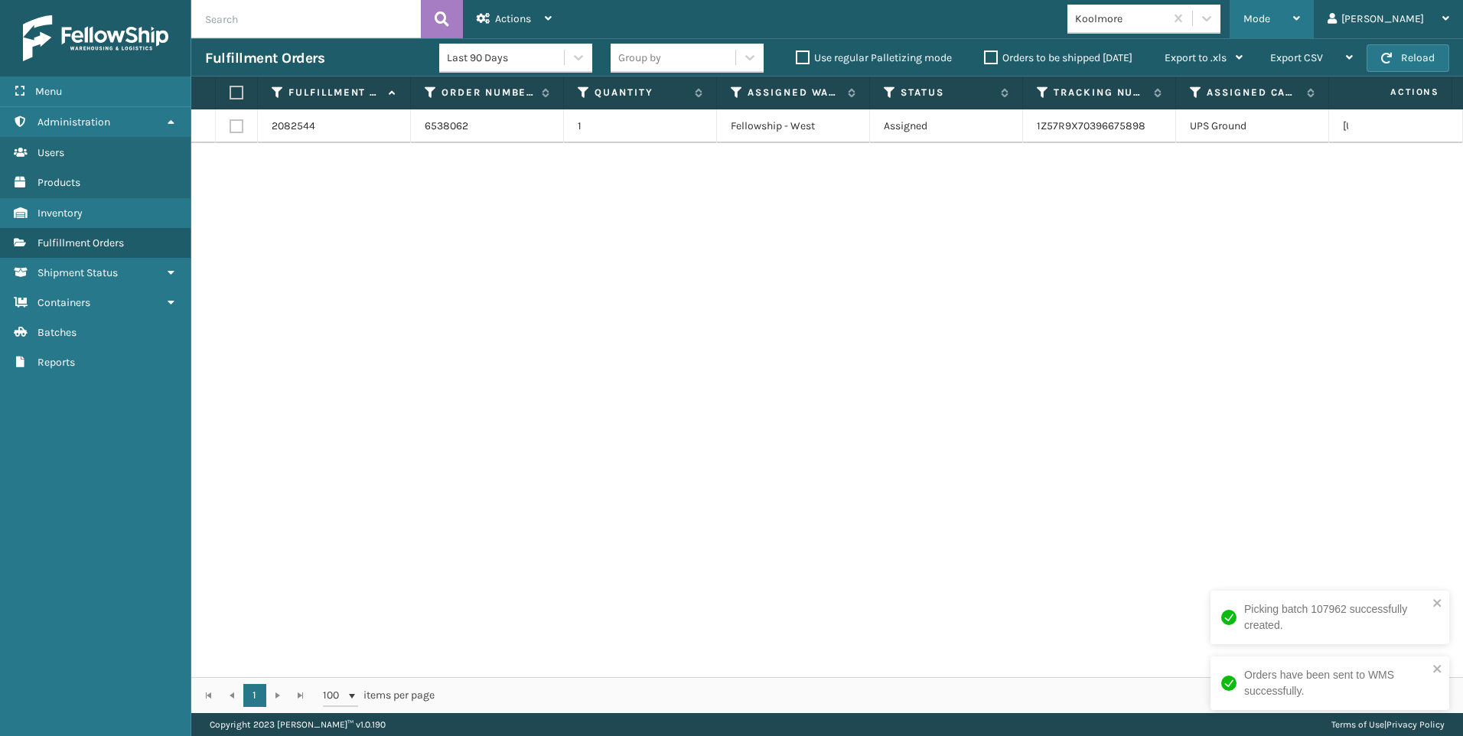
click at [1308, 7] on div "Mode Regular Mode Picking Mode Labeling Mode Exit Scan Mode" at bounding box center [1272, 19] width 84 height 38
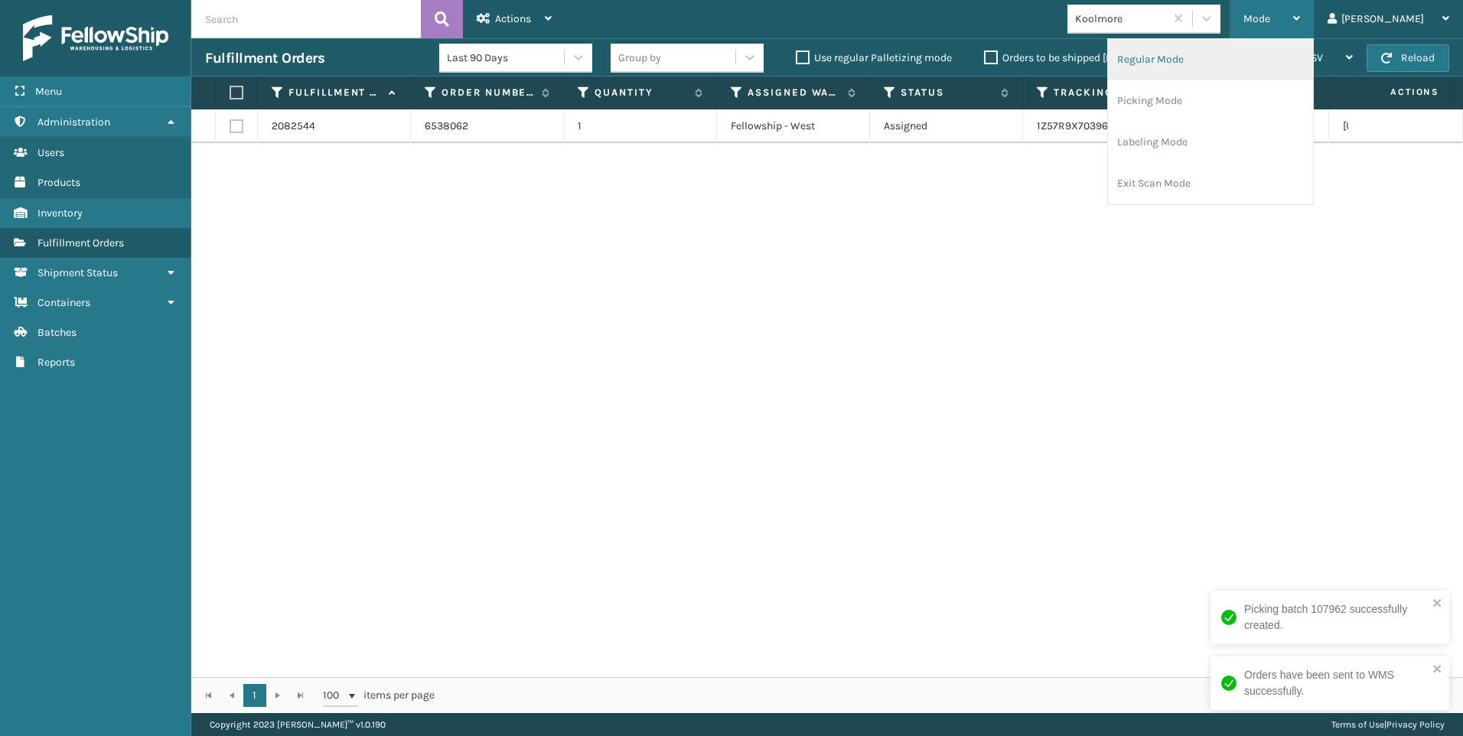
click at [1237, 71] on li "Regular Mode" at bounding box center [1210, 59] width 205 height 41
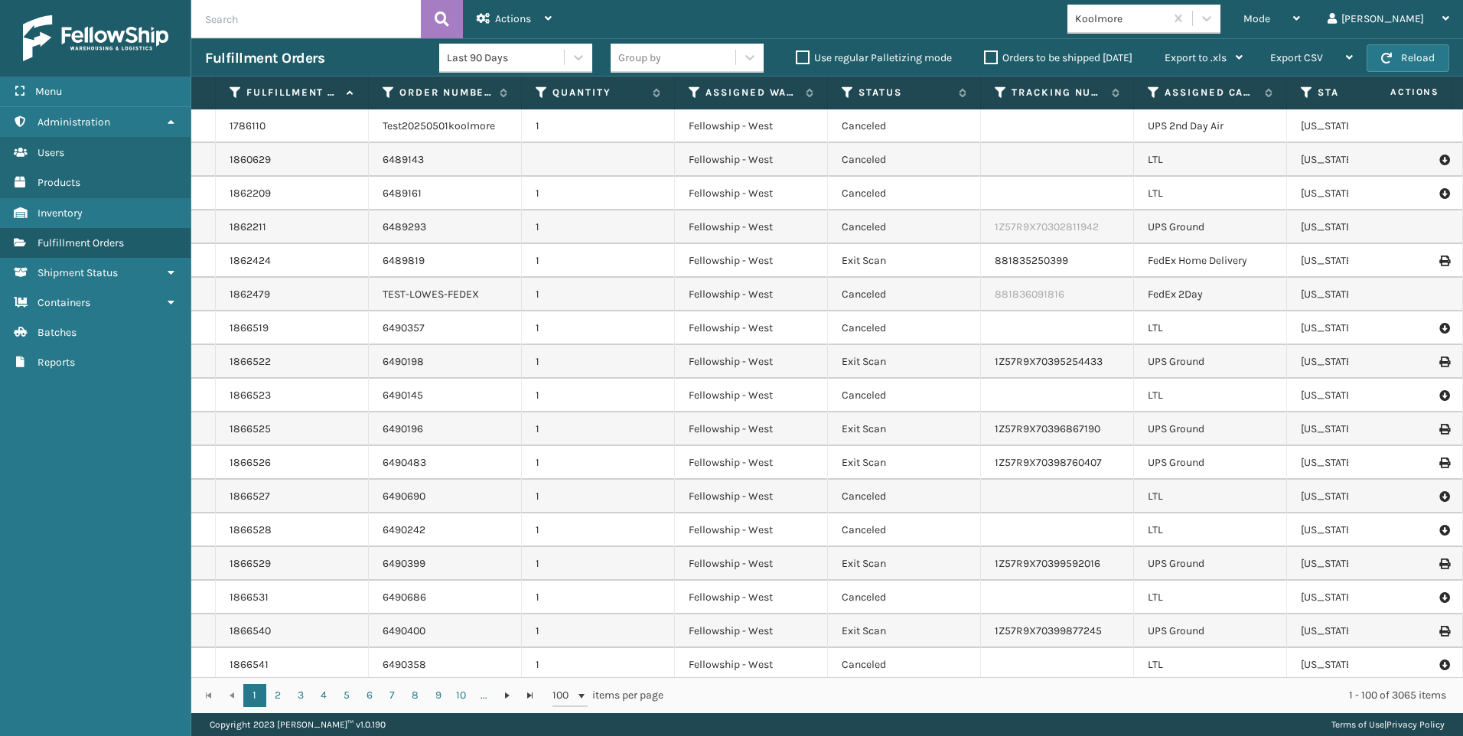
click at [220, 22] on input "text" at bounding box center [306, 19] width 230 height 38
paste input "2082647"
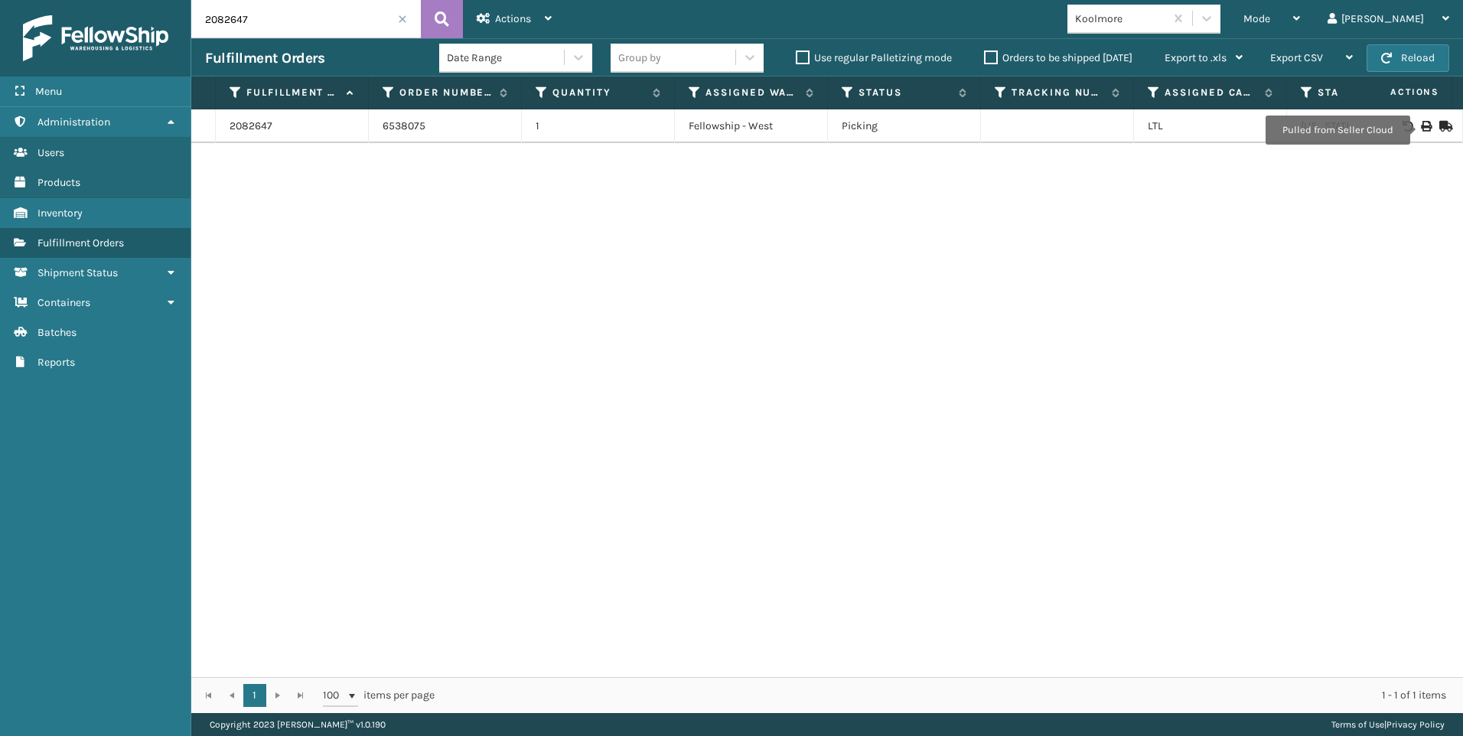
click at [1421, 130] on icon at bounding box center [1425, 126] width 9 height 11
drag, startPoint x: 288, startPoint y: 11, endPoint x: 0, endPoint y: 56, distance: 291.2
click at [0, 53] on html "Bill of Lading has been successfully printed. Menu Inventory Administration Inv…" at bounding box center [731, 368] width 1463 height 736
paste input "2"
click at [1421, 124] on icon at bounding box center [1425, 126] width 9 height 11
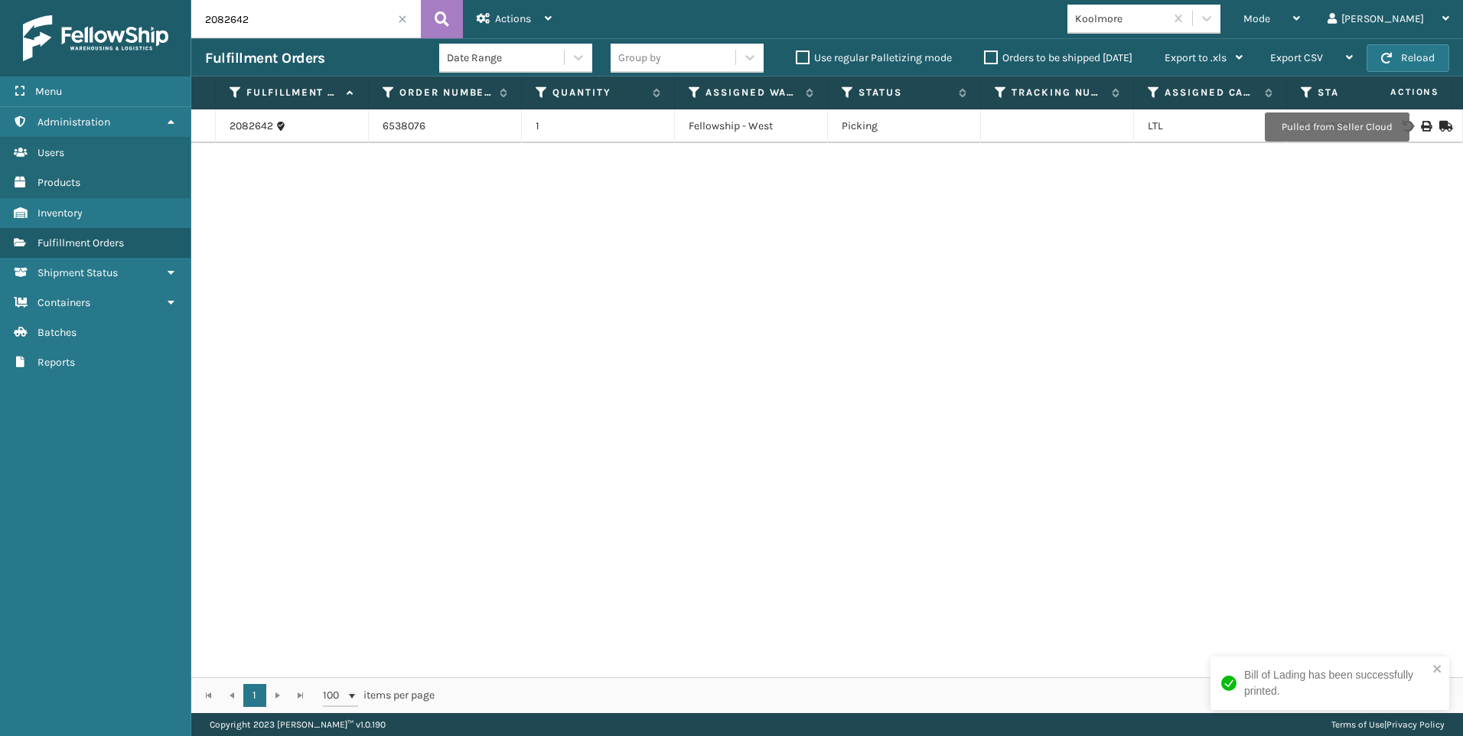
drag, startPoint x: 74, startPoint y: 9, endPoint x: 0, endPoint y: 17, distance: 74.6
click at [0, 17] on html "Bill of Lading has been successfully printed. Menu Inventory Administration Inv…" at bounding box center [731, 368] width 1463 height 736
paste input "38"
click at [1421, 126] on icon at bounding box center [1425, 126] width 9 height 11
drag, startPoint x: 264, startPoint y: 13, endPoint x: 2, endPoint y: 13, distance: 261.7
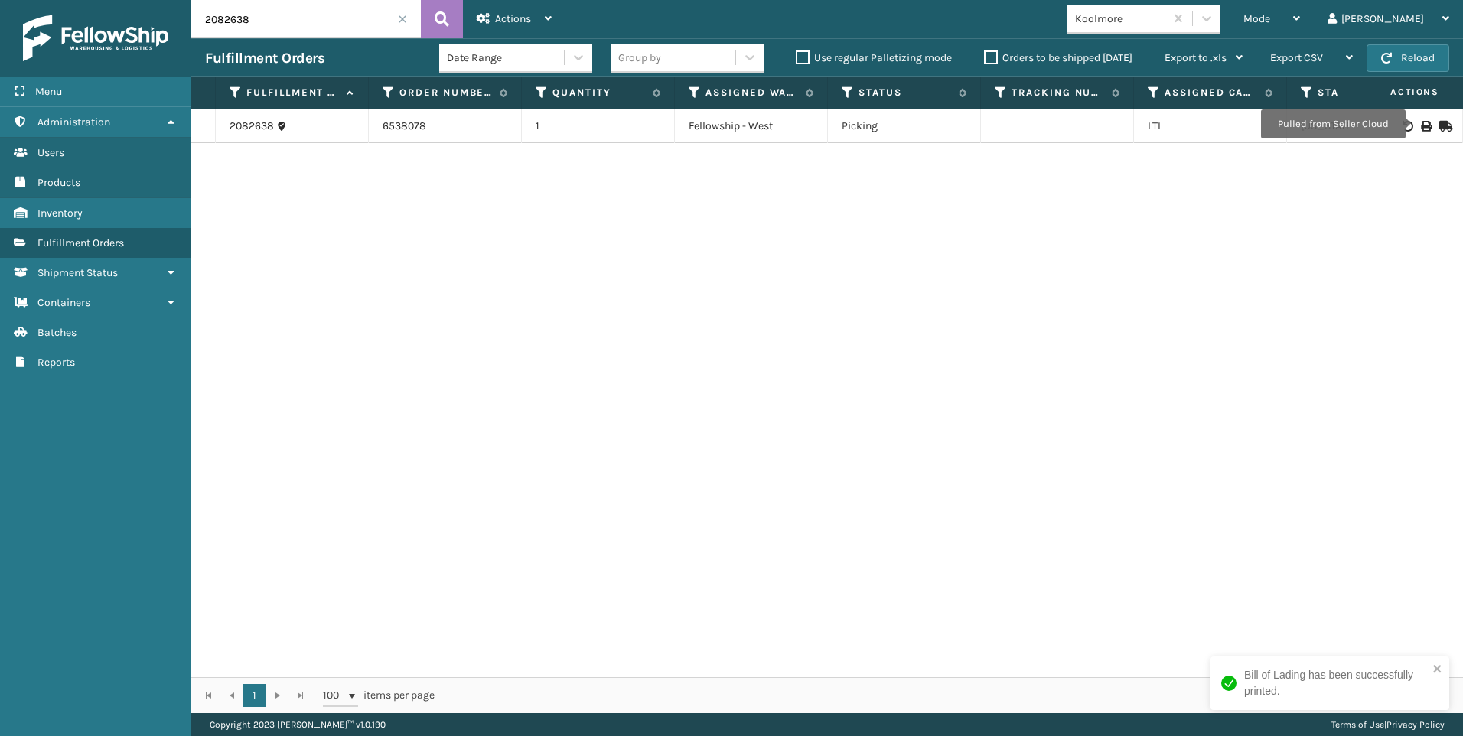
click at [0, 7] on html "Bill of Lading has been successfully printed. Menu Inventory Administration Inv…" at bounding box center [731, 368] width 1463 height 736
paste input "49"
type input "2082649"
click at [1413, 132] on td at bounding box center [1405, 126] width 115 height 34
click at [1421, 129] on icon at bounding box center [1425, 126] width 9 height 11
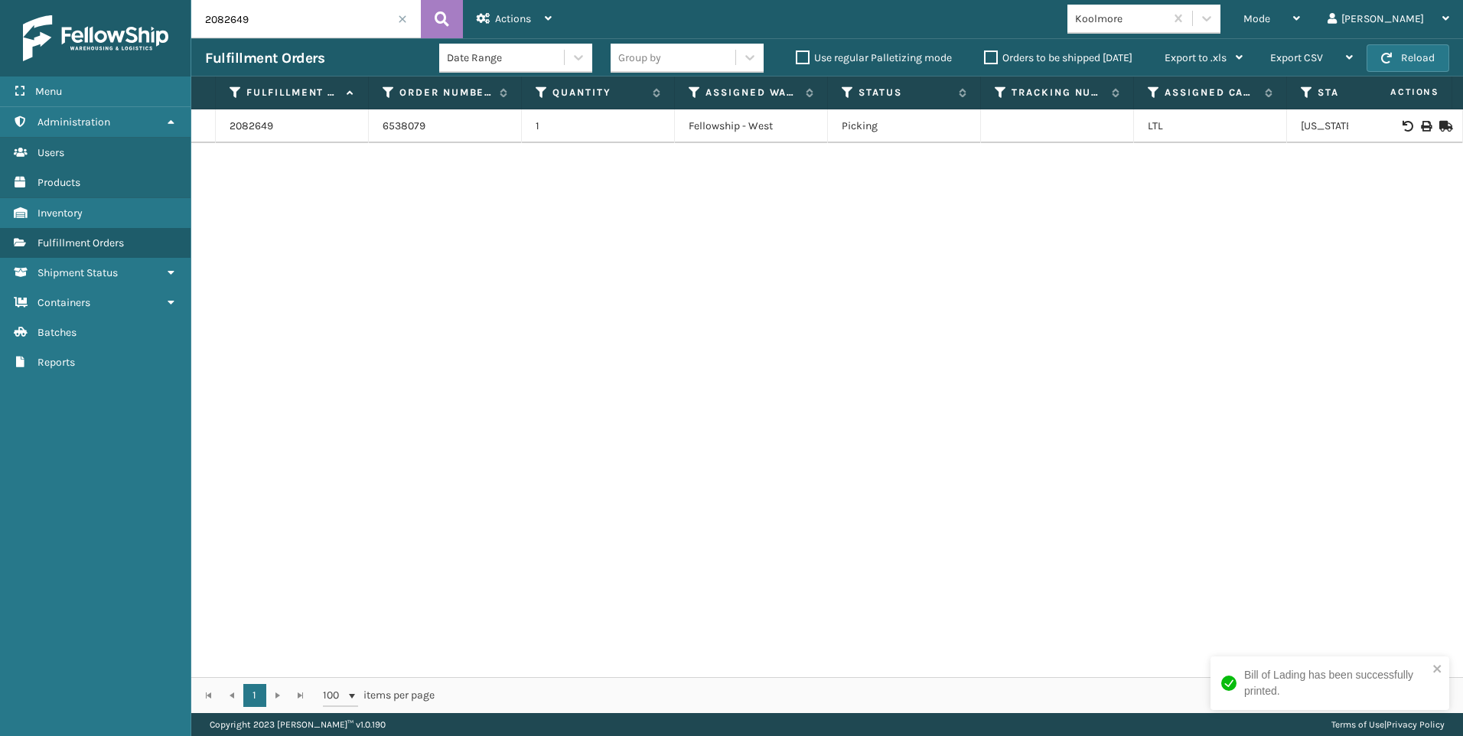
click at [402, 17] on span at bounding box center [402, 19] width 9 height 9
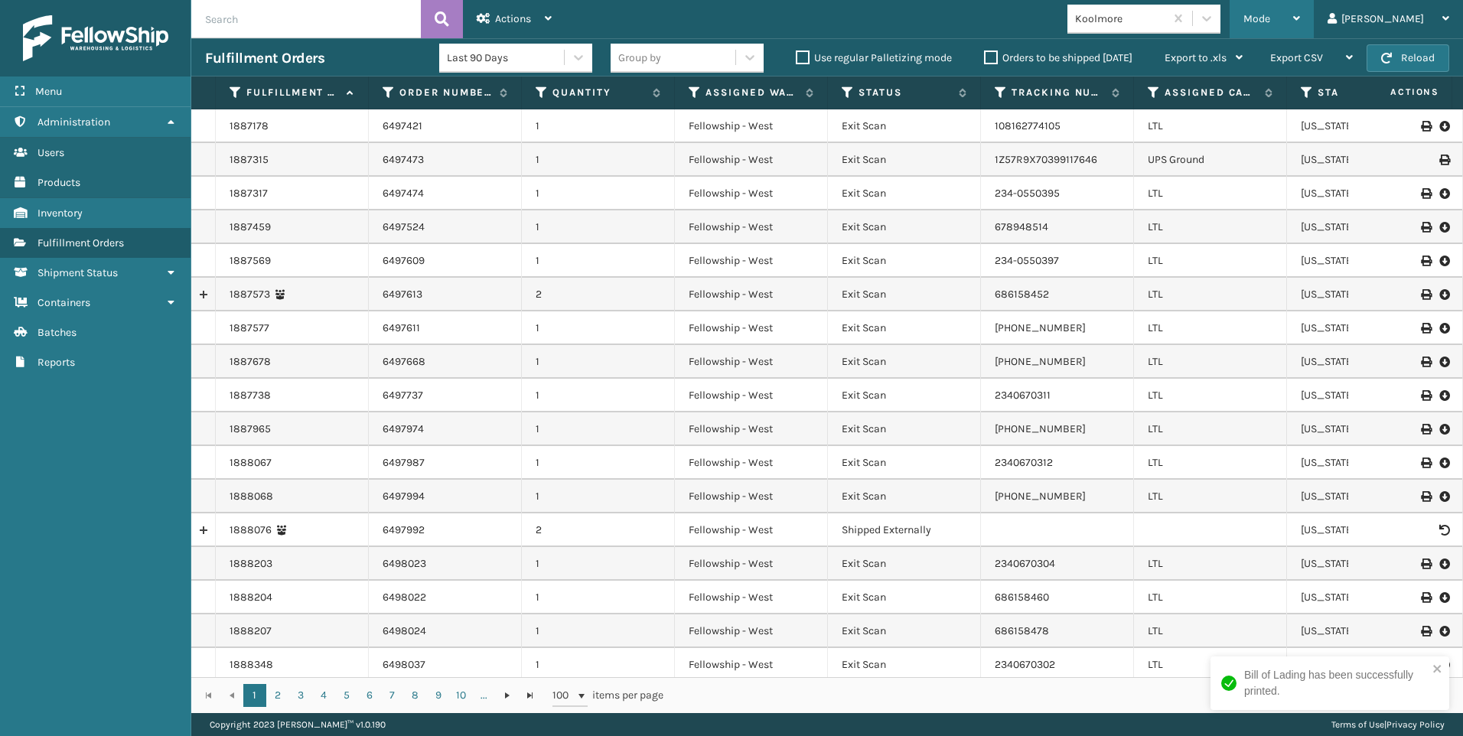
click at [1300, 27] on div "Mode" at bounding box center [1271, 19] width 57 height 38
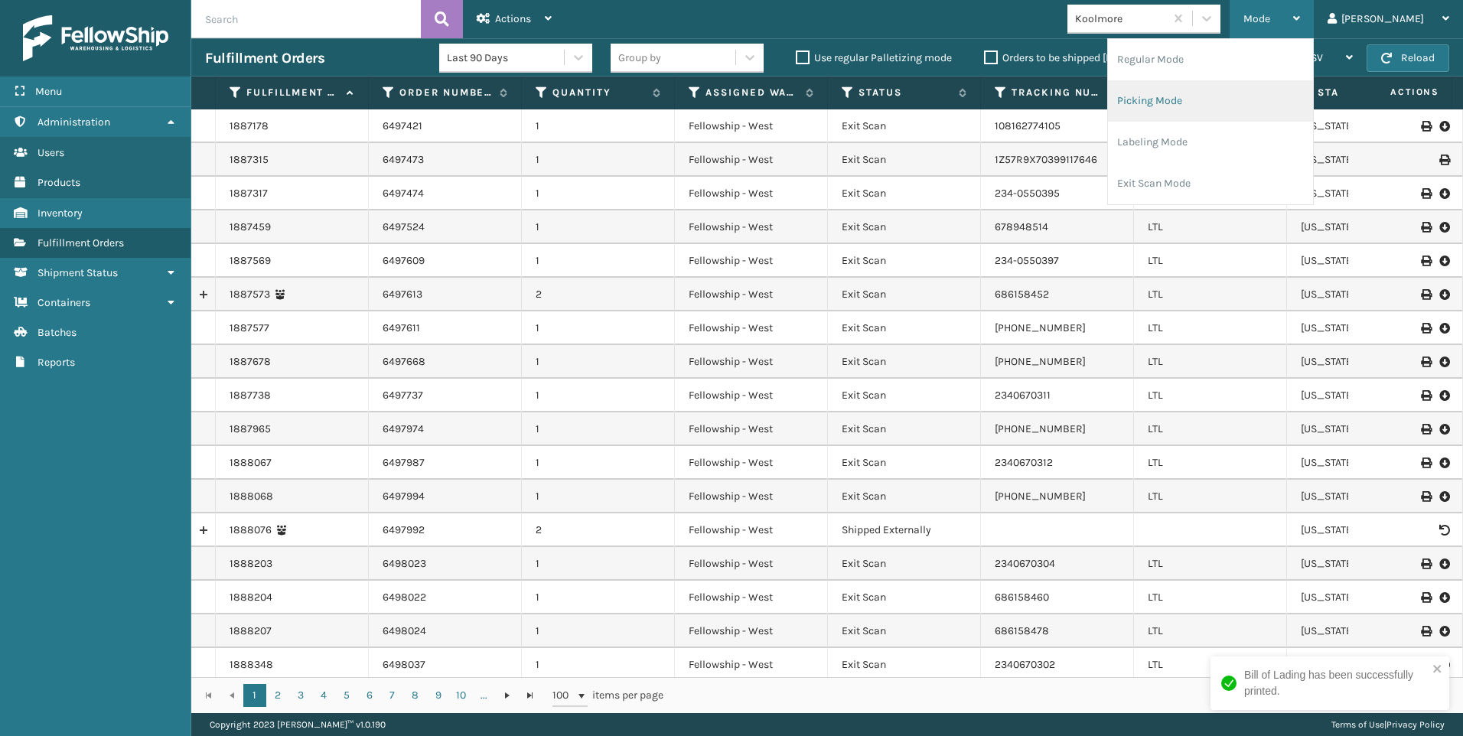
click at [1219, 96] on li "Picking Mode" at bounding box center [1210, 100] width 205 height 41
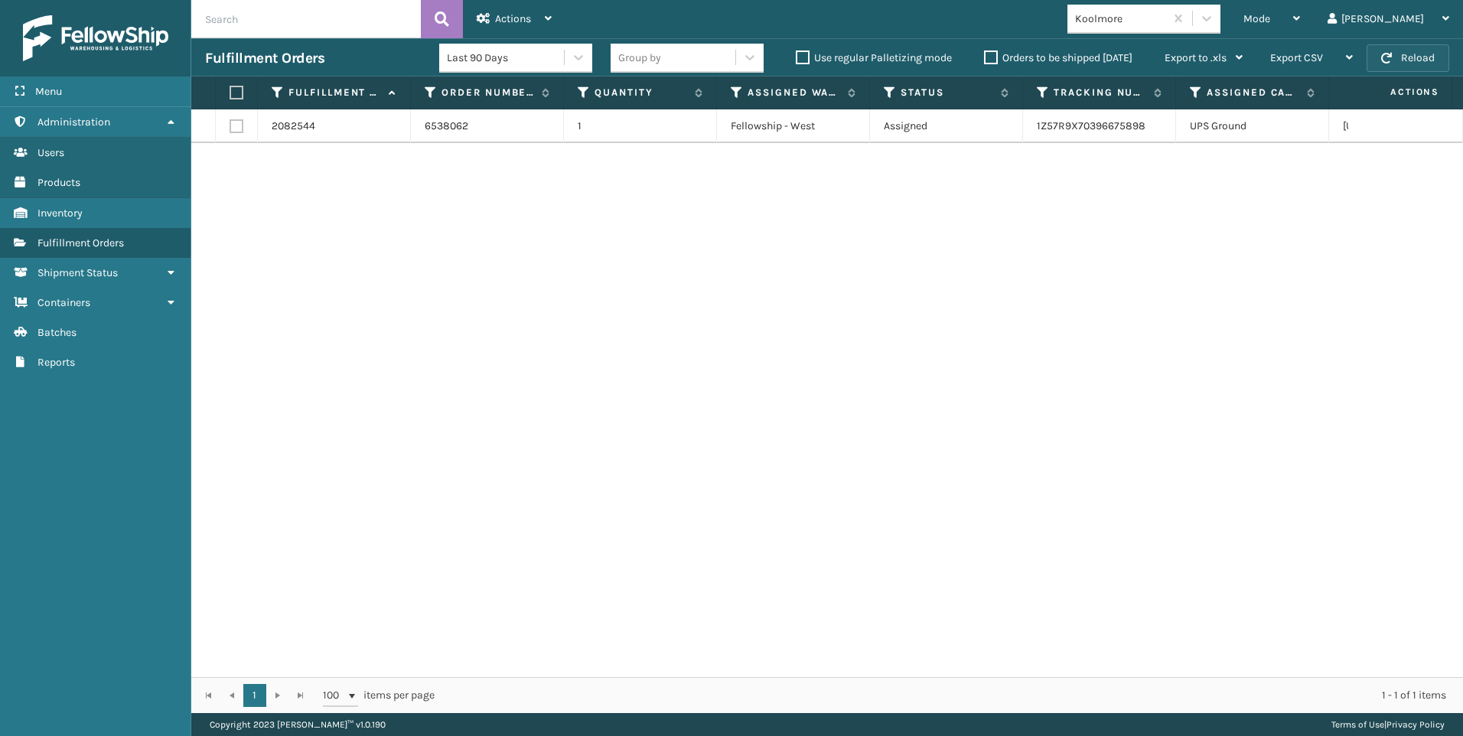
click at [1379, 62] on button "Reload" at bounding box center [1408, 58] width 83 height 28
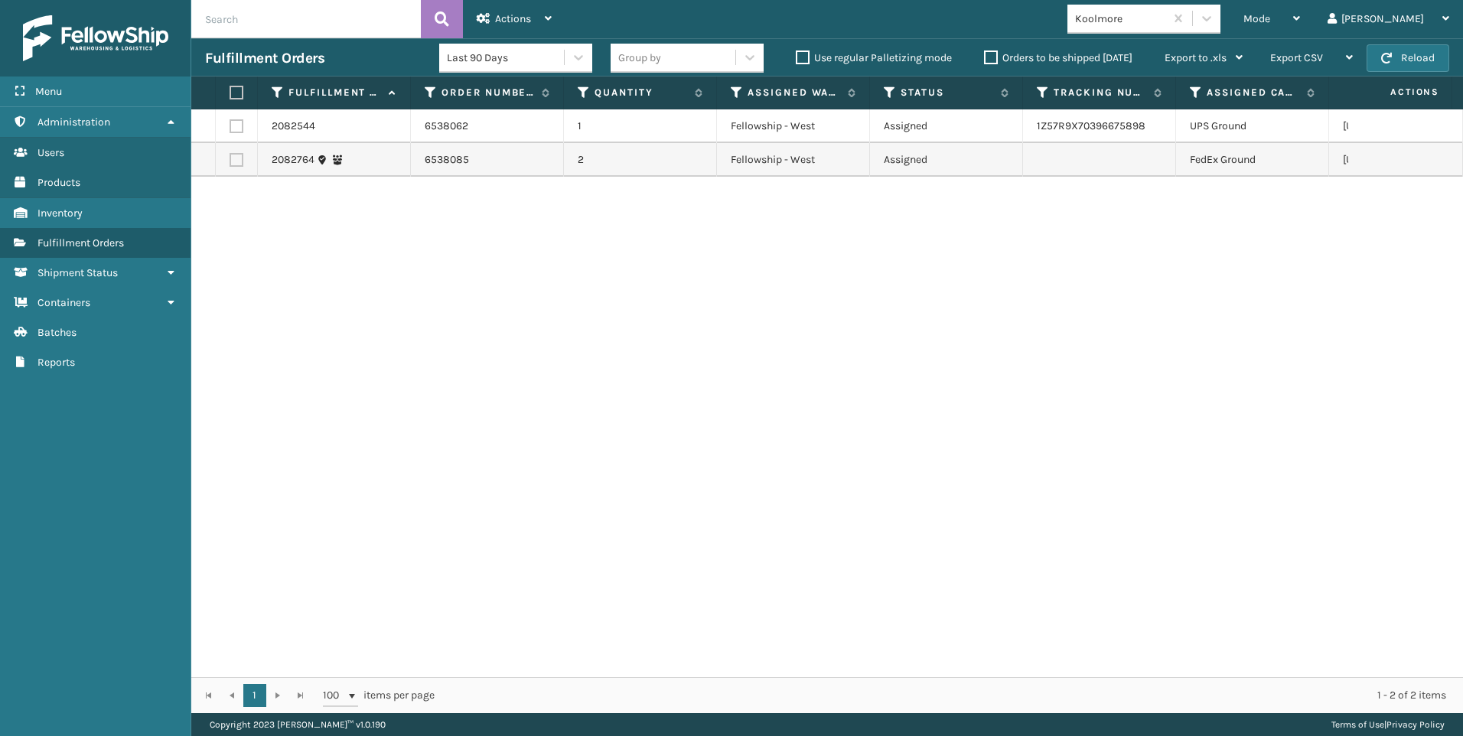
click at [1155, 21] on div "Koolmore" at bounding box center [1120, 19] width 91 height 16
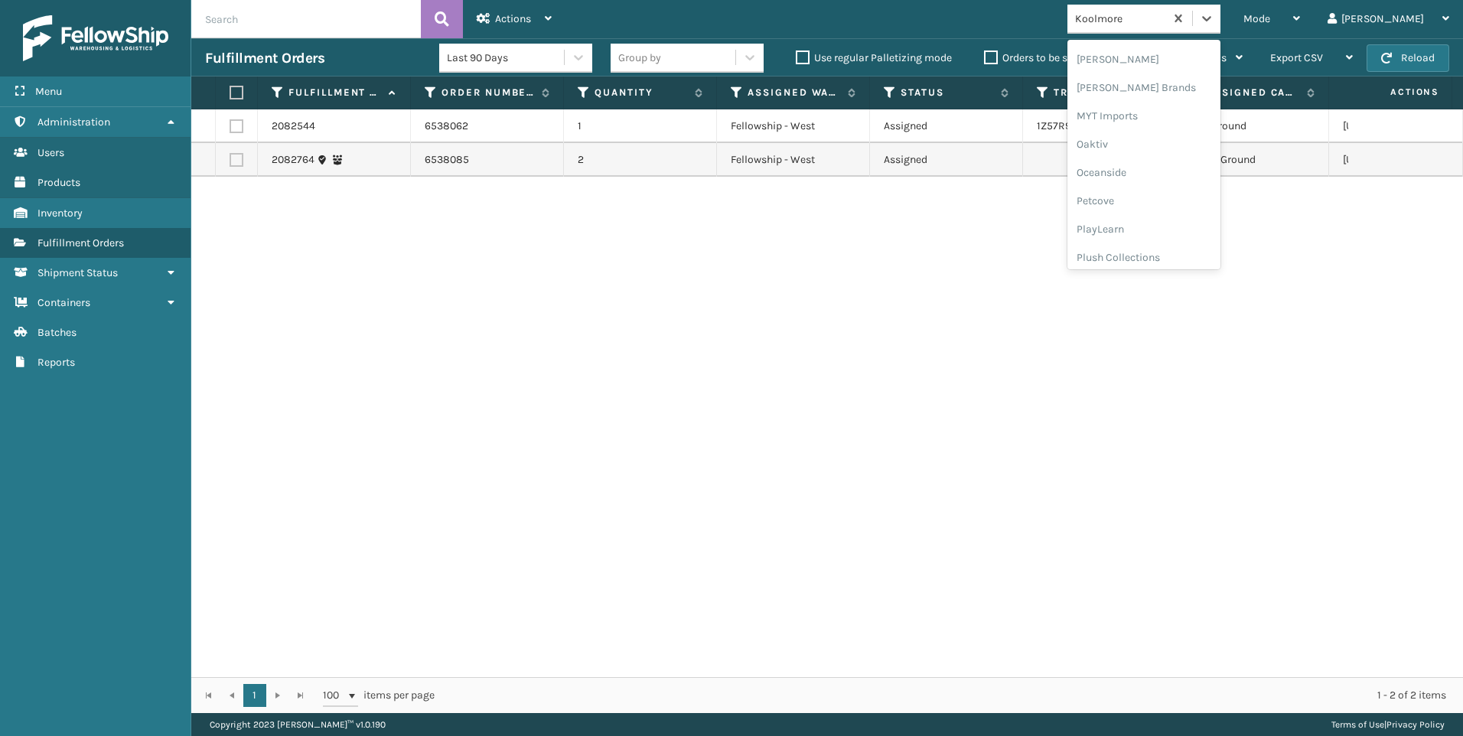
scroll to position [767, 0]
click at [1207, 223] on div "SleepGeekz" at bounding box center [1143, 224] width 153 height 28
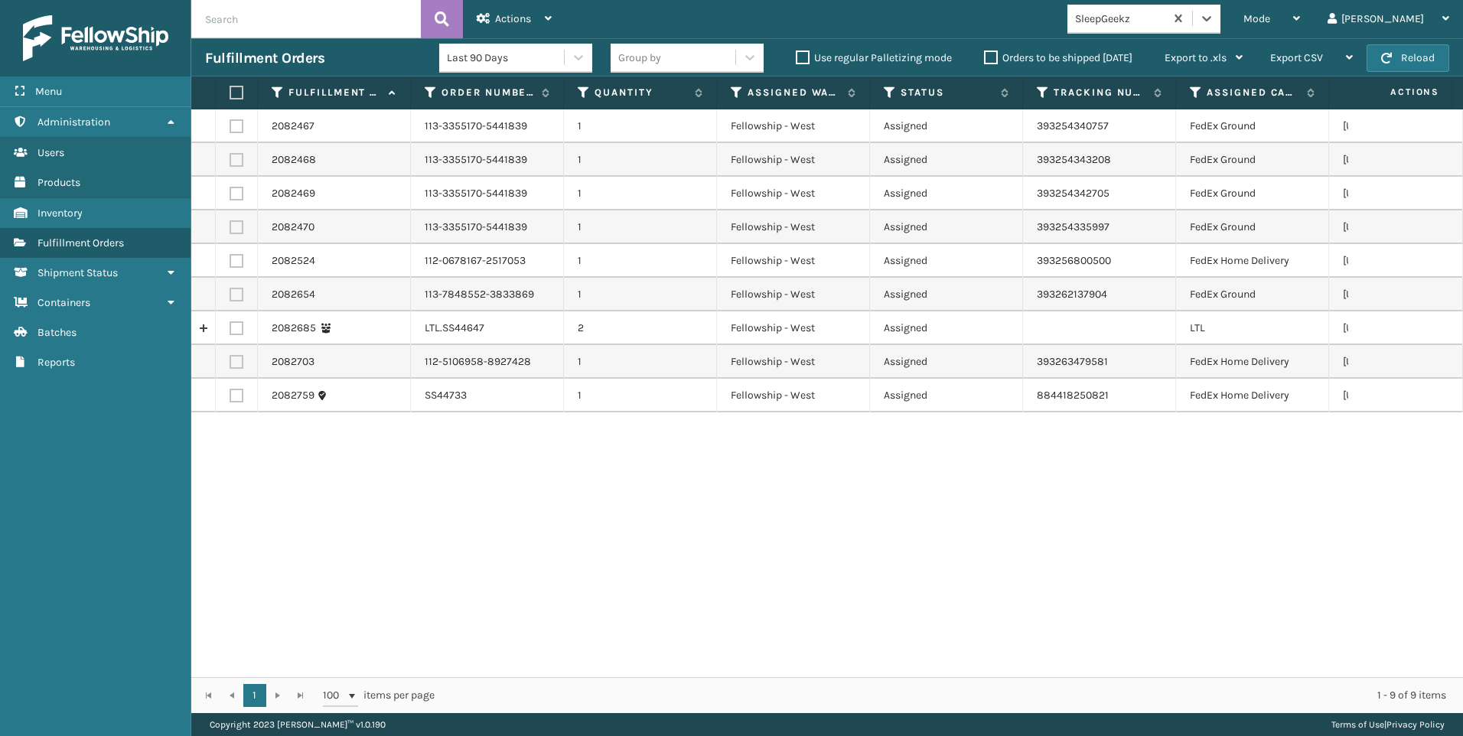
drag, startPoint x: 239, startPoint y: 320, endPoint x: 243, endPoint y: 327, distance: 8.6
click at [239, 319] on td at bounding box center [237, 328] width 42 height 34
click at [243, 329] on label at bounding box center [237, 328] width 14 height 14
click at [230, 329] on input "checkbox" at bounding box center [230, 326] width 1 height 10
checkbox input "true"
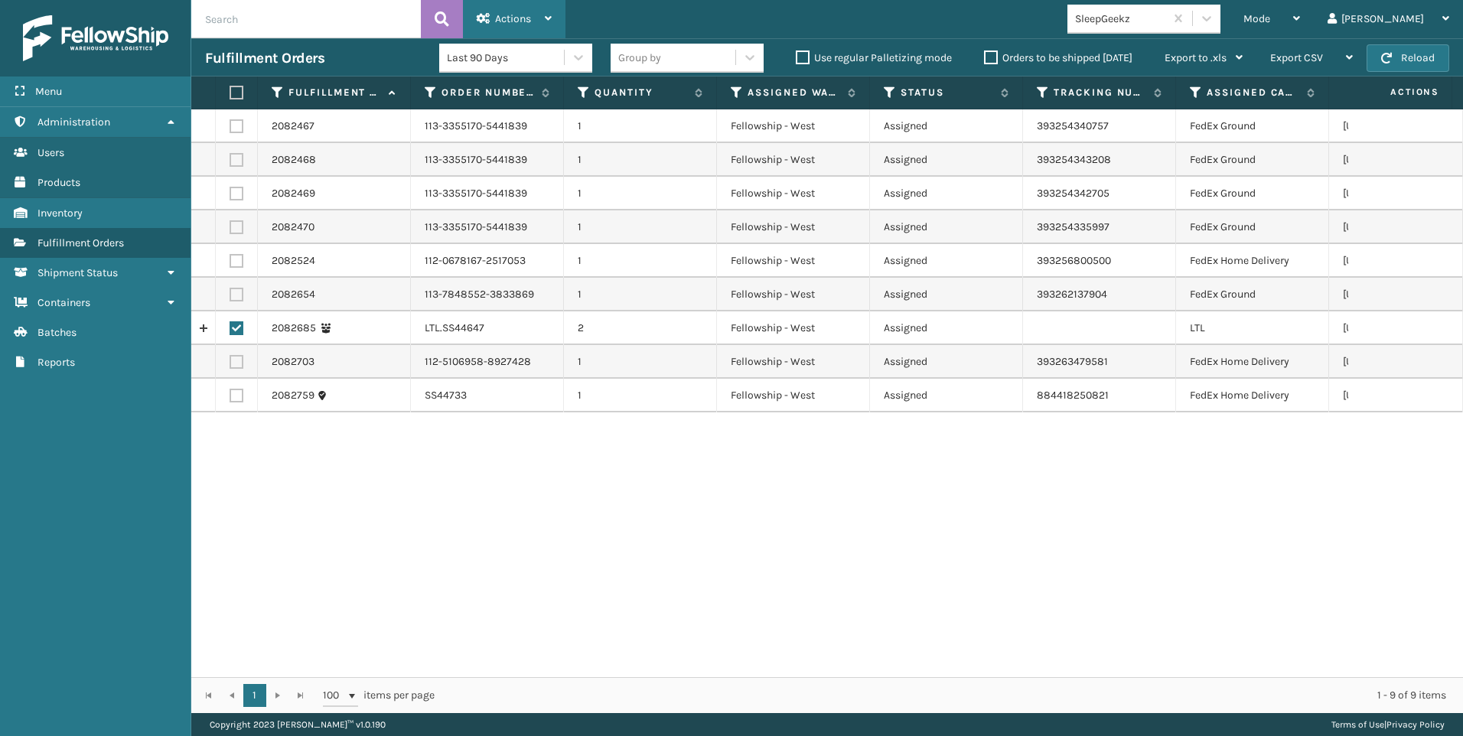
click at [551, 21] on div "Actions Settings Remove All Filters Export Labels Create Picking Batch" at bounding box center [514, 19] width 103 height 38
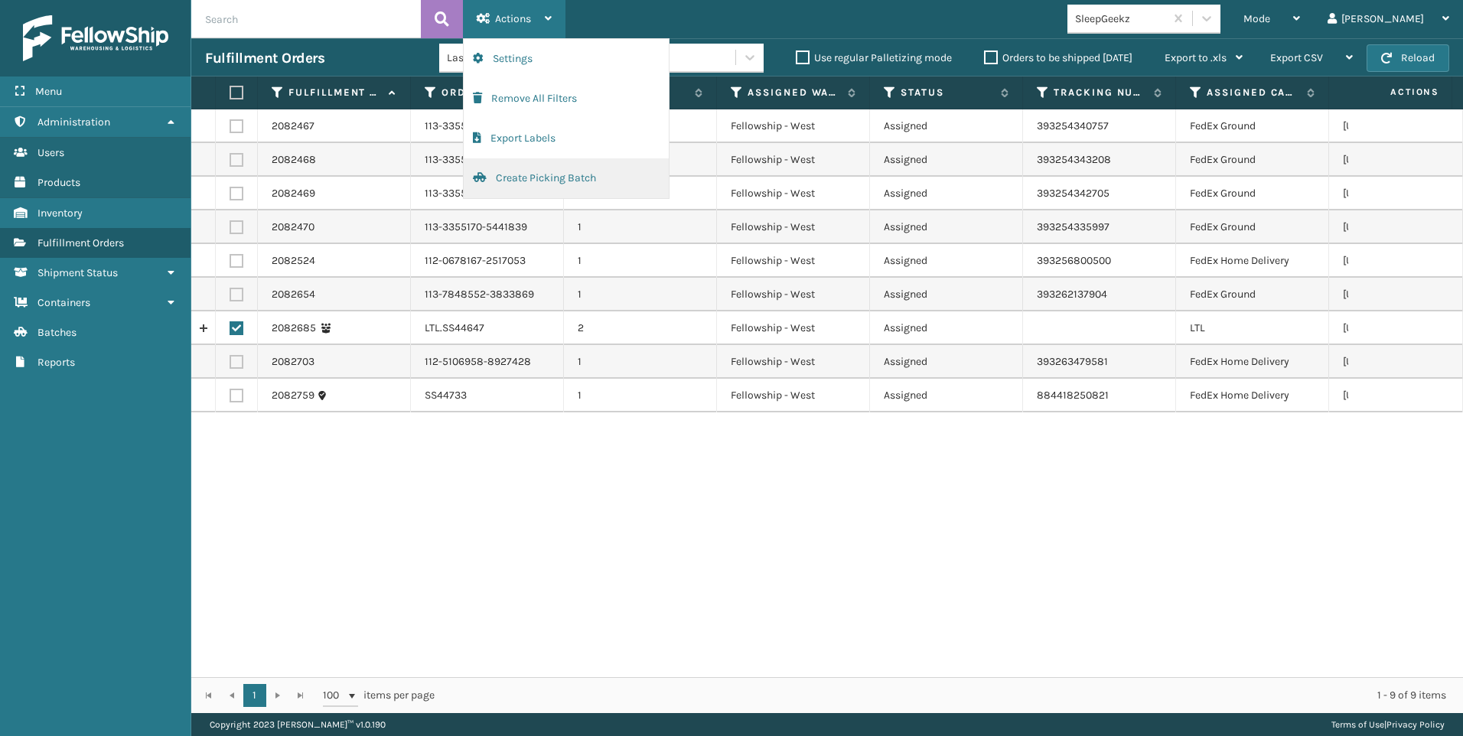
click at [581, 184] on button "Create Picking Batch" at bounding box center [566, 178] width 205 height 40
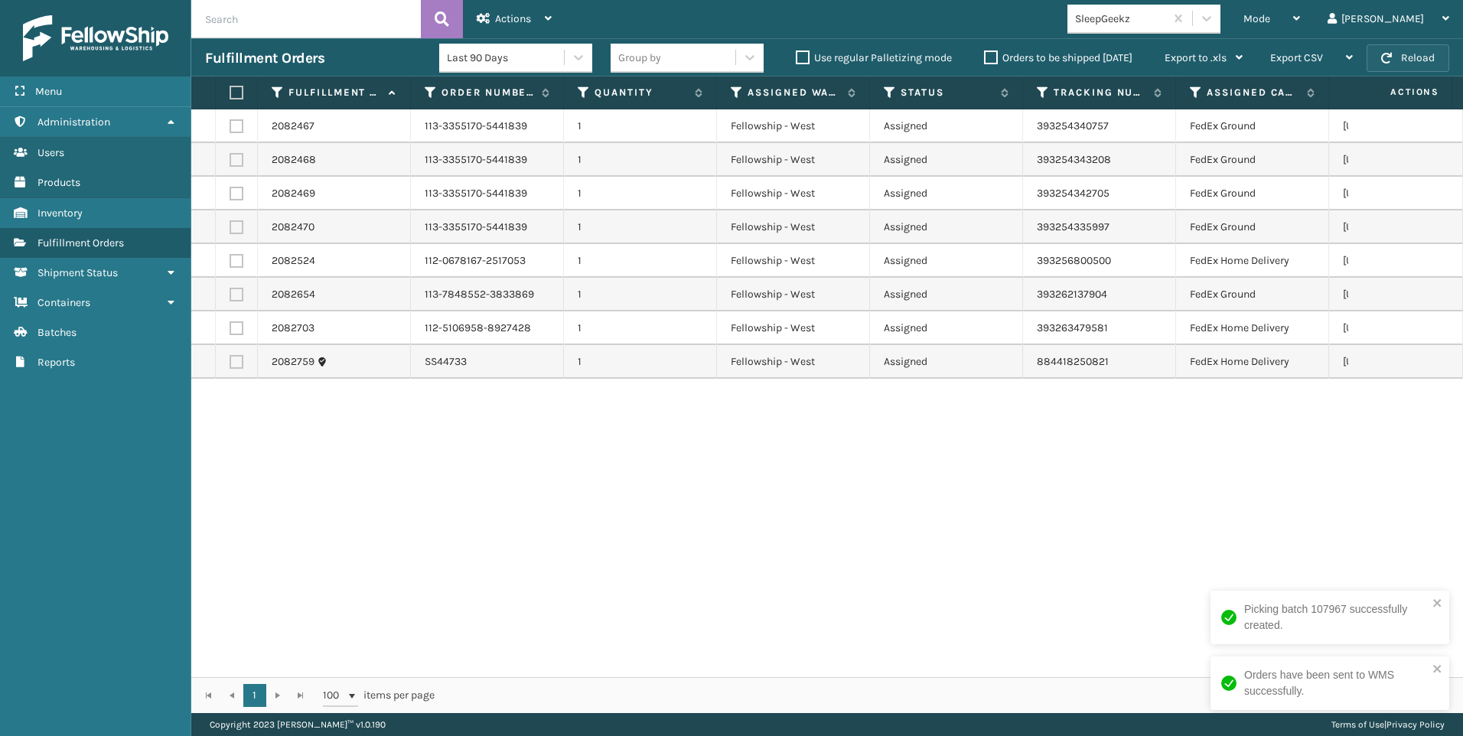
click at [1395, 52] on button "Reload" at bounding box center [1408, 58] width 83 height 28
click at [1166, 18] on div "SleepGeekz" at bounding box center [1120, 19] width 91 height 16
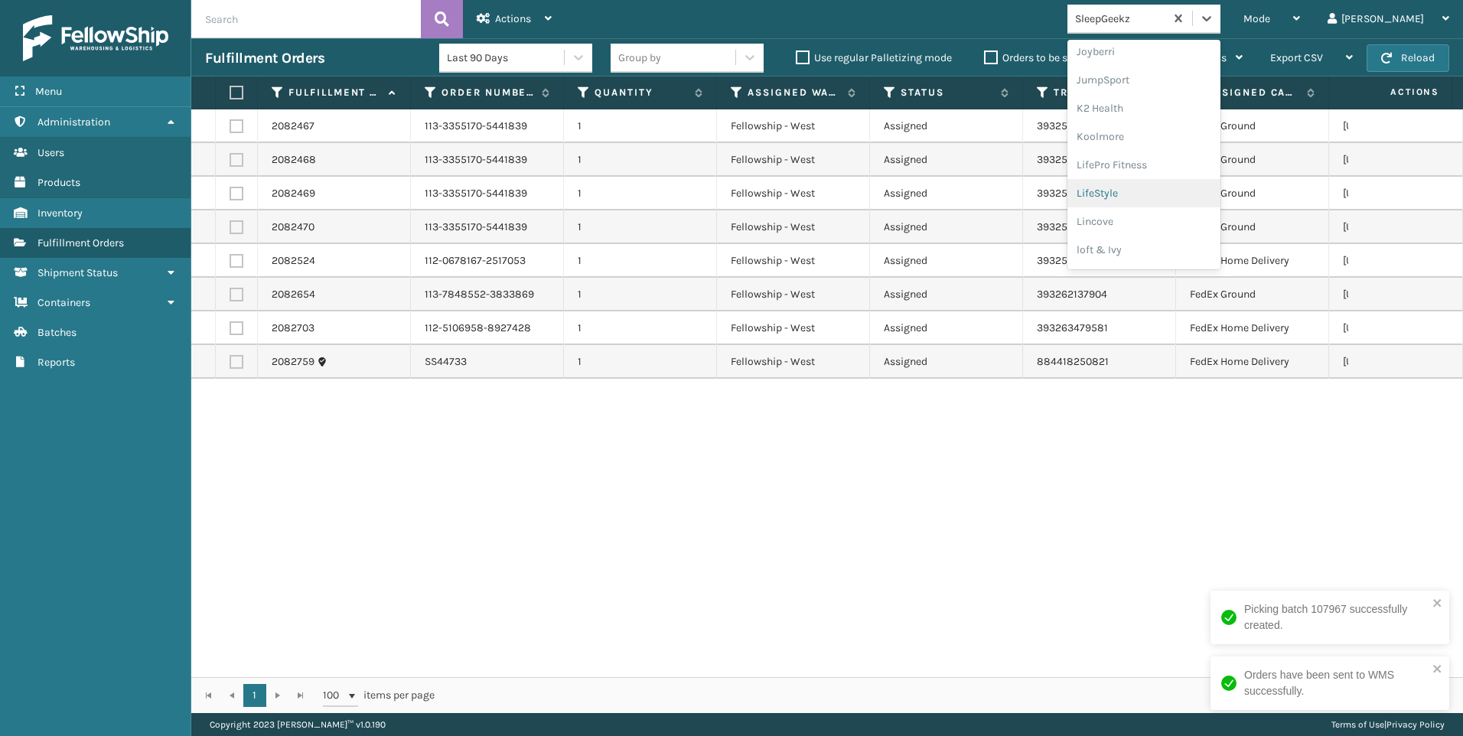
scroll to position [459, 0]
click at [1213, 141] on div "Koolmore" at bounding box center [1143, 136] width 153 height 28
